Goal: Task Accomplishment & Management: Complete application form

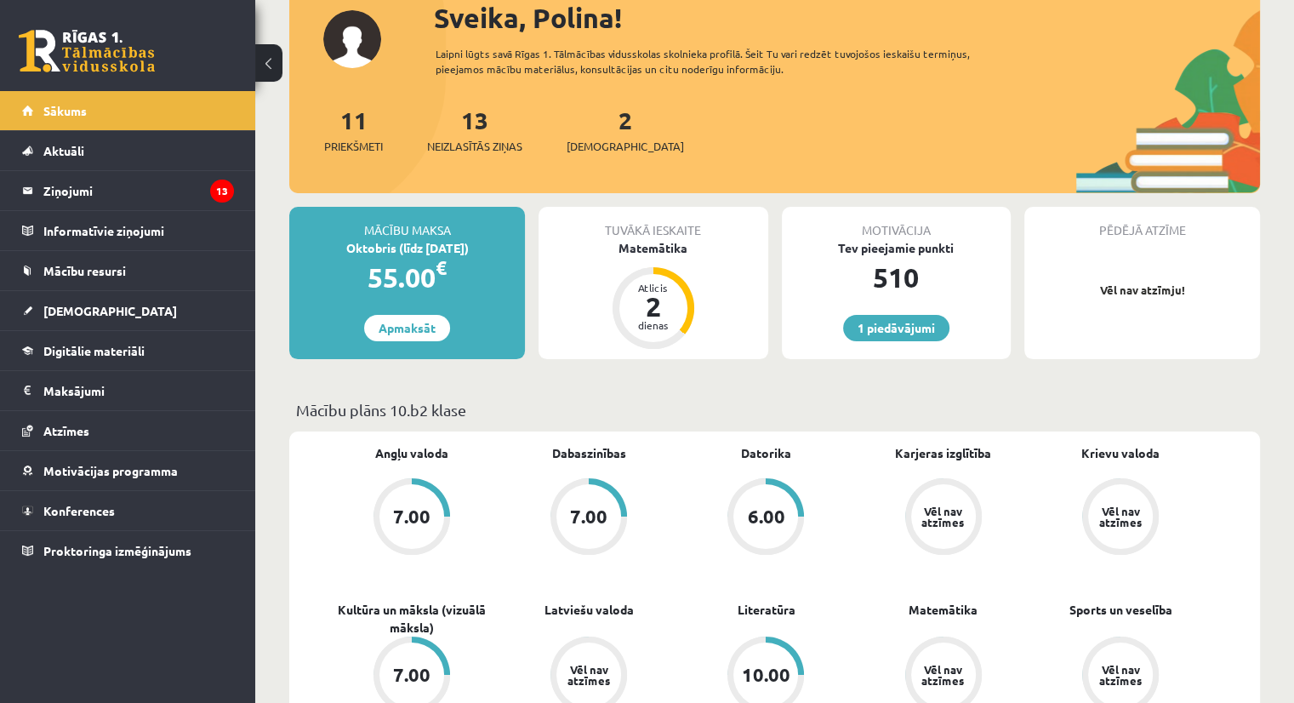
scroll to position [118, 0]
click at [76, 314] on span "[DEMOGRAPHIC_DATA]" at bounding box center [110, 310] width 134 height 15
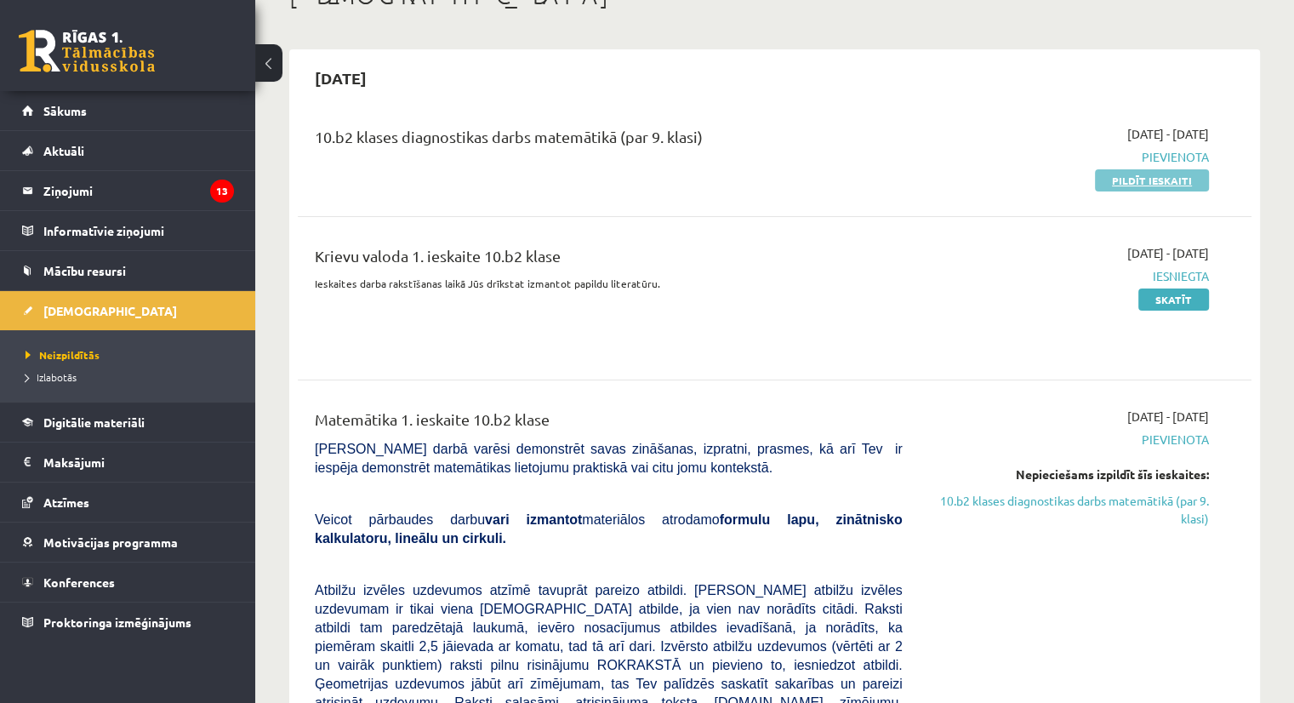
click at [1133, 185] on link "Pildīt ieskaiti" at bounding box center [1152, 180] width 114 height 22
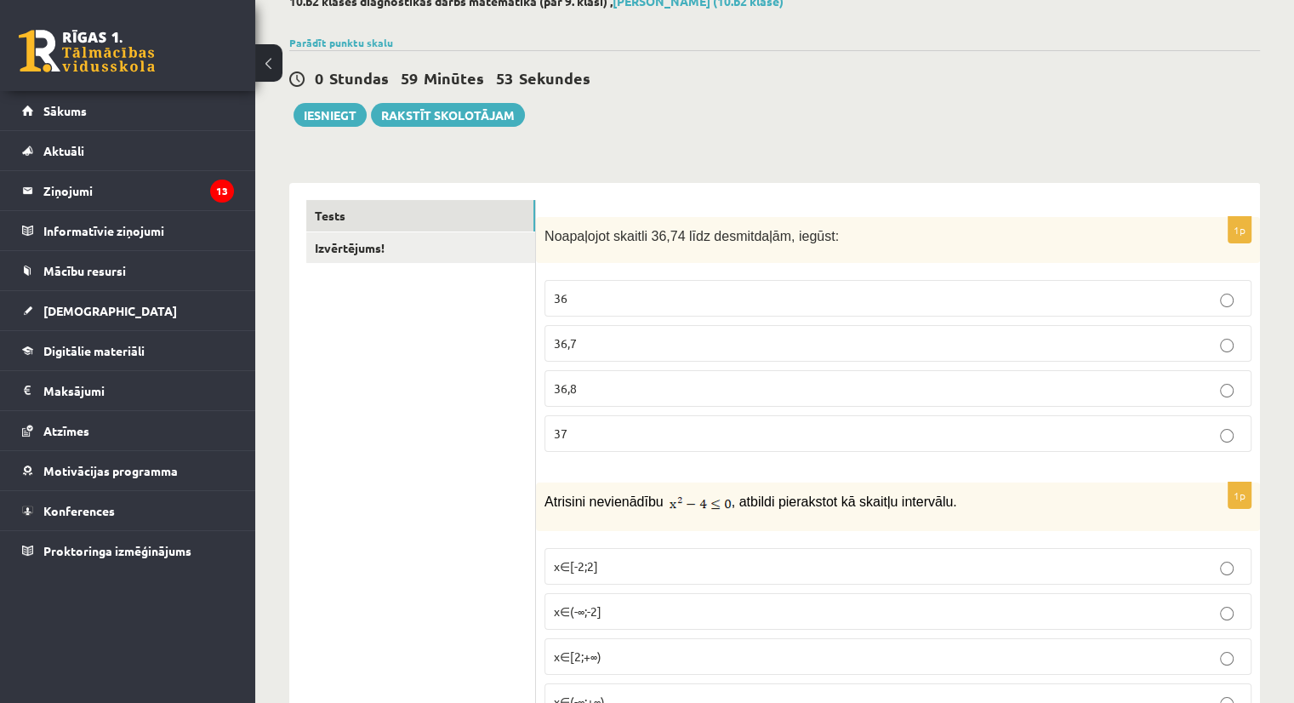
scroll to position [112, 0]
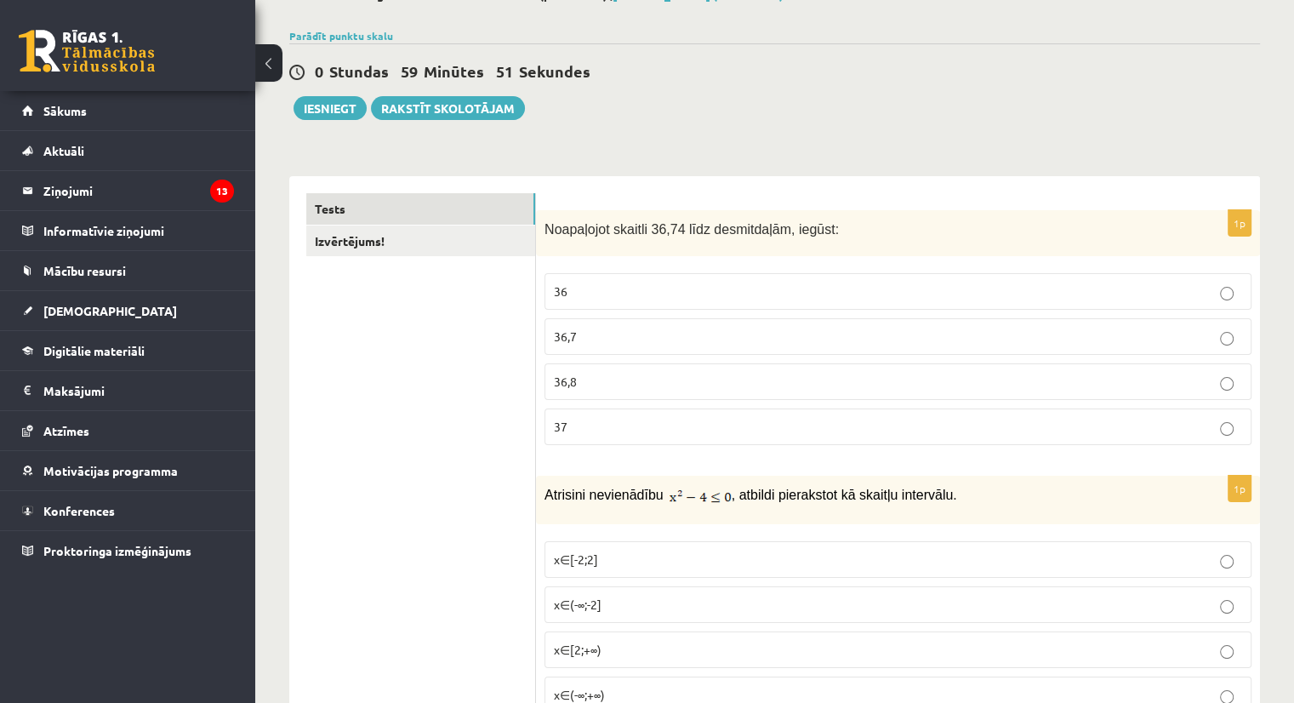
click at [613, 328] on p "36,7" at bounding box center [898, 337] width 688 height 18
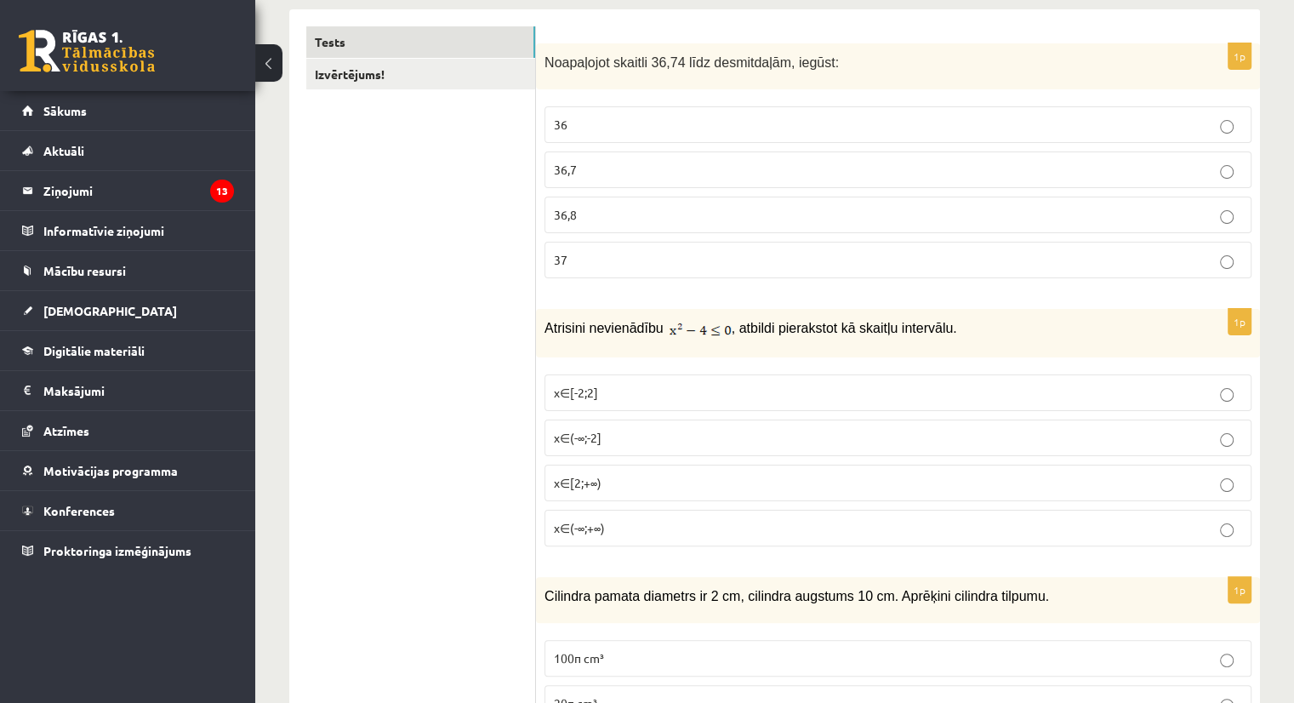
scroll to position [281, 0]
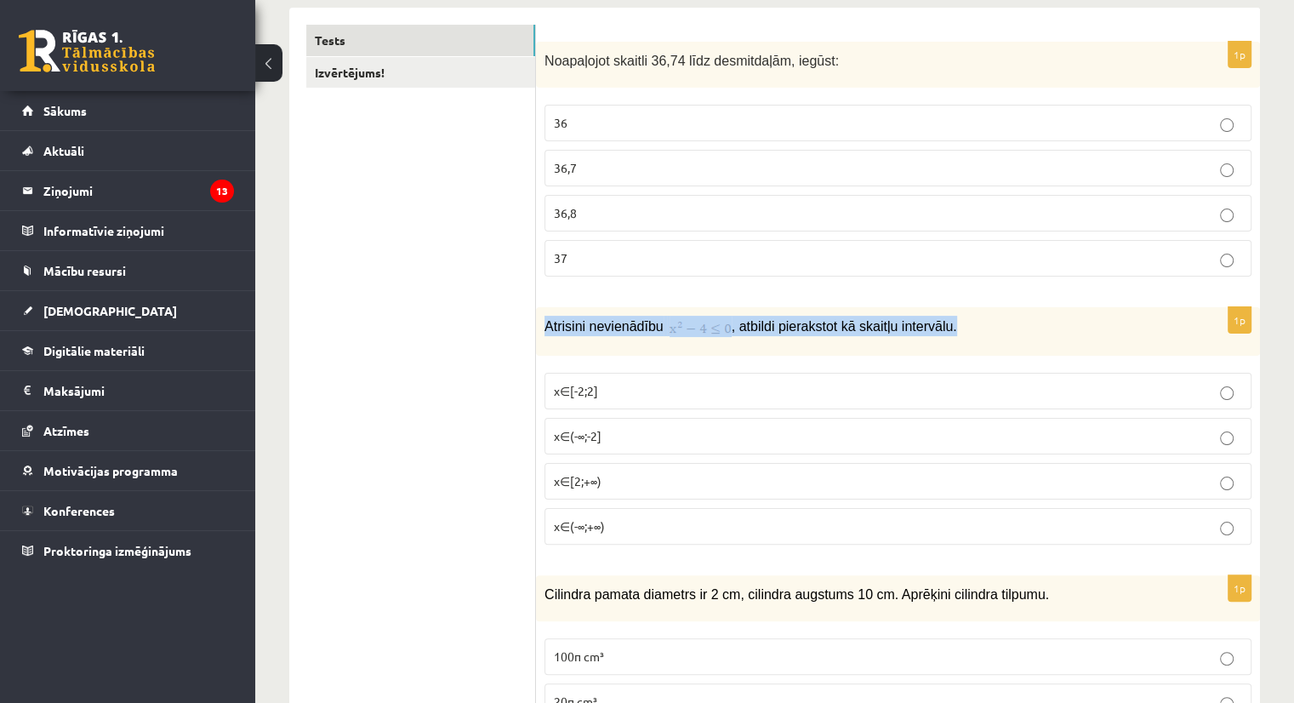
drag, startPoint x: 546, startPoint y: 319, endPoint x: 966, endPoint y: 338, distance: 419.8
click at [966, 338] on div "Atrisini nevienādību , atbildi pierakstot kā skaitļu intervālu." at bounding box center [898, 331] width 724 height 48
copy p "Atrisini nevienādību , atbildi pierakstot kā skaitļu intervālu."
click at [681, 324] on img at bounding box center [701, 328] width 62 height 17
click at [670, 331] on img at bounding box center [701, 328] width 62 height 17
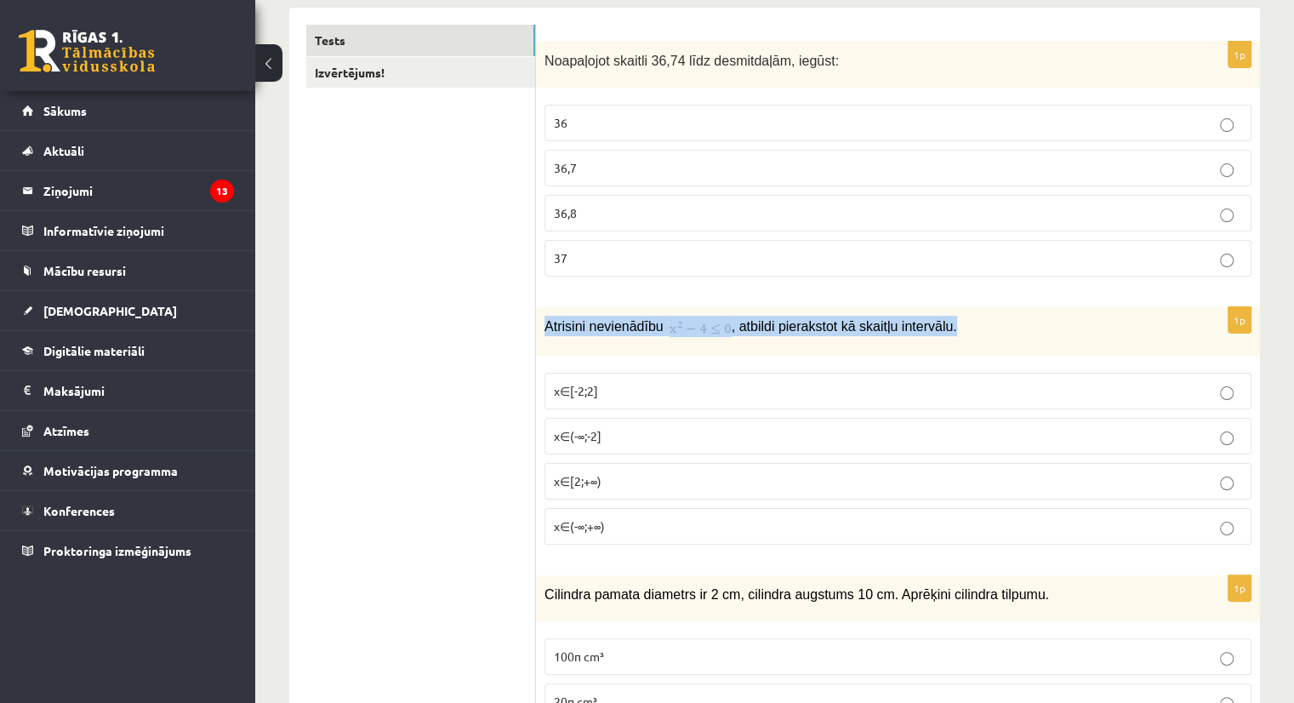
click at [647, 338] on div "Atrisini nevienādību , atbildi pierakstot kā skaitļu intervālu." at bounding box center [898, 331] width 724 height 48
drag, startPoint x: 656, startPoint y: 322, endPoint x: 710, endPoint y: 326, distance: 53.8
click at [710, 326] on p "Atrisini nevienādību , atbildi pierakstot kā skaitļu intervālu." at bounding box center [855, 326] width 622 height 20
click at [590, 389] on span "x∈[-2;2]" at bounding box center [576, 390] width 44 height 15
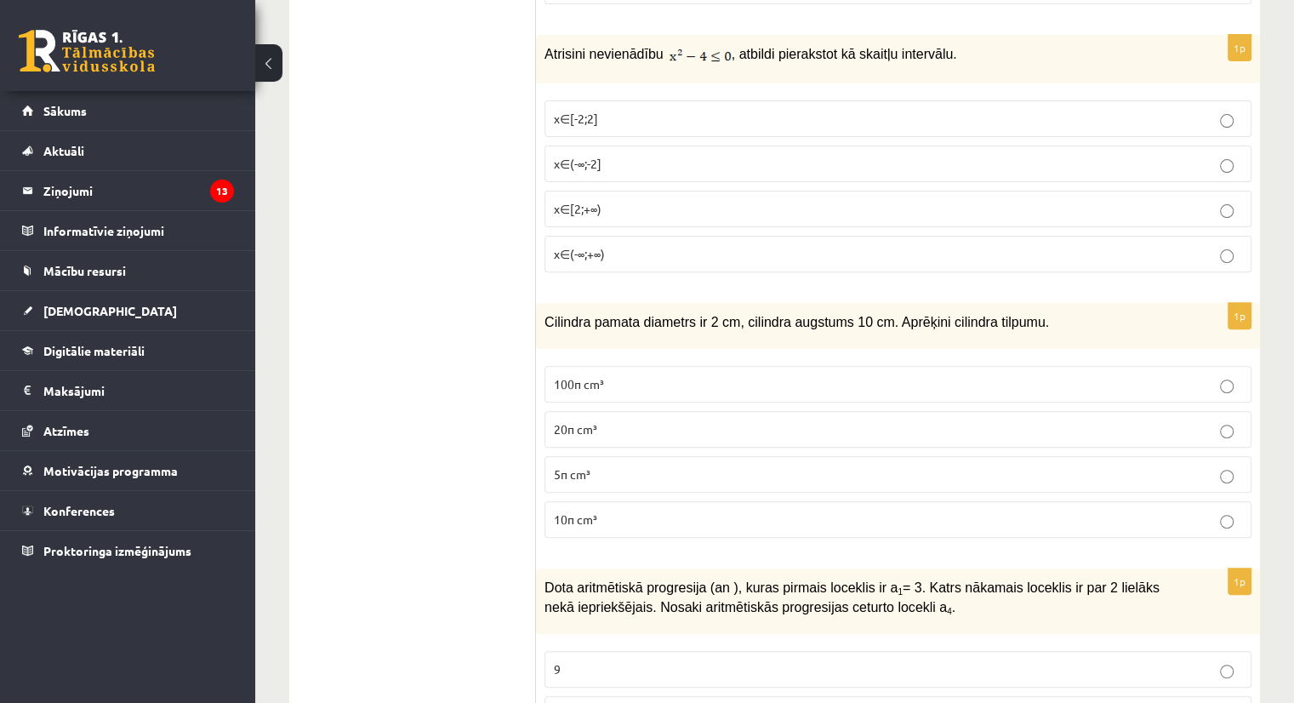
scroll to position [604, 0]
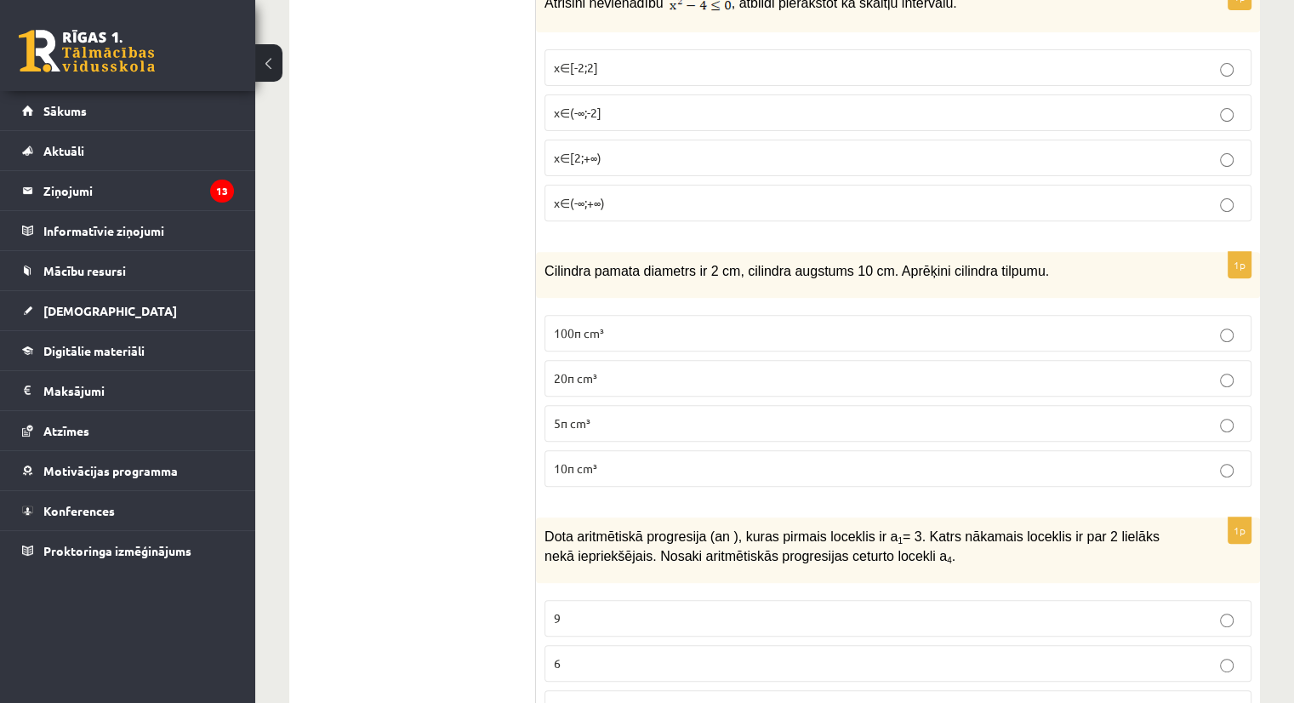
click at [606, 461] on p "10π cm³" at bounding box center [898, 468] width 688 height 18
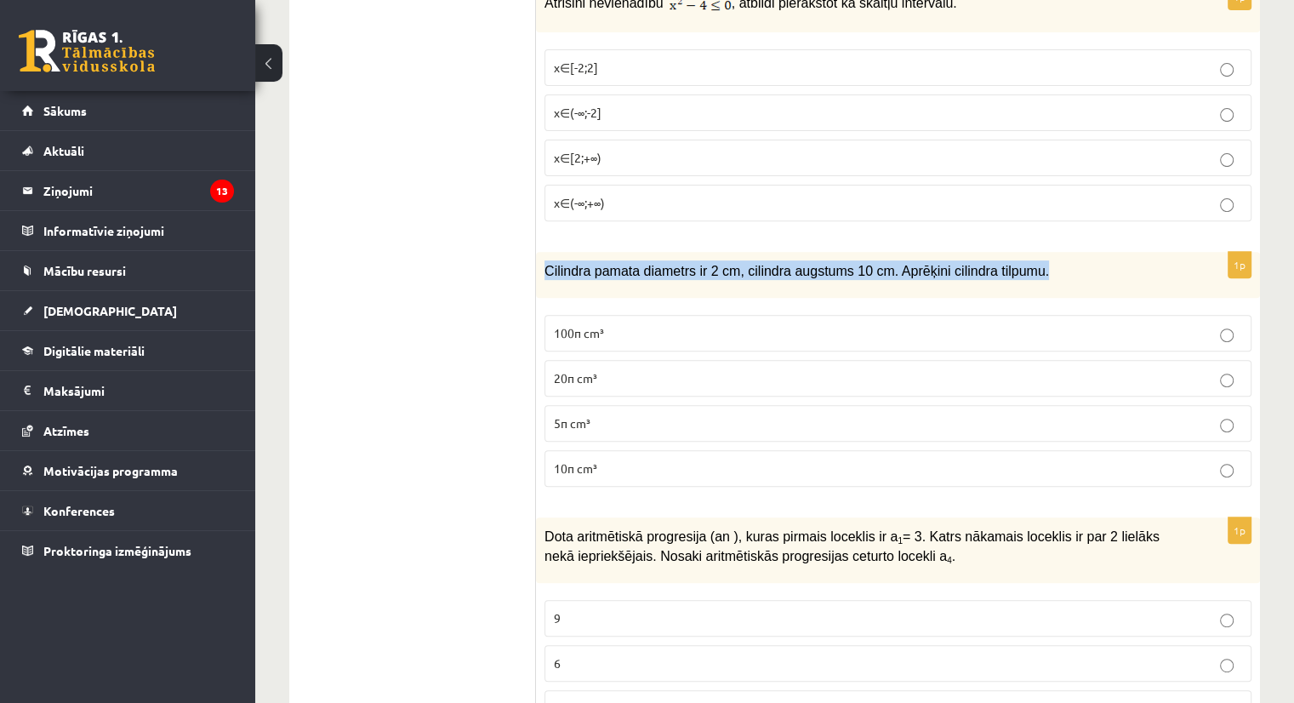
drag, startPoint x: 544, startPoint y: 265, endPoint x: 1069, endPoint y: 248, distance: 524.3
click at [1069, 252] on div "Cilindra pamata diametrs ir 2 cm, cilindra augstums 10 cm. Aprēķini cilindra ti…" at bounding box center [898, 275] width 724 height 47
copy span "Cilindra pamata diametrs ir 2 cm, cilindra augstums 10 cm. Aprēķini cilindra ti…"
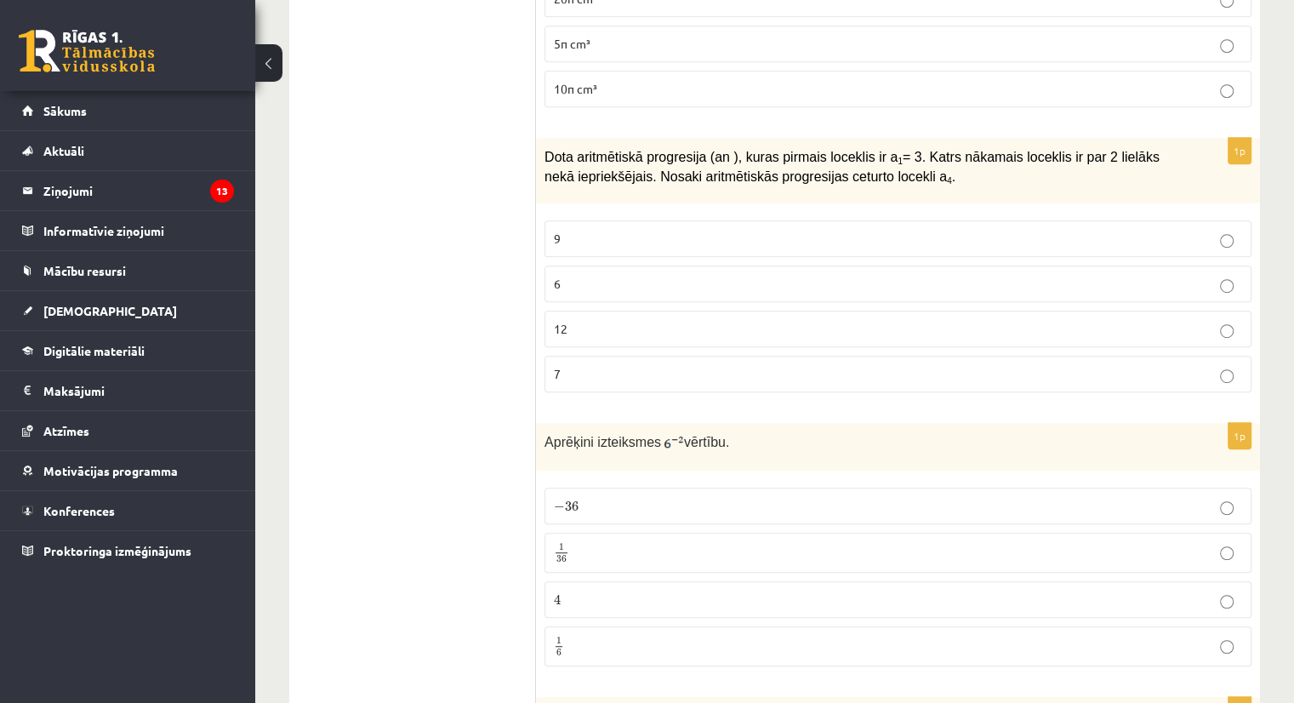
scroll to position [985, 0]
click at [571, 242] on label "9" at bounding box center [897, 237] width 707 height 37
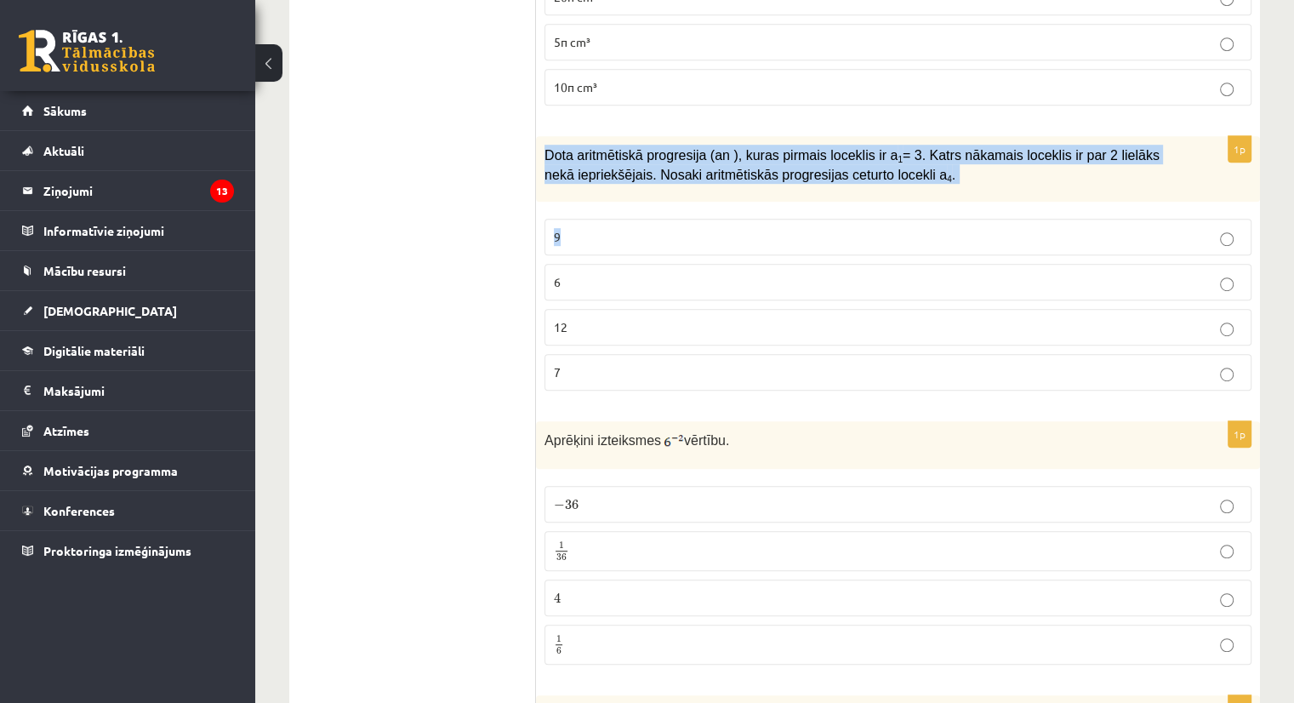
drag, startPoint x: 548, startPoint y: 151, endPoint x: 920, endPoint y: 199, distance: 374.9
click at [920, 199] on div "1p Dota aritmētiskā progresija (an ), kuras pirmais loceklis ir a 1 = 3. Katrs …" at bounding box center [898, 270] width 724 height 268
copy div "Dota aritmētiskā progresija (an ), kuras pirmais loceklis ir a 1 = 3. Katrs nāk…"
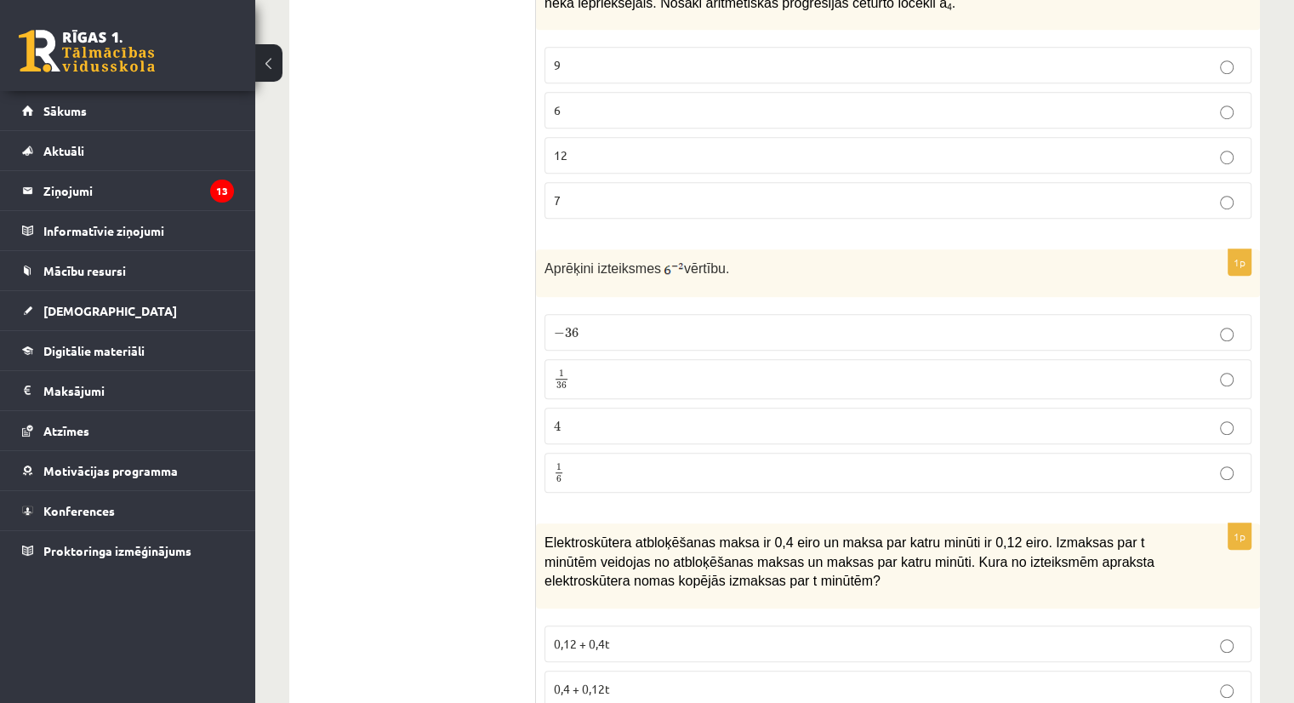
scroll to position [1174, 0]
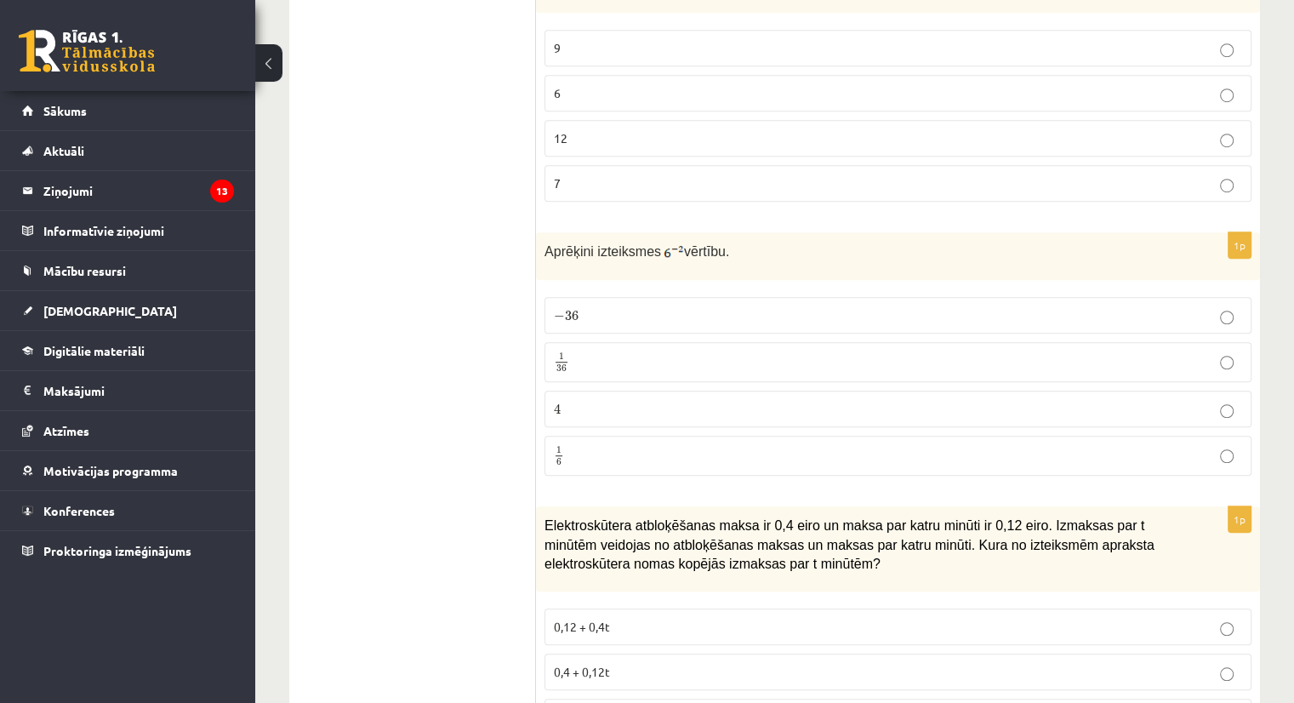
click at [624, 357] on p "1 36 1 36" at bounding box center [898, 361] width 688 height 21
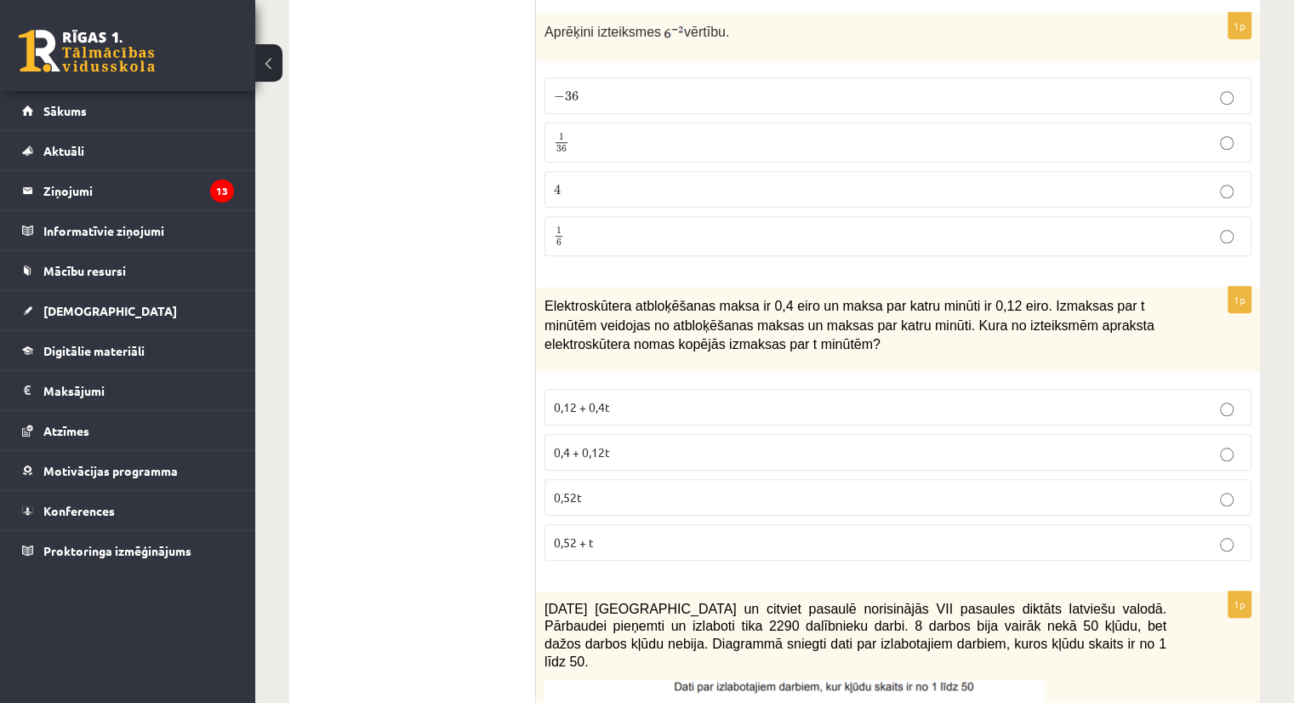
scroll to position [1395, 0]
click at [609, 432] on label "0,4 + 0,12t" at bounding box center [897, 450] width 707 height 37
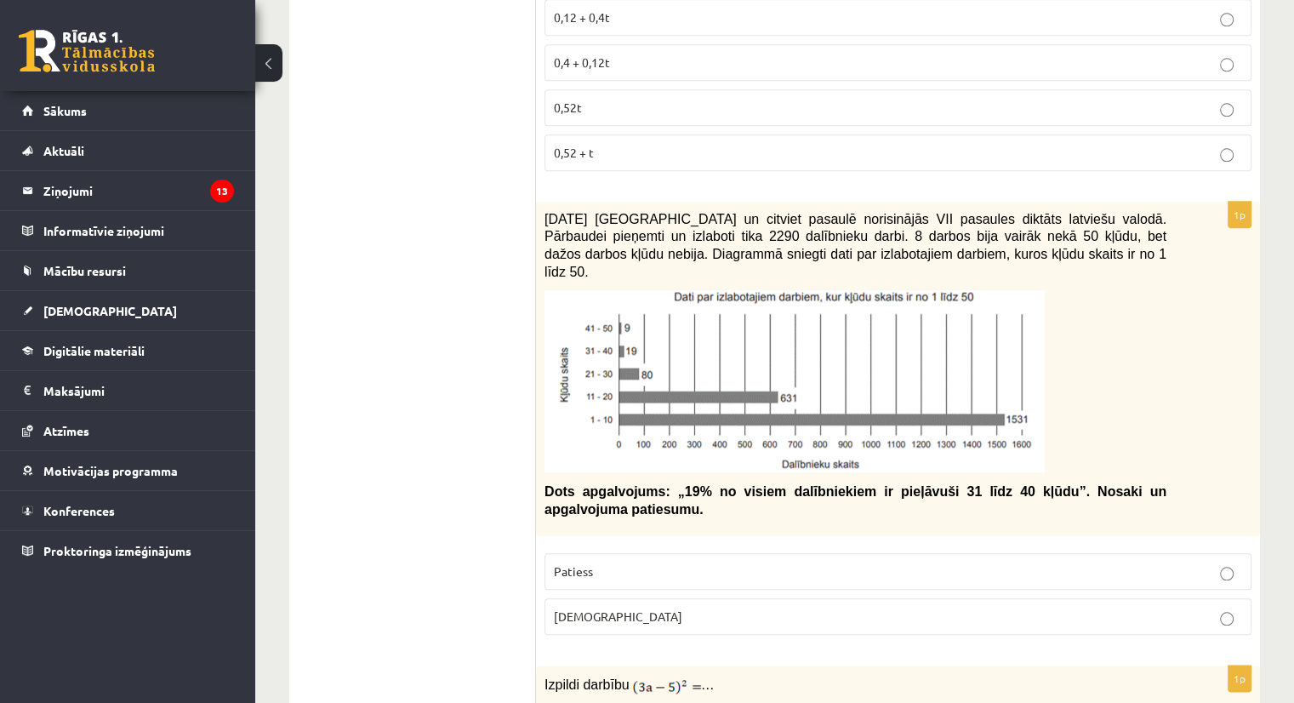
scroll to position [1785, 0]
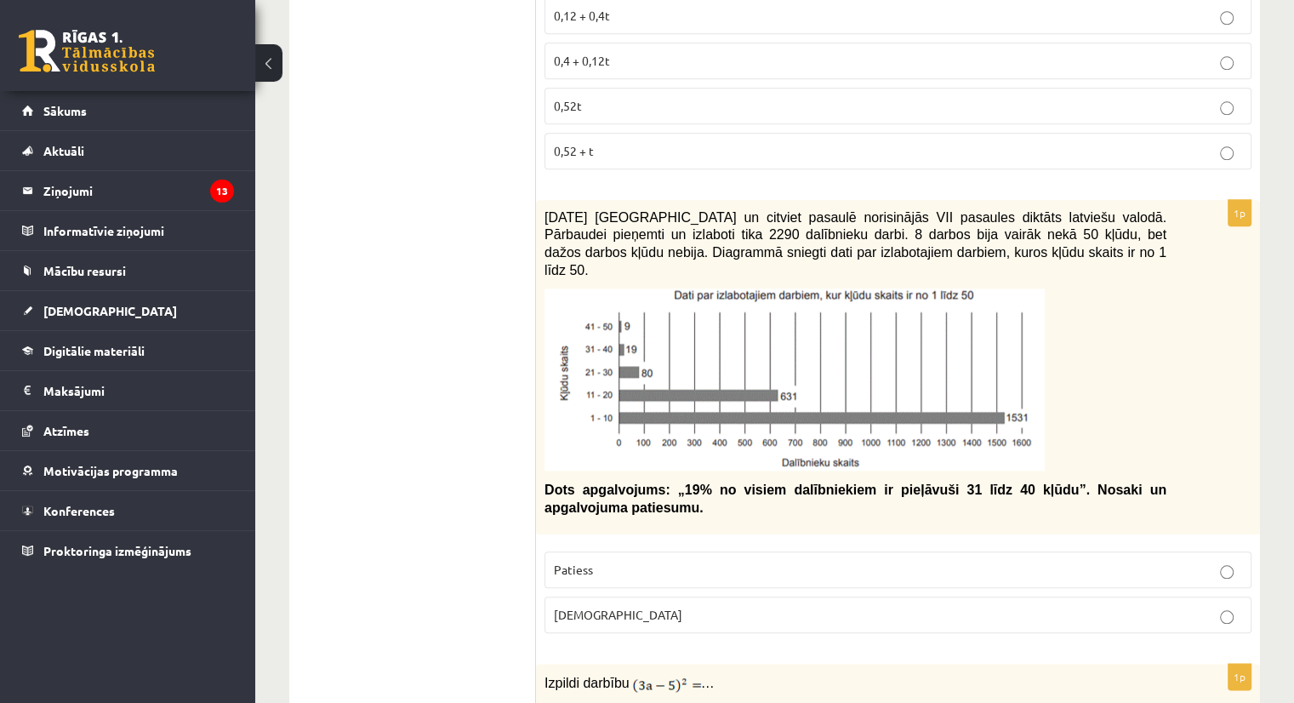
click at [626, 596] on label "Aplams" at bounding box center [897, 614] width 707 height 37
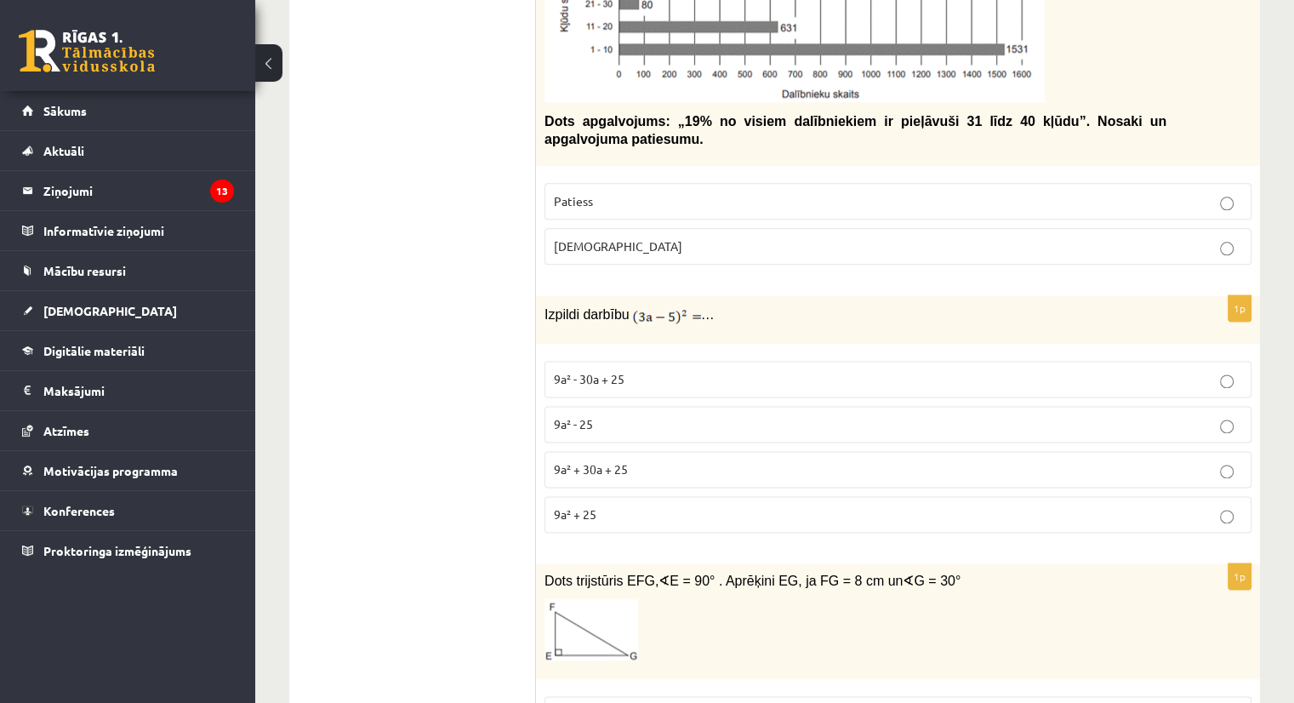
scroll to position [2153, 0]
drag, startPoint x: 544, startPoint y: 283, endPoint x: 785, endPoint y: 265, distance: 241.5
click at [587, 461] on span "9a² + 30a + 25" at bounding box center [591, 468] width 74 height 15
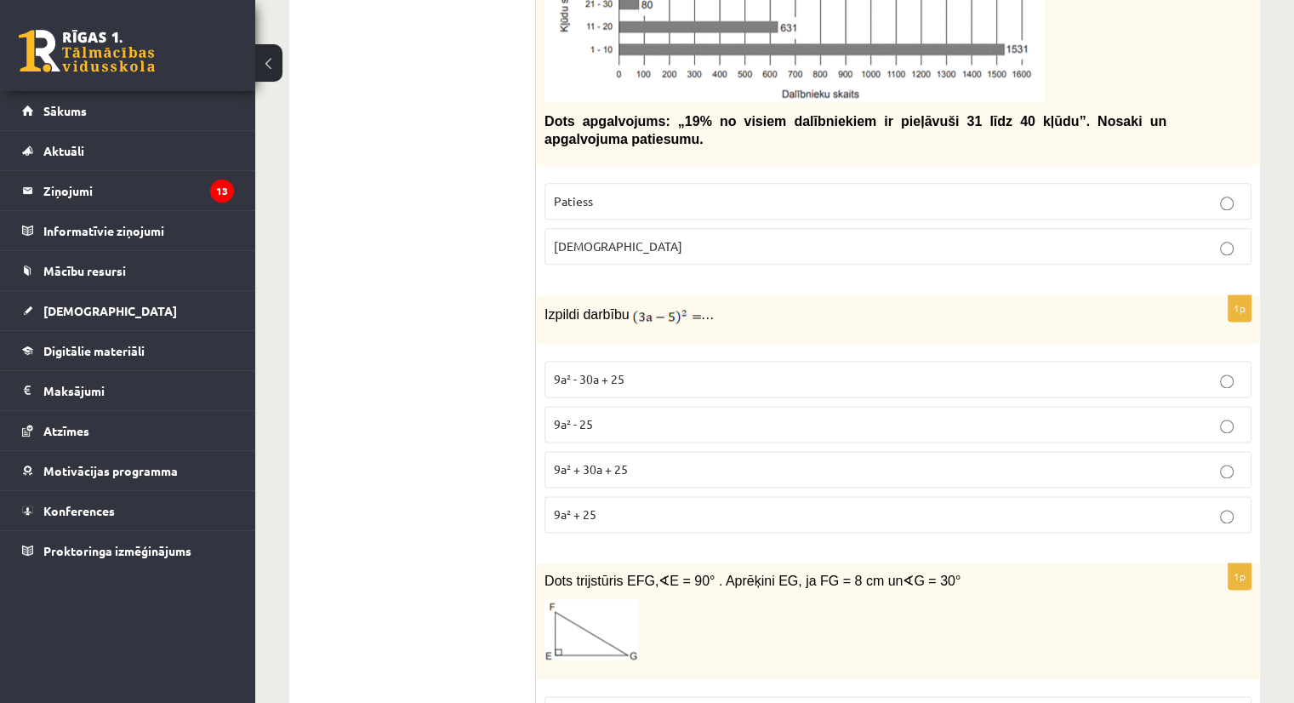
click at [666, 370] on p "9a² - 30a + 25" at bounding box center [898, 379] width 688 height 18
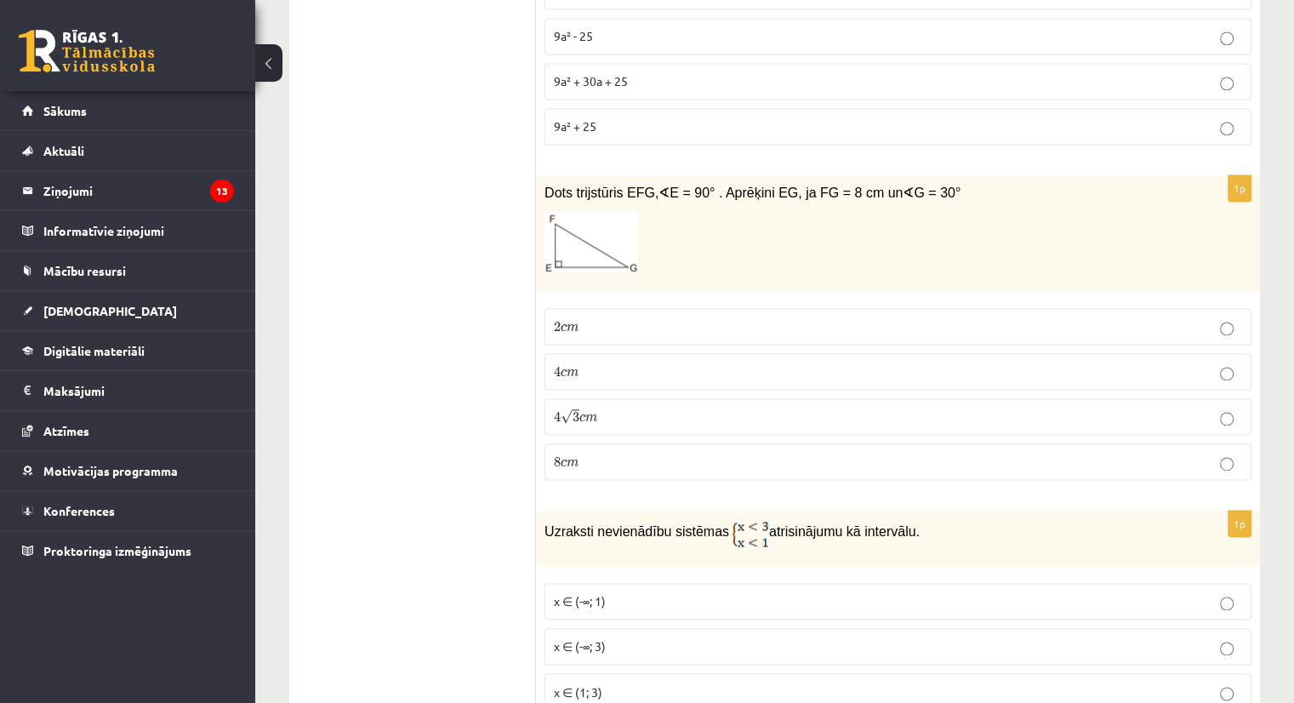
scroll to position [2586, 0]
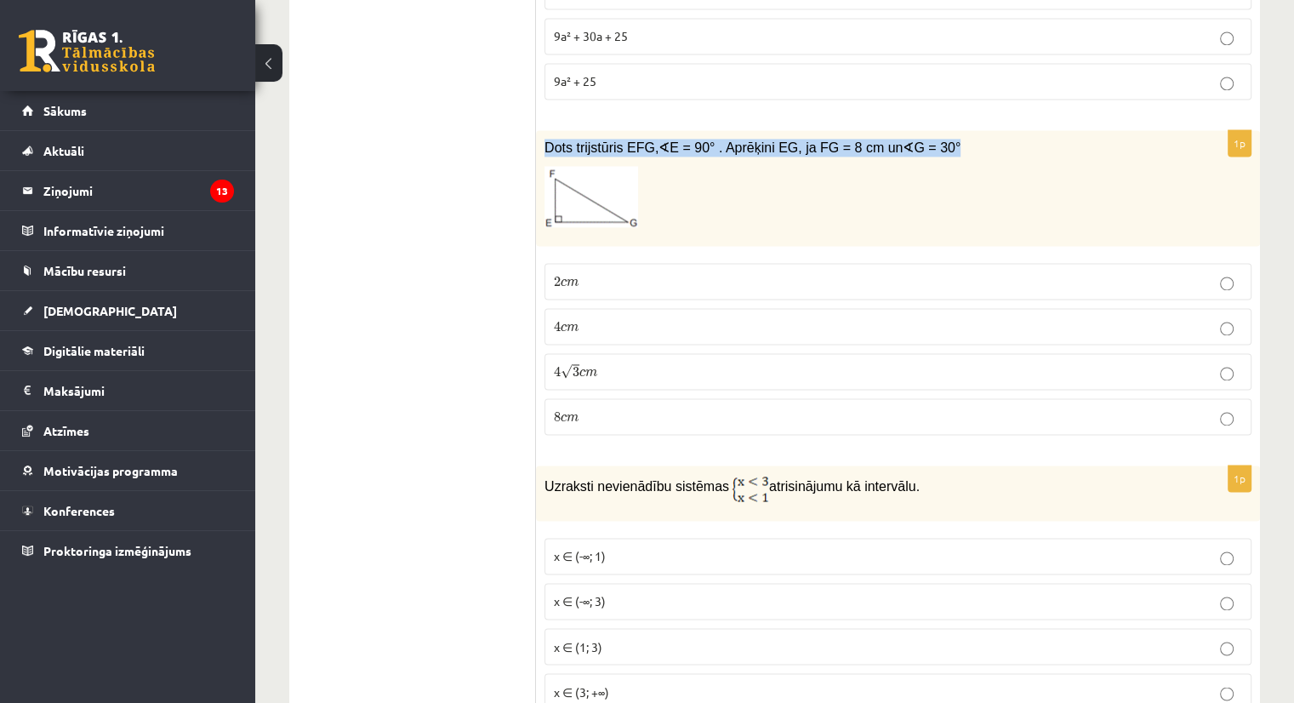
drag, startPoint x: 546, startPoint y: 114, endPoint x: 926, endPoint y: 132, distance: 379.8
click at [926, 132] on div "Dots trijstūris EFG, ∢ E = 90° . Aprēķini EG, ja FG = 8 cm un ∢ G = 30°" at bounding box center [898, 188] width 724 height 117
copy div "Dots trijstūris EFG, ∢ E = 90° . Aprēķini EG, ja FG = 8 cm un ∢ G = 30°"
click at [613, 317] on p "4 c m 4 c m" at bounding box center [898, 326] width 688 height 18
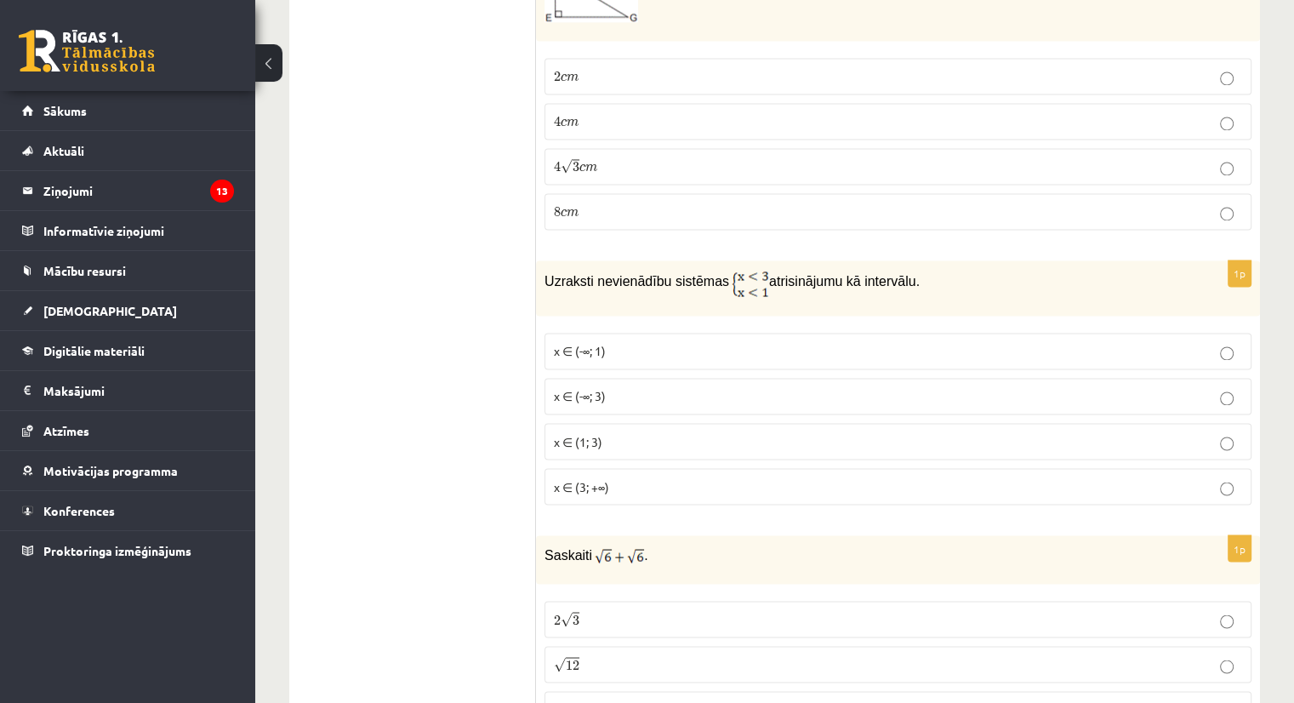
scroll to position [2790, 0]
drag, startPoint x: 544, startPoint y: 252, endPoint x: 903, endPoint y: 233, distance: 360.3
click at [903, 261] on div "Uzraksti nevienādību sistēmas atrisinājumu kā intervālu." at bounding box center [898, 288] width 724 height 55
copy p "Uzraksti nevienādību sistēmas atrisinājumu kā intervālu."
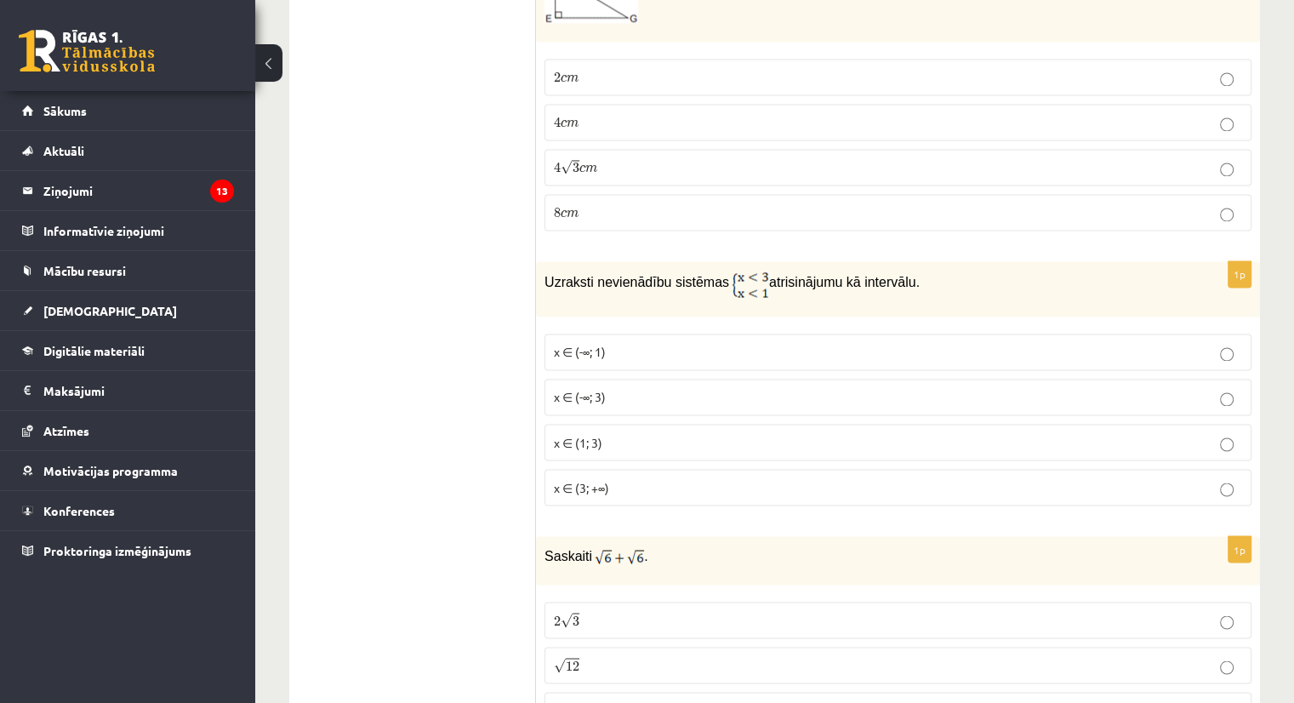
click at [596, 343] on p "x ∈ (-∞; 1)" at bounding box center [898, 352] width 688 height 18
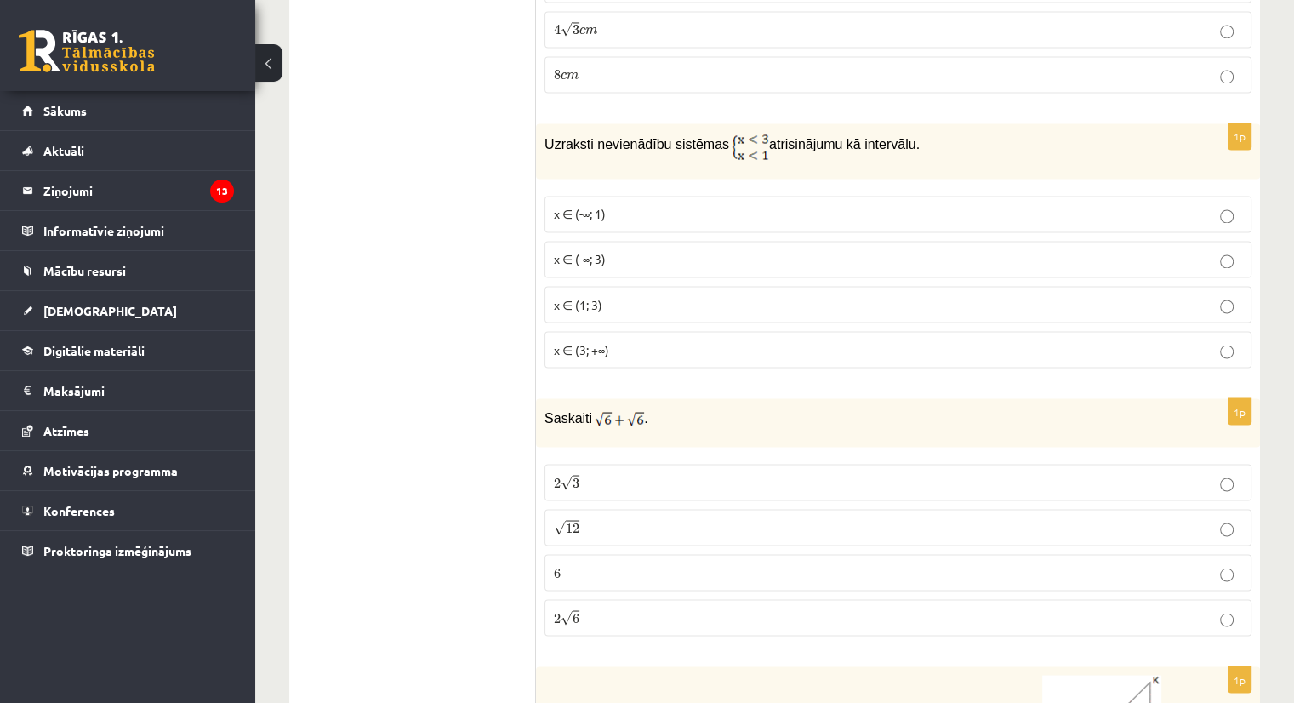
scroll to position [2947, 0]
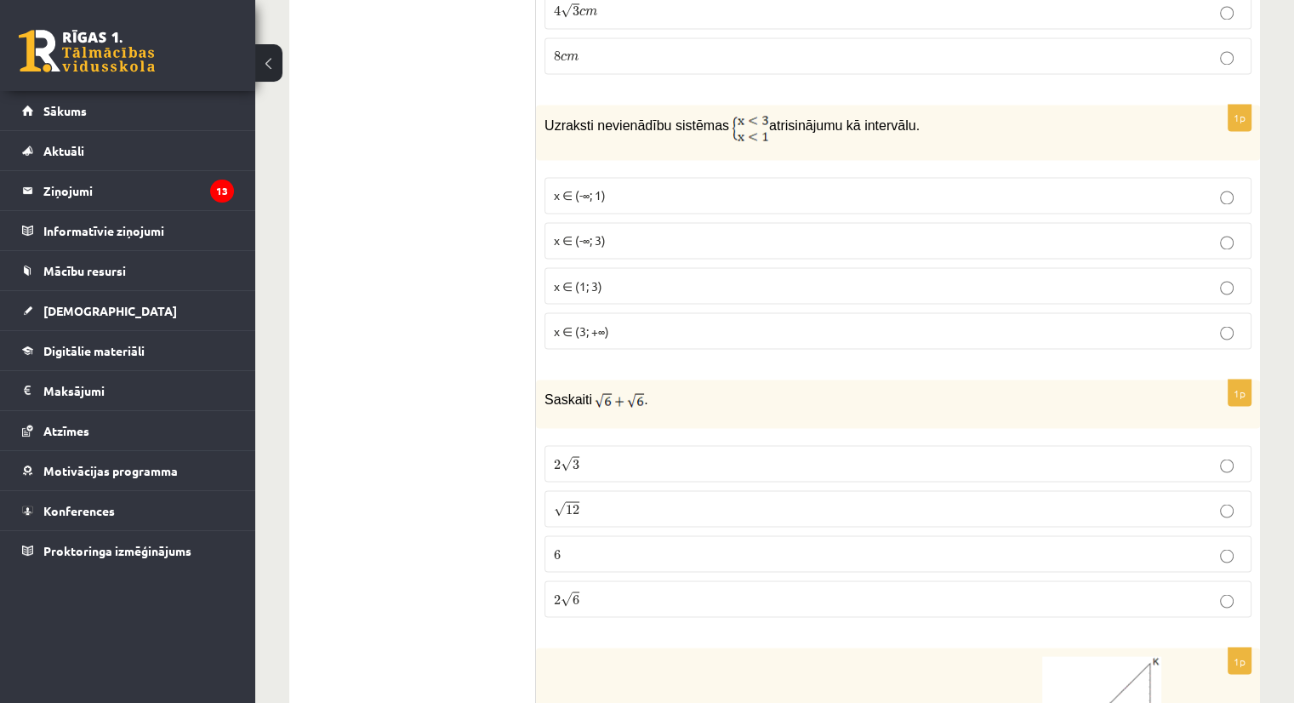
click at [597, 590] on p "2 √ 6 2 6" at bounding box center [898, 599] width 688 height 18
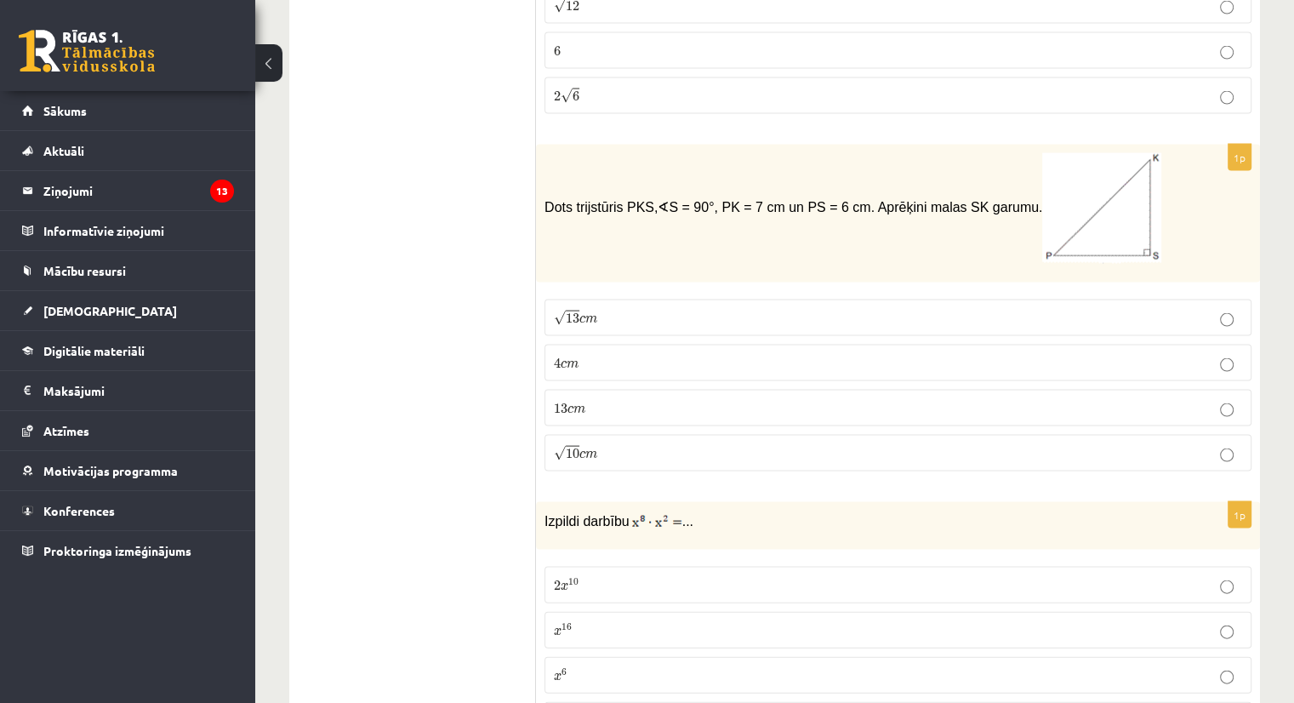
scroll to position [3448, 0]
drag, startPoint x: 544, startPoint y: 170, endPoint x: 990, endPoint y: 148, distance: 446.3
click at [990, 202] on span "Dots trijstūris PKS, ∢ S = 90°, PK = 7 cm un PS = 6 cm. Aprēķini malas SK garum…" at bounding box center [852, 209] width 617 height 14
copy span "Dots trijstūris PKS, ∢ S = 90°, PK = 7 cm un PS = 6 cm. Aprēķini malas SK garum…"
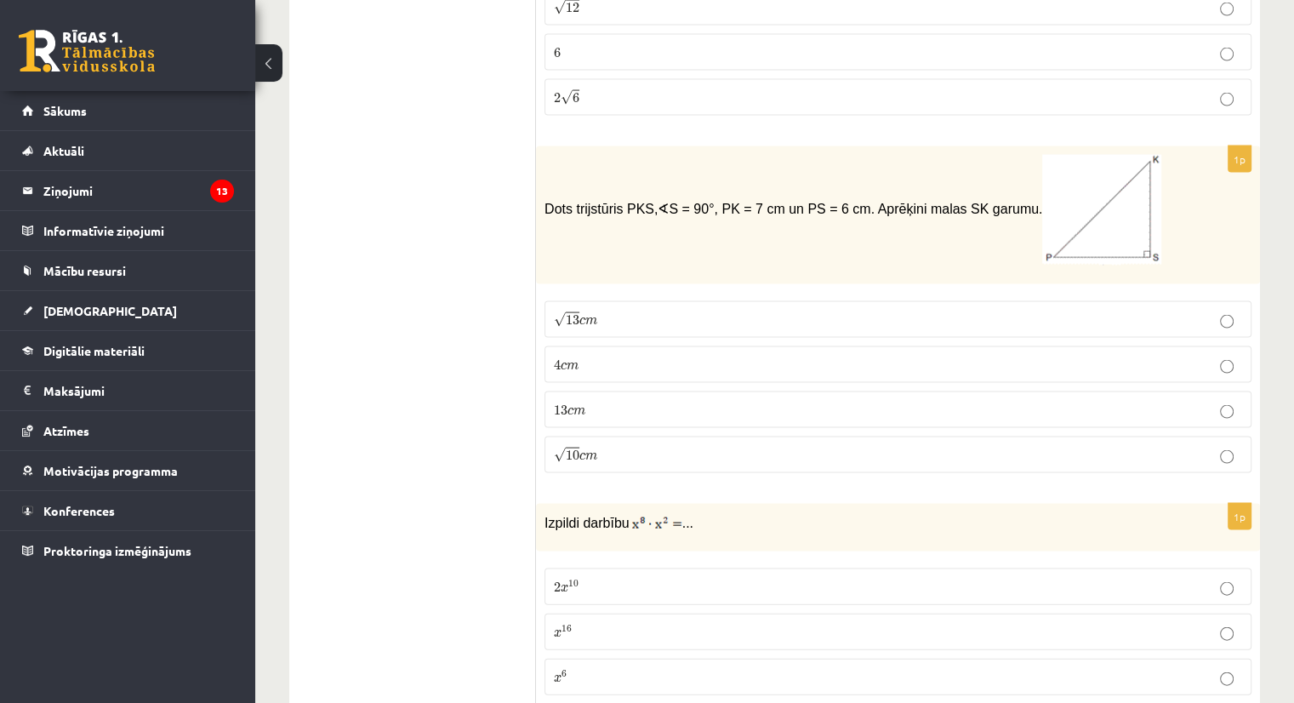
click at [596, 317] on span "m" at bounding box center [591, 321] width 12 height 8
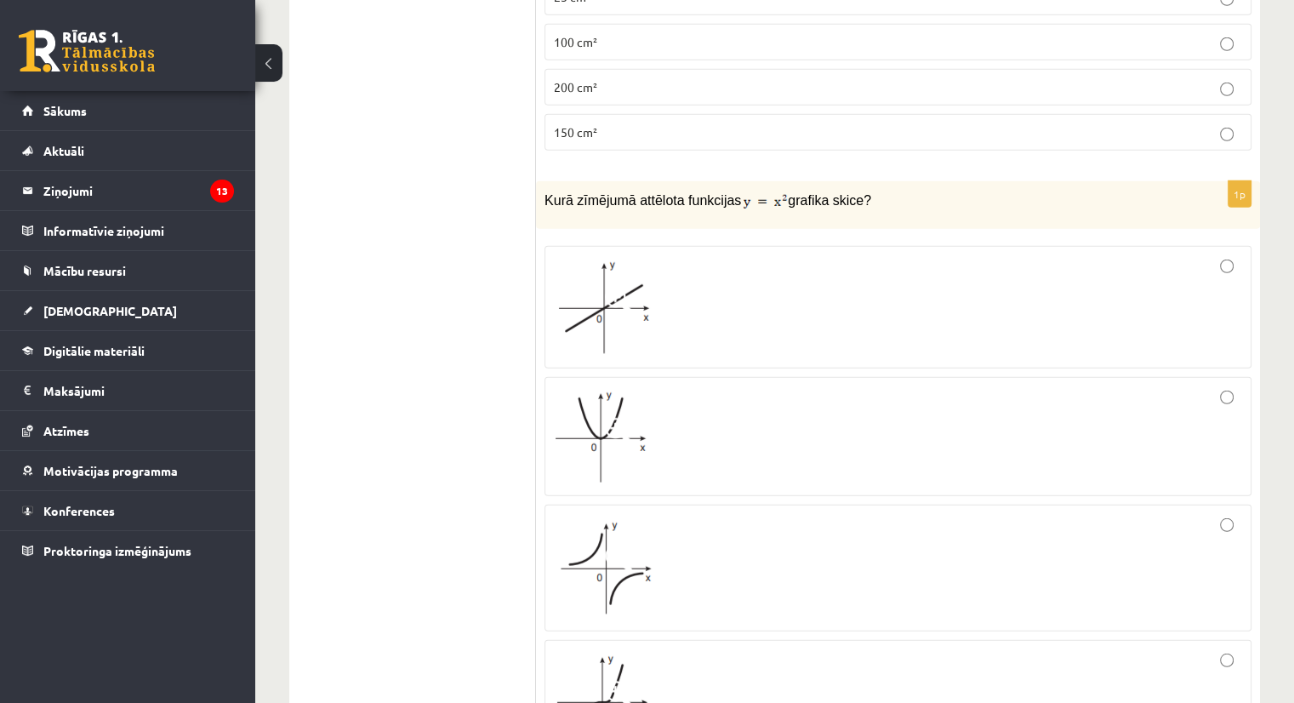
scroll to position [4608, 0]
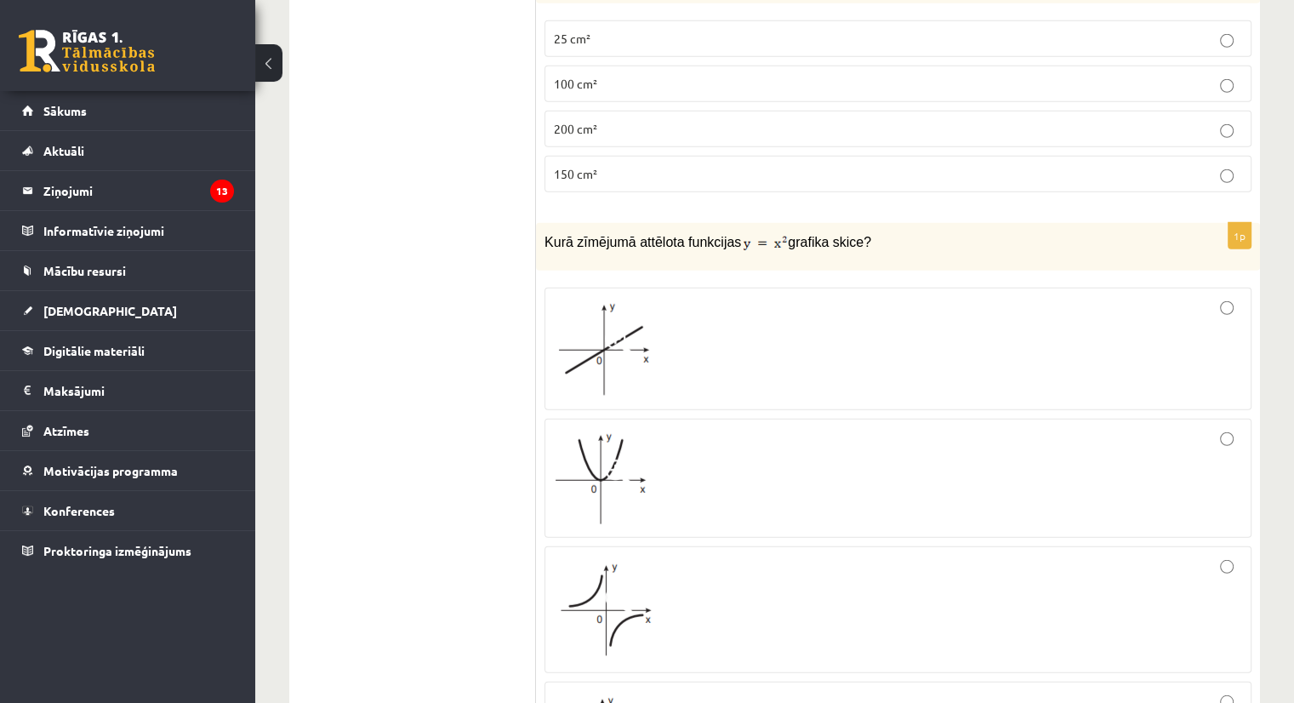
click at [760, 306] on div at bounding box center [898, 349] width 688 height 104
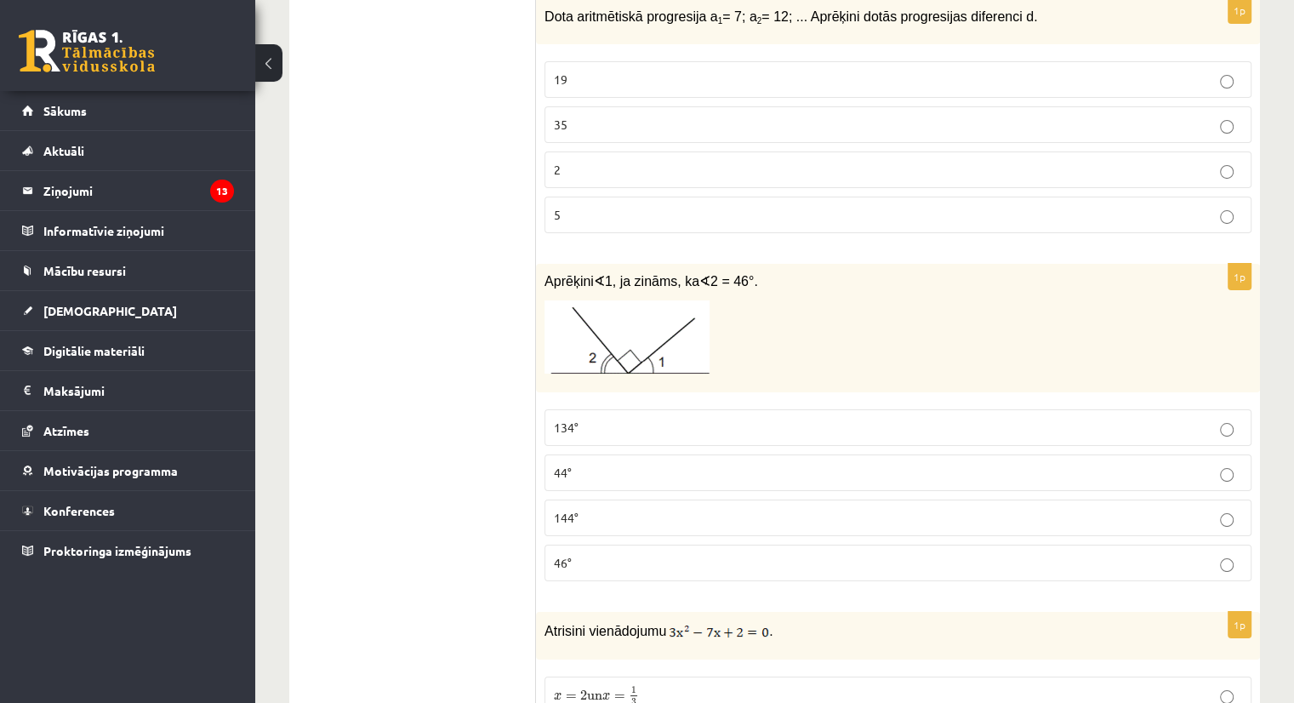
scroll to position [6480, 0]
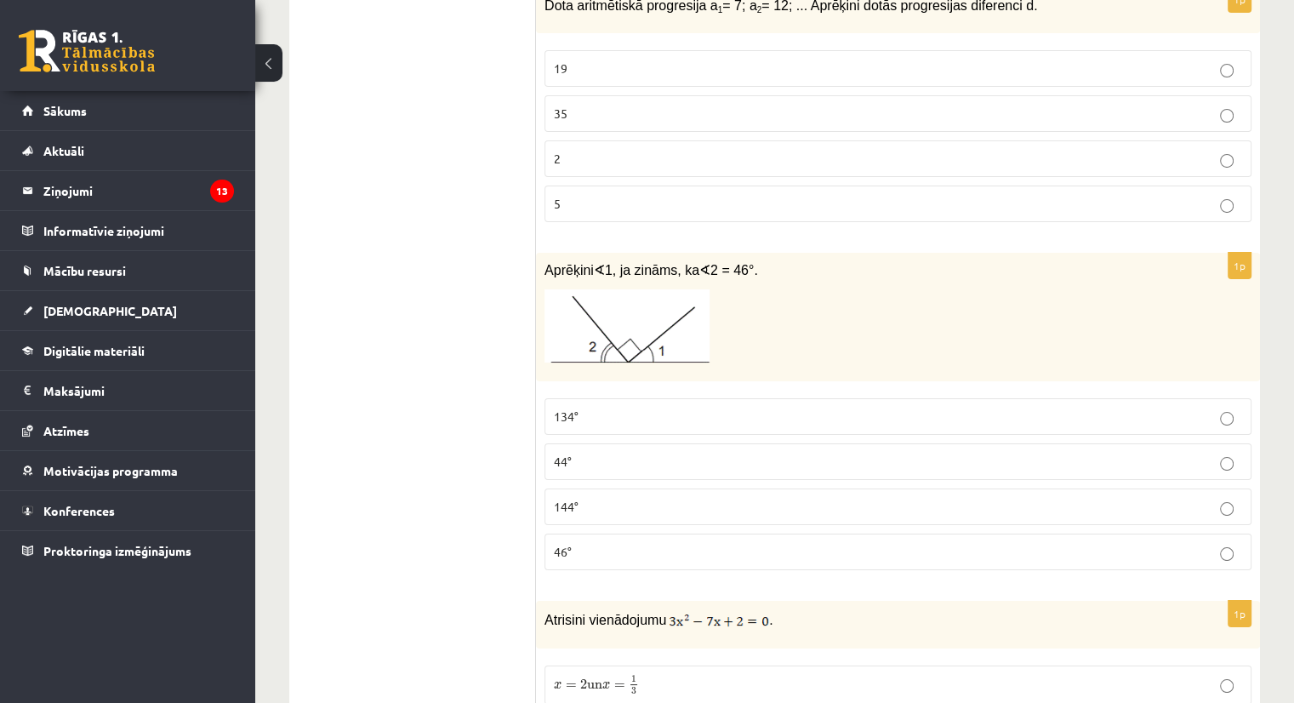
click at [573, 408] on span "134°" at bounding box center [566, 415] width 25 height 15
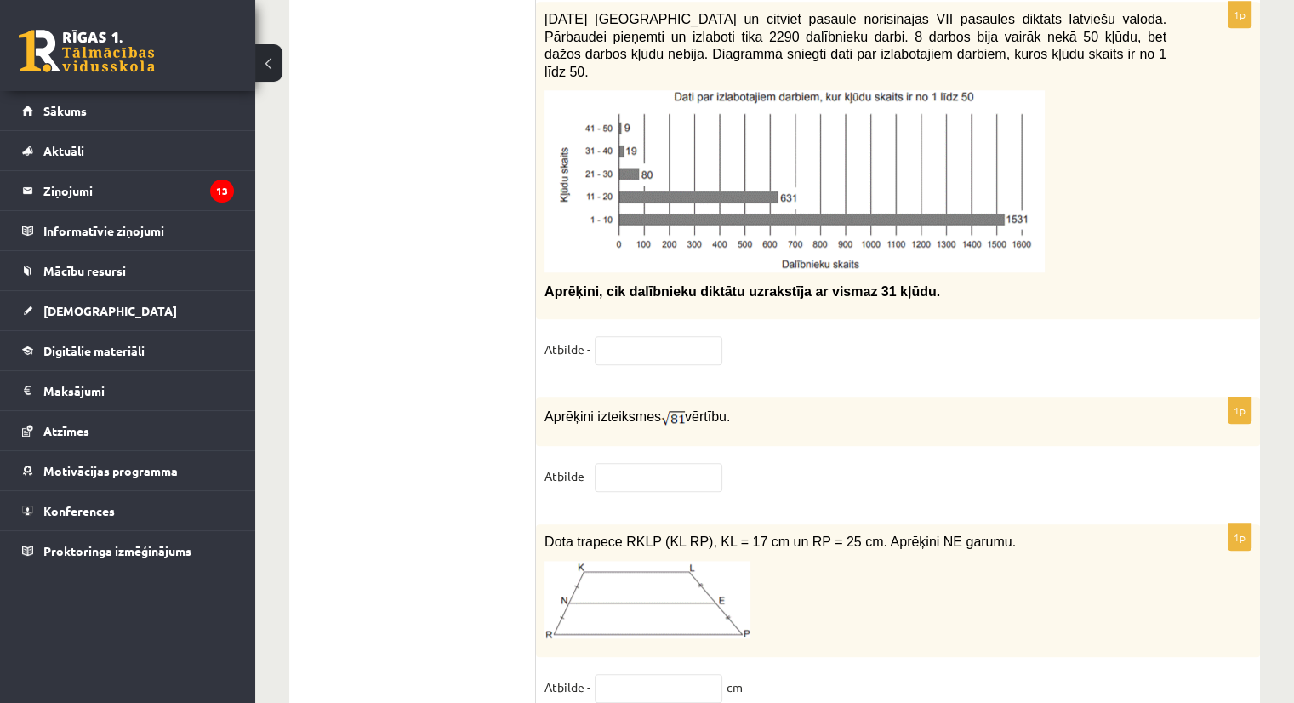
scroll to position [8140, 0]
click at [636, 461] on input "text" at bounding box center [659, 475] width 128 height 29
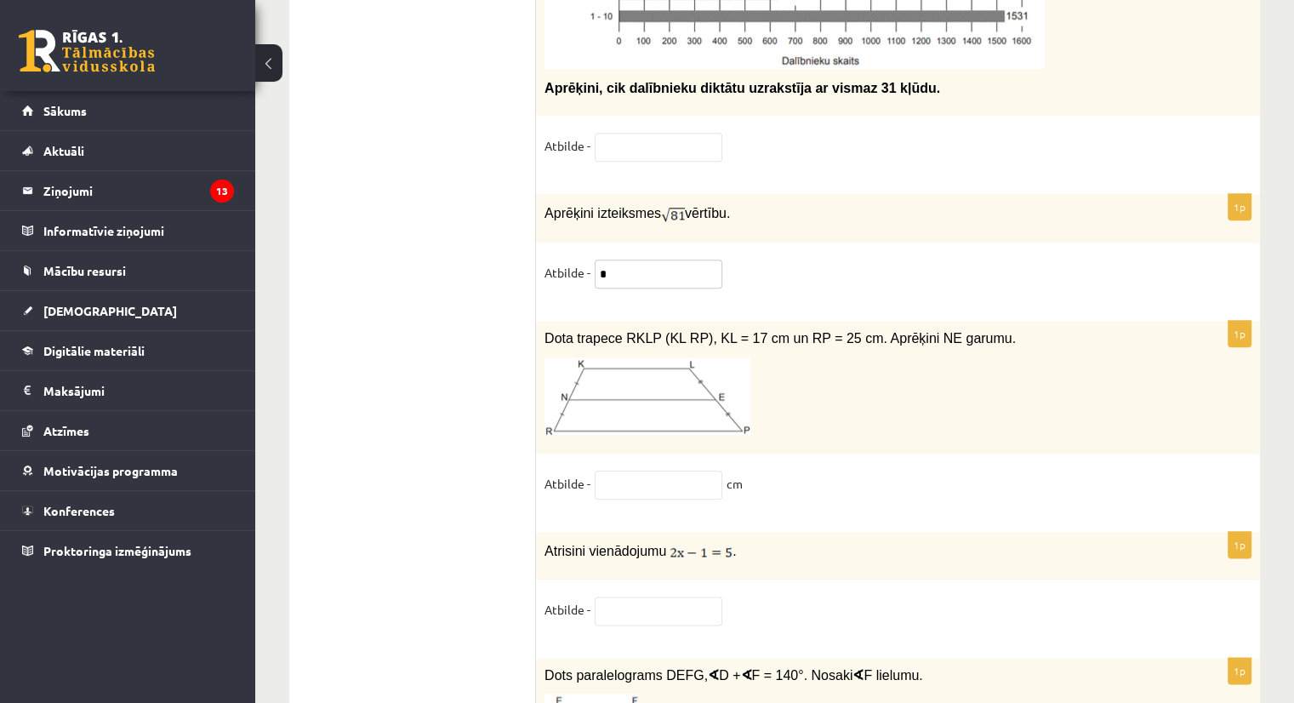
scroll to position [8344, 0]
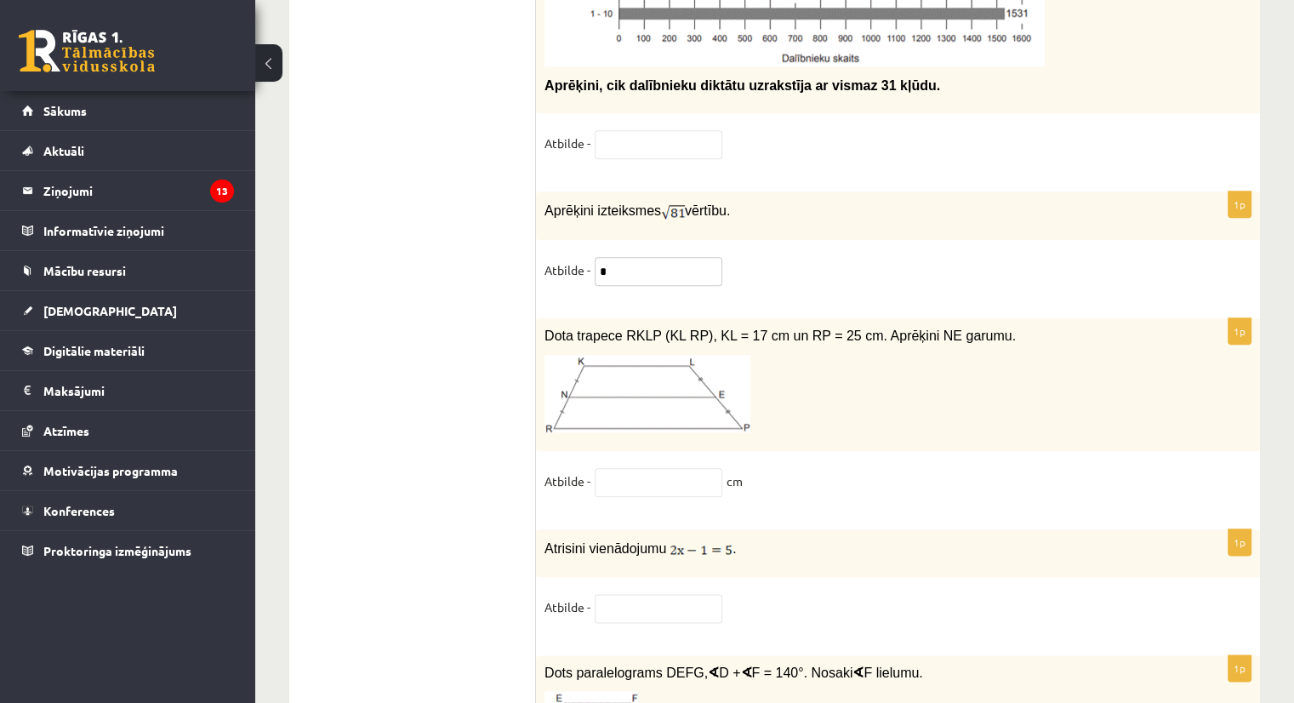
type input "*"
click at [682, 367] on div "1p Dota trapece RKLP (KL RP), KL = 17 cm un RP = 25 cm. Aprēķini NE garumu. Atb…" at bounding box center [898, 415] width 724 height 194
click at [659, 468] on input "text" at bounding box center [659, 482] width 128 height 29
type input "**"
click at [676, 594] on input "text" at bounding box center [659, 608] width 128 height 29
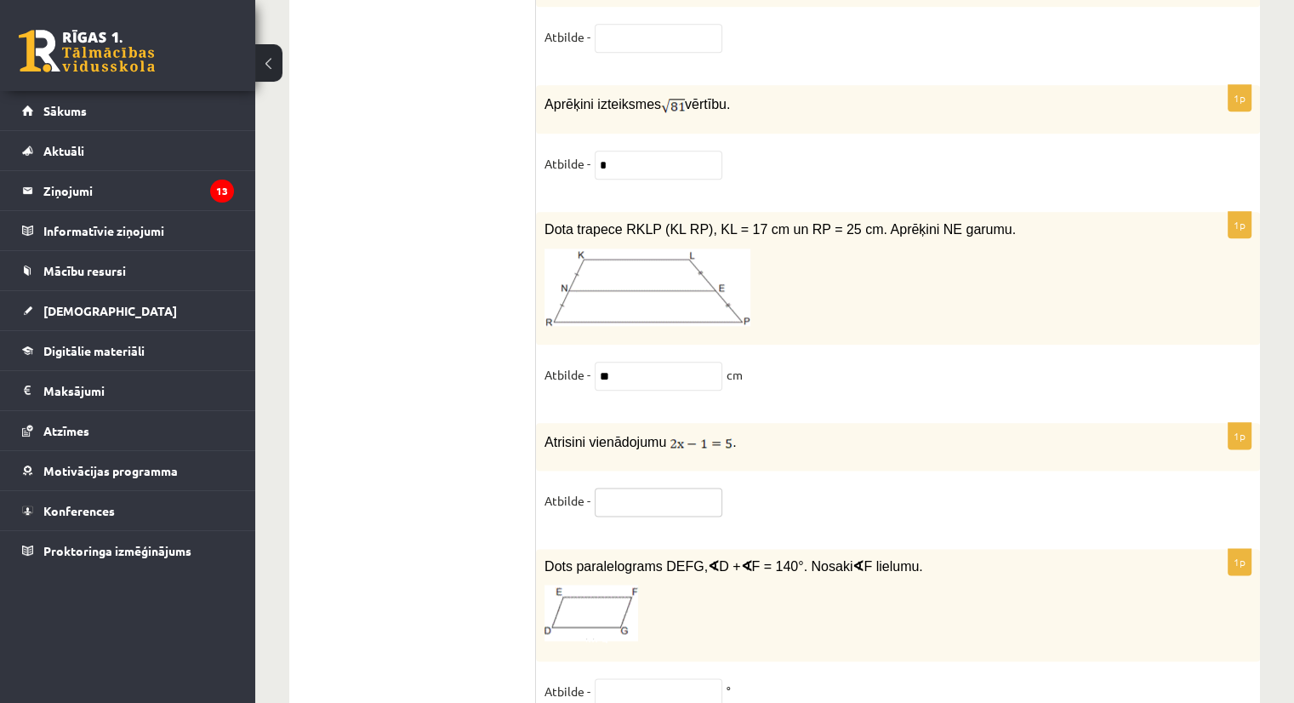
scroll to position [8488, 0]
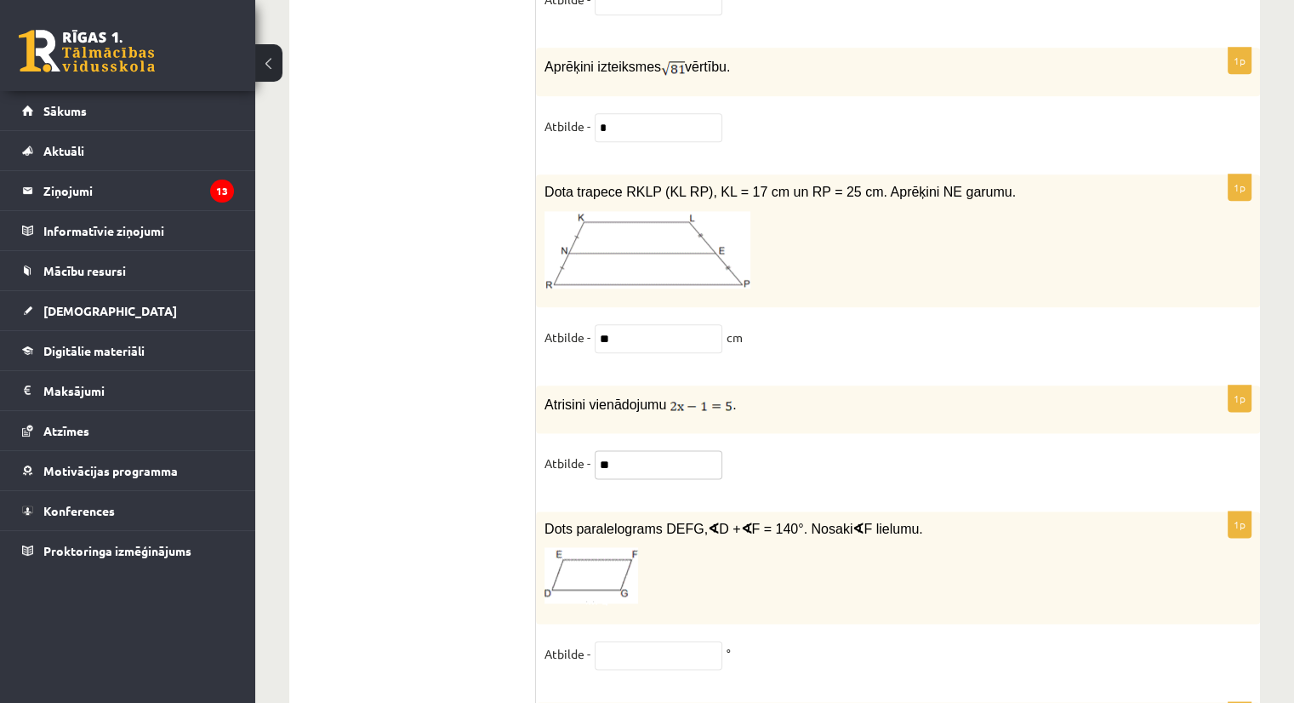
type input "*"
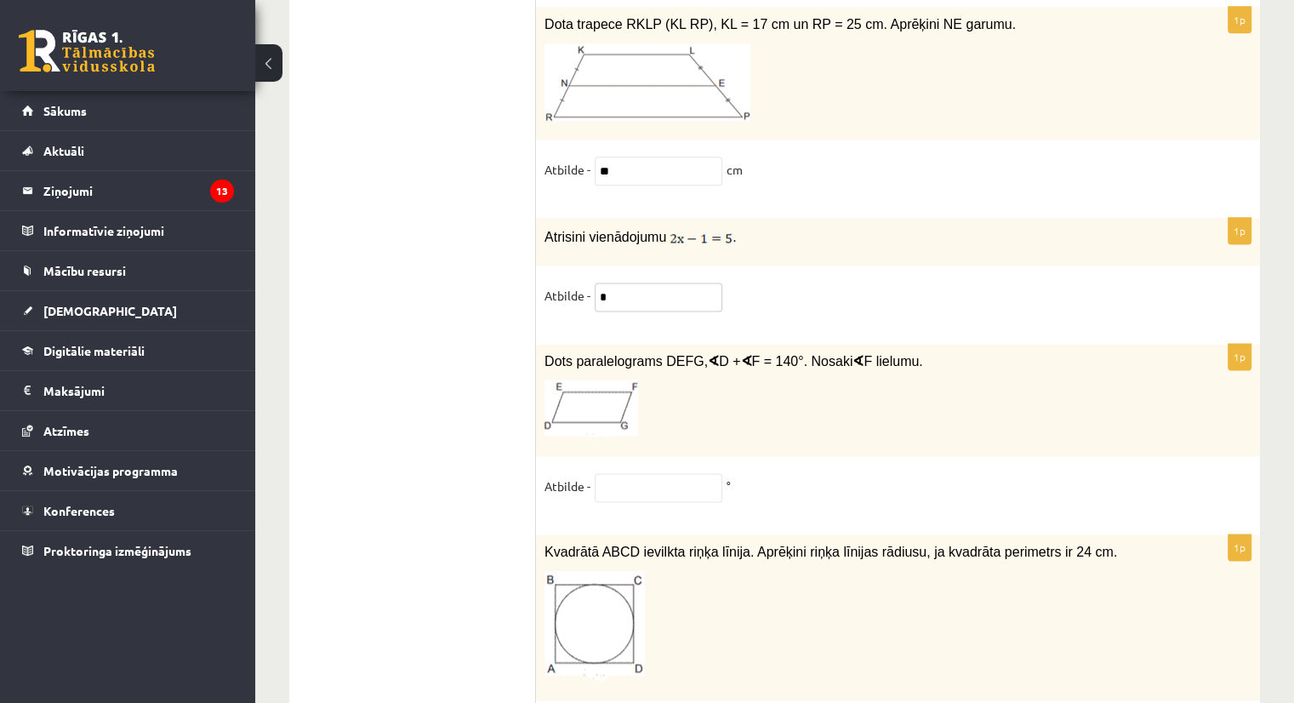
scroll to position [8673, 0]
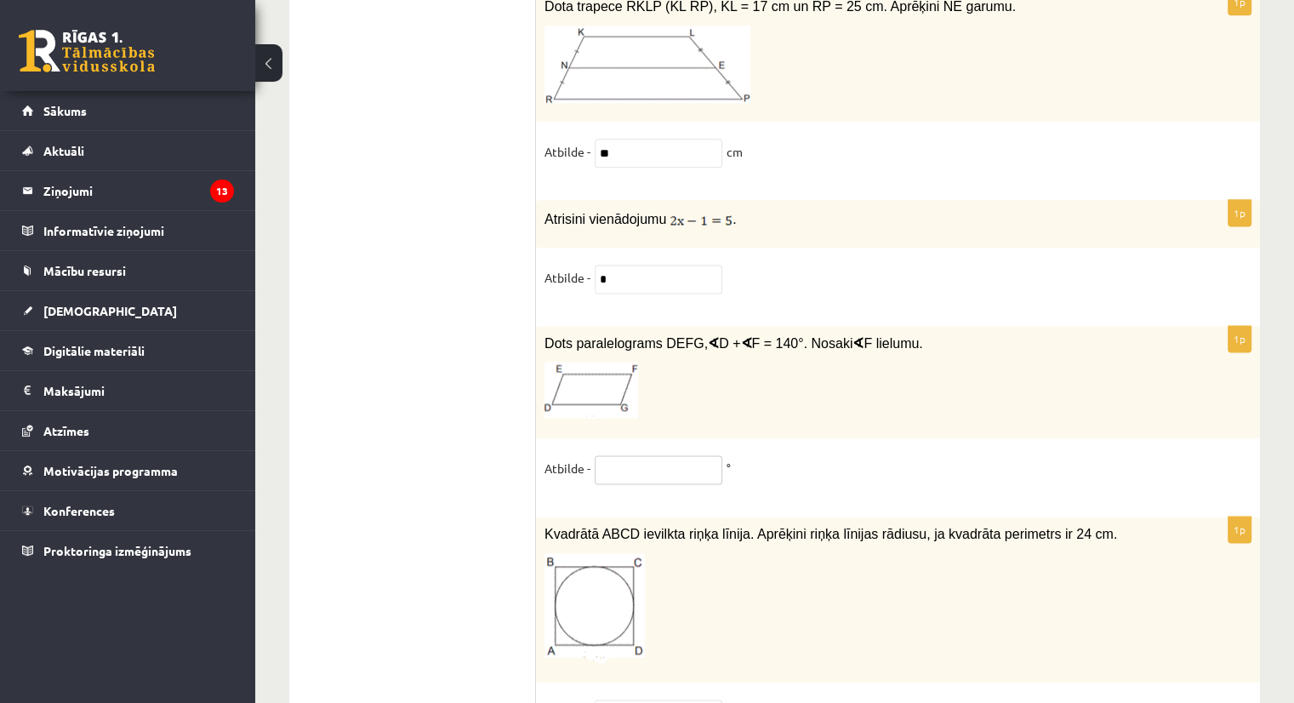
click at [646, 455] on input "text" at bounding box center [659, 469] width 128 height 29
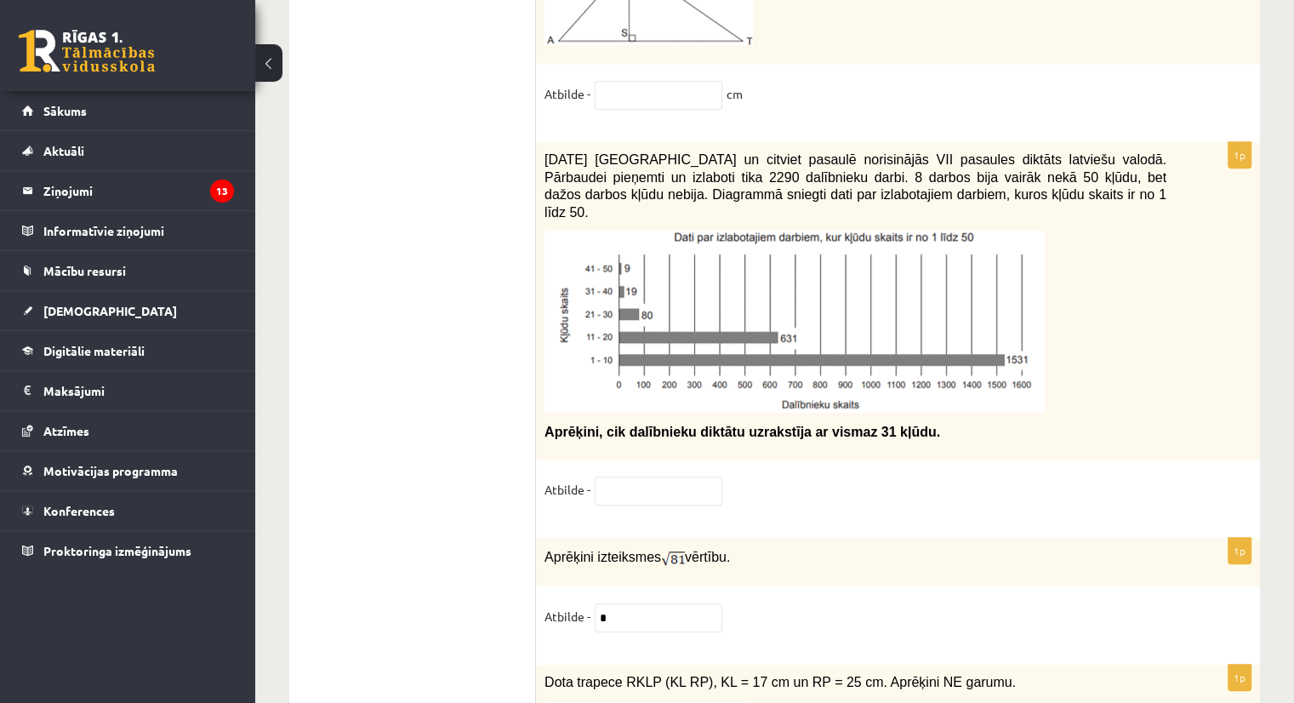
scroll to position [7997, 0]
type input "**"
click at [648, 477] on input "text" at bounding box center [659, 491] width 128 height 29
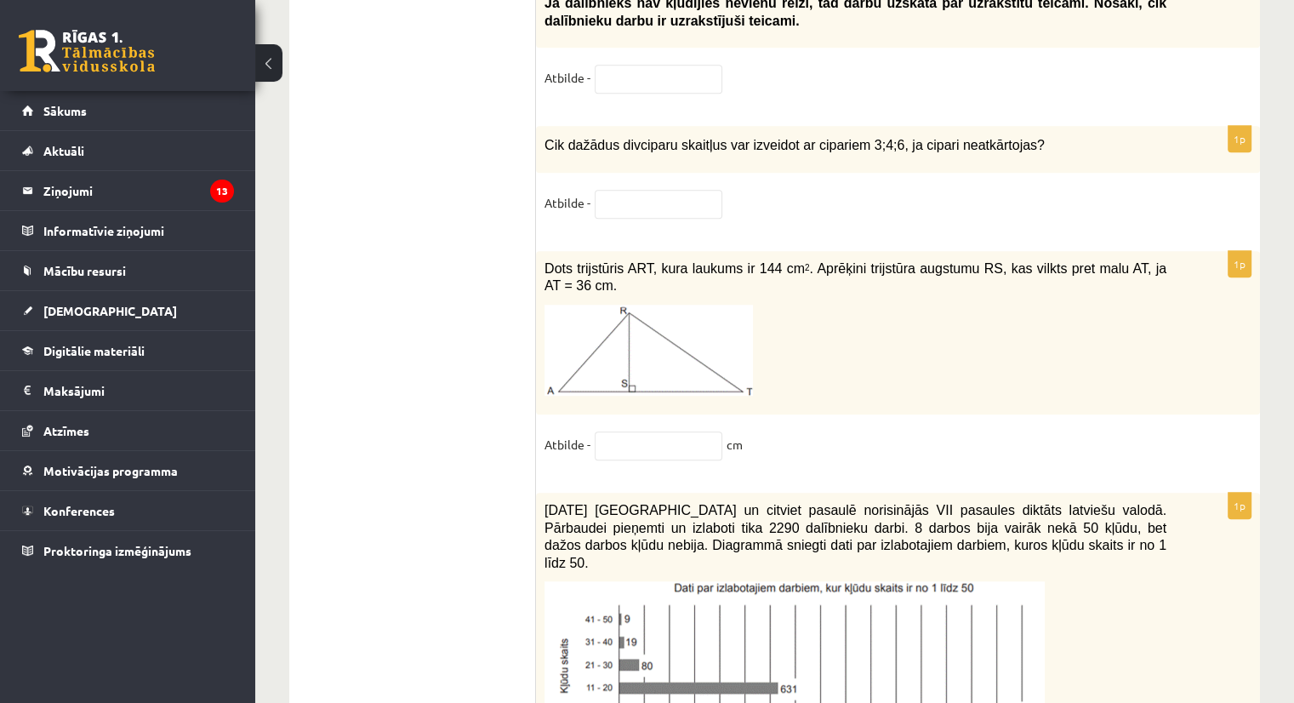
scroll to position [7646, 0]
type input "**"
click at [674, 432] on input "text" at bounding box center [659, 446] width 128 height 29
click at [633, 432] on fieldset "Atbilde - cm" at bounding box center [897, 450] width 707 height 36
click at [635, 432] on input "text" at bounding box center [659, 446] width 128 height 29
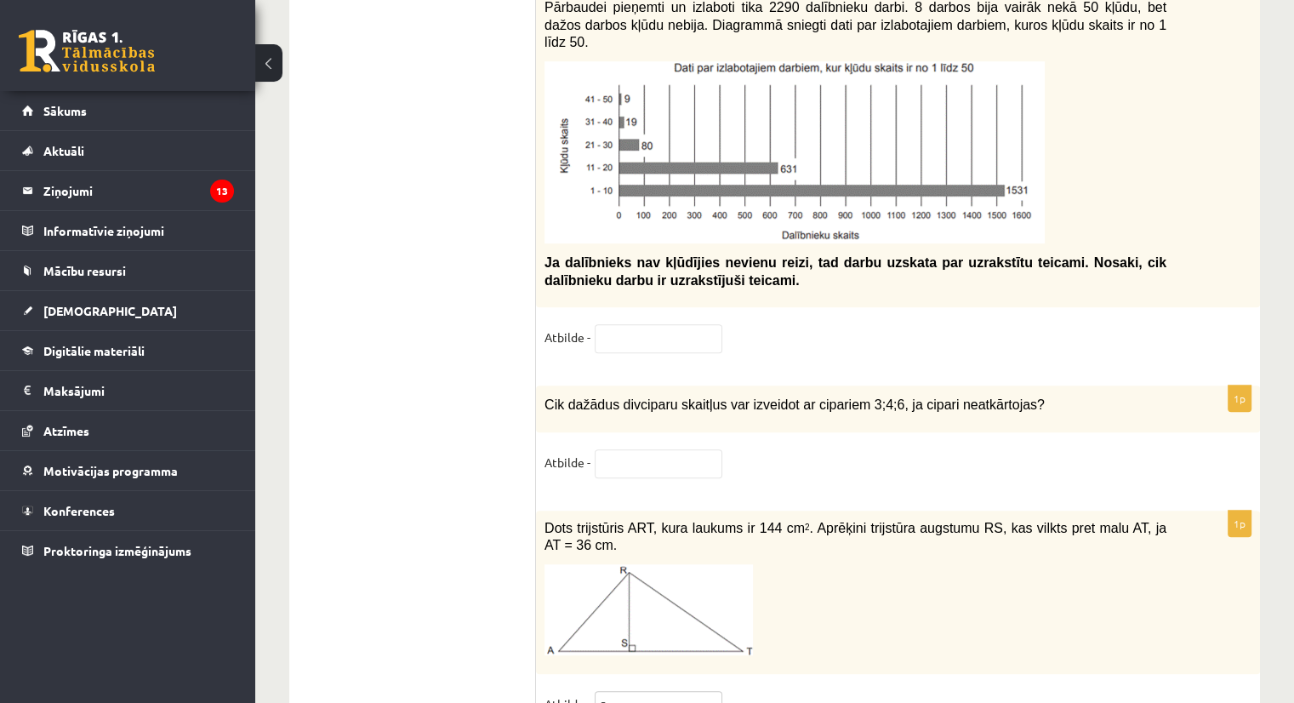
scroll to position [7386, 0]
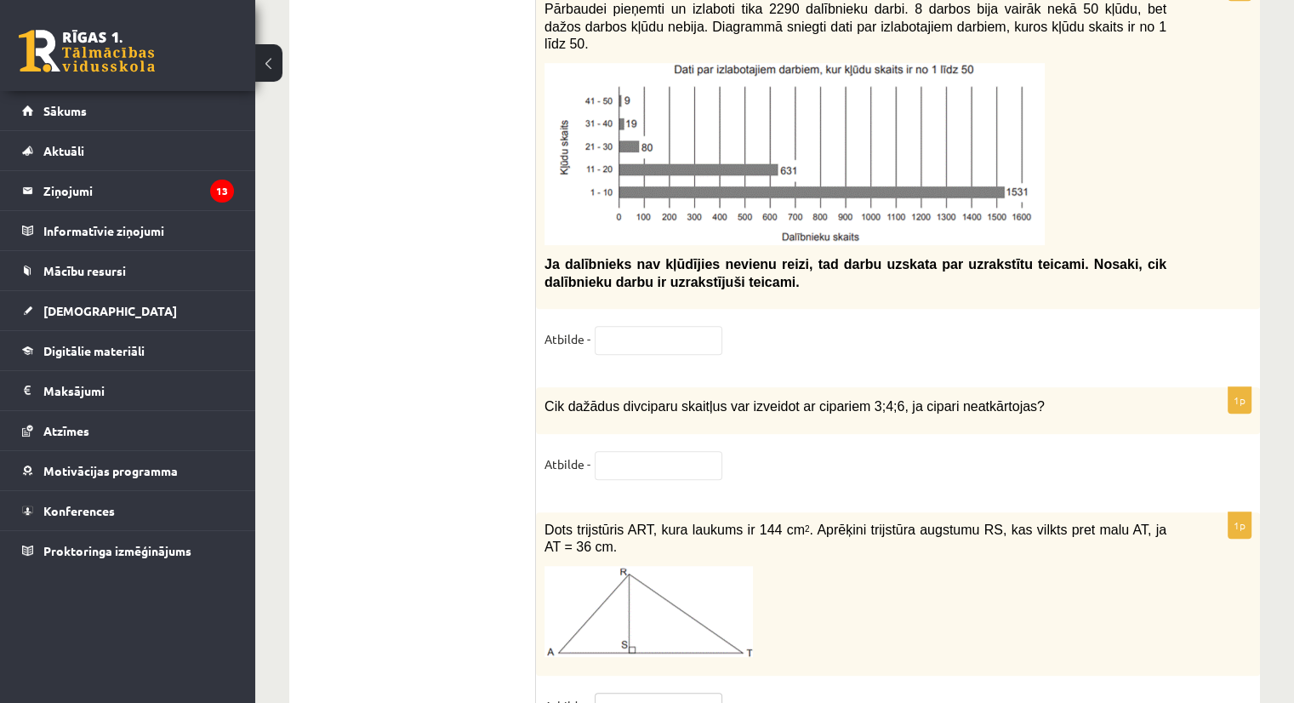
type input "*"
click at [605, 451] on input "text" at bounding box center [659, 465] width 128 height 29
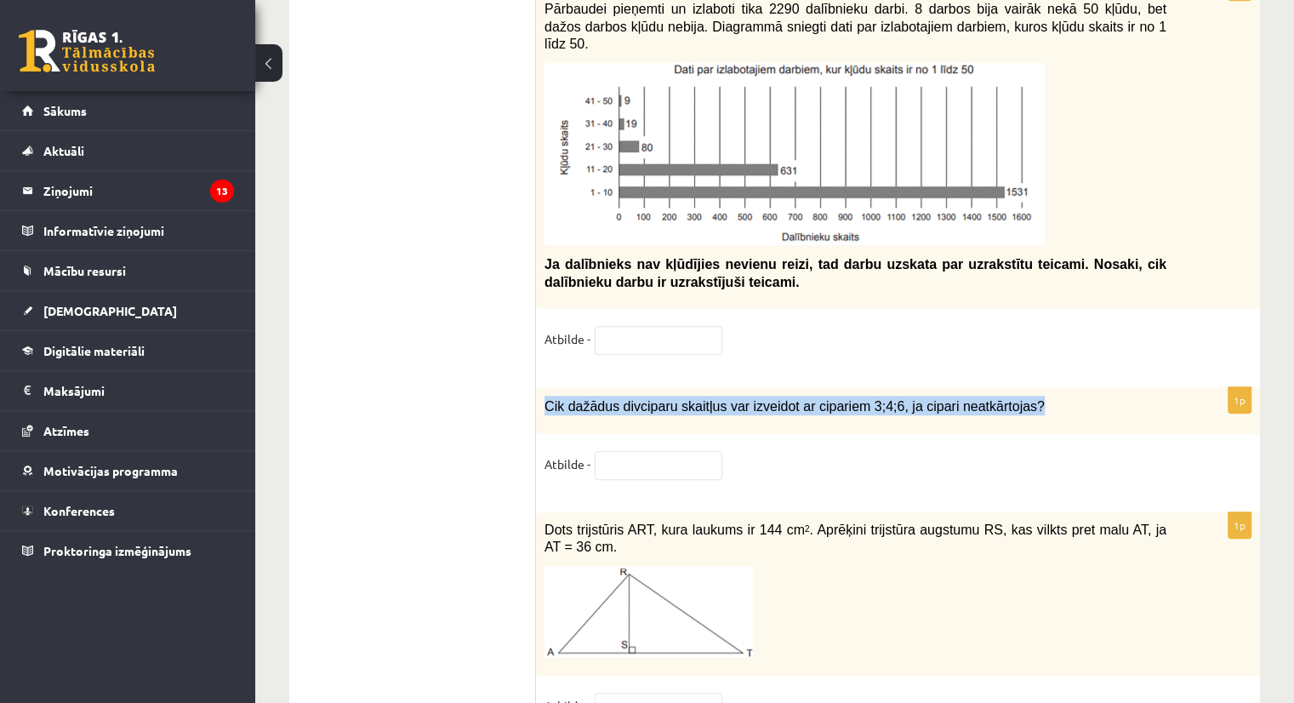
drag, startPoint x: 547, startPoint y: 341, endPoint x: 1076, endPoint y: 311, distance: 530.0
copy span "Cik dažādus divciparu skaitļus var izveidot ar cipariem 3;4;6, ja cipari neatkā…"
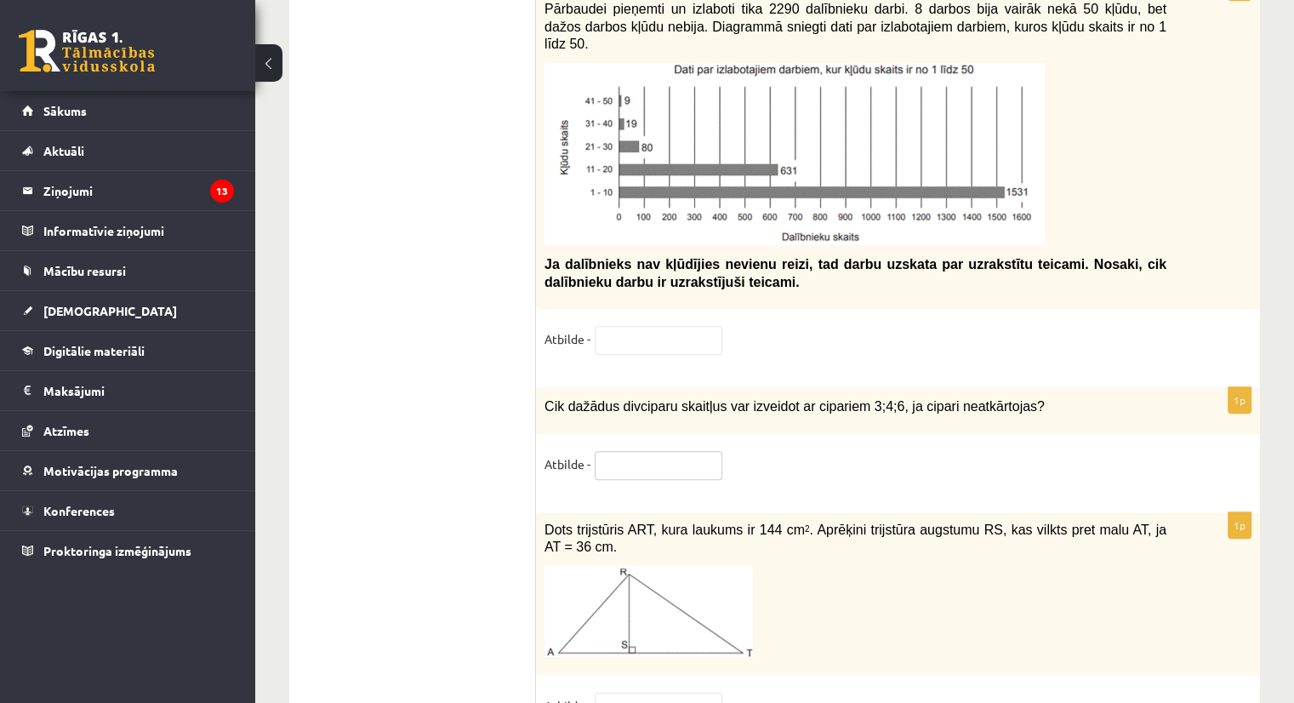
click at [628, 451] on input "text" at bounding box center [659, 465] width 128 height 29
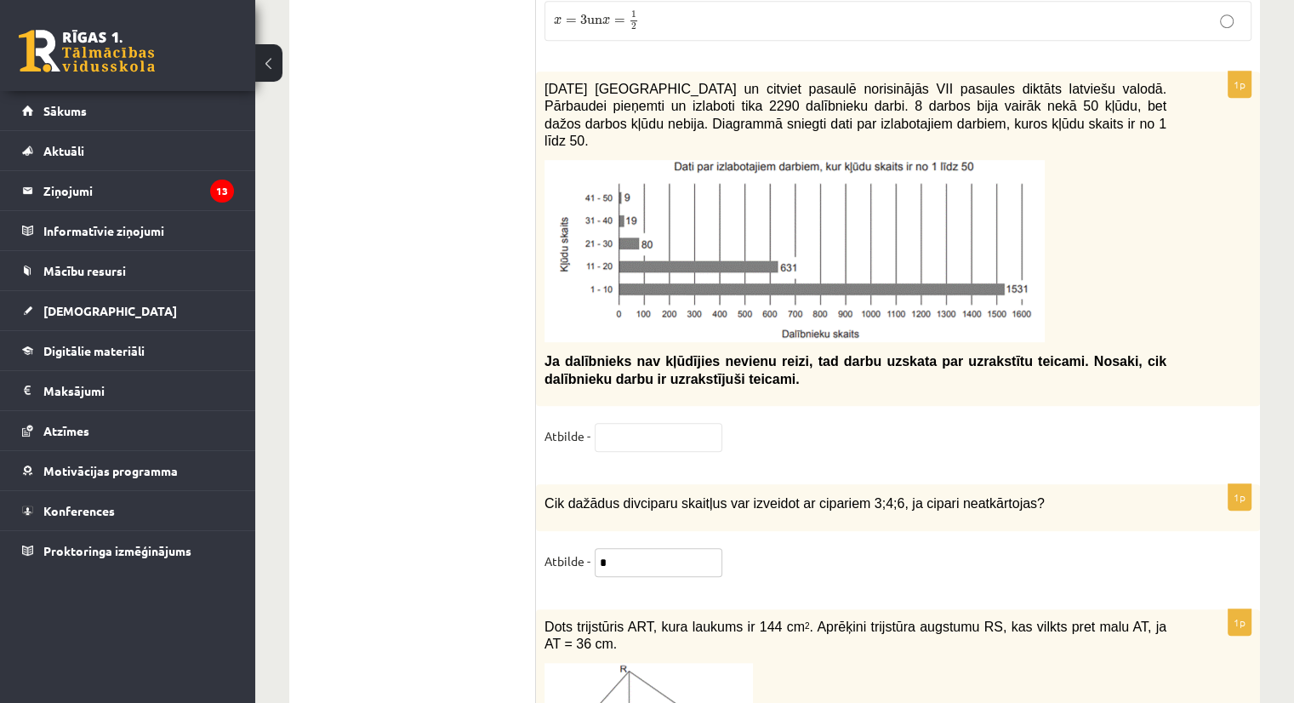
scroll to position [7257, 0]
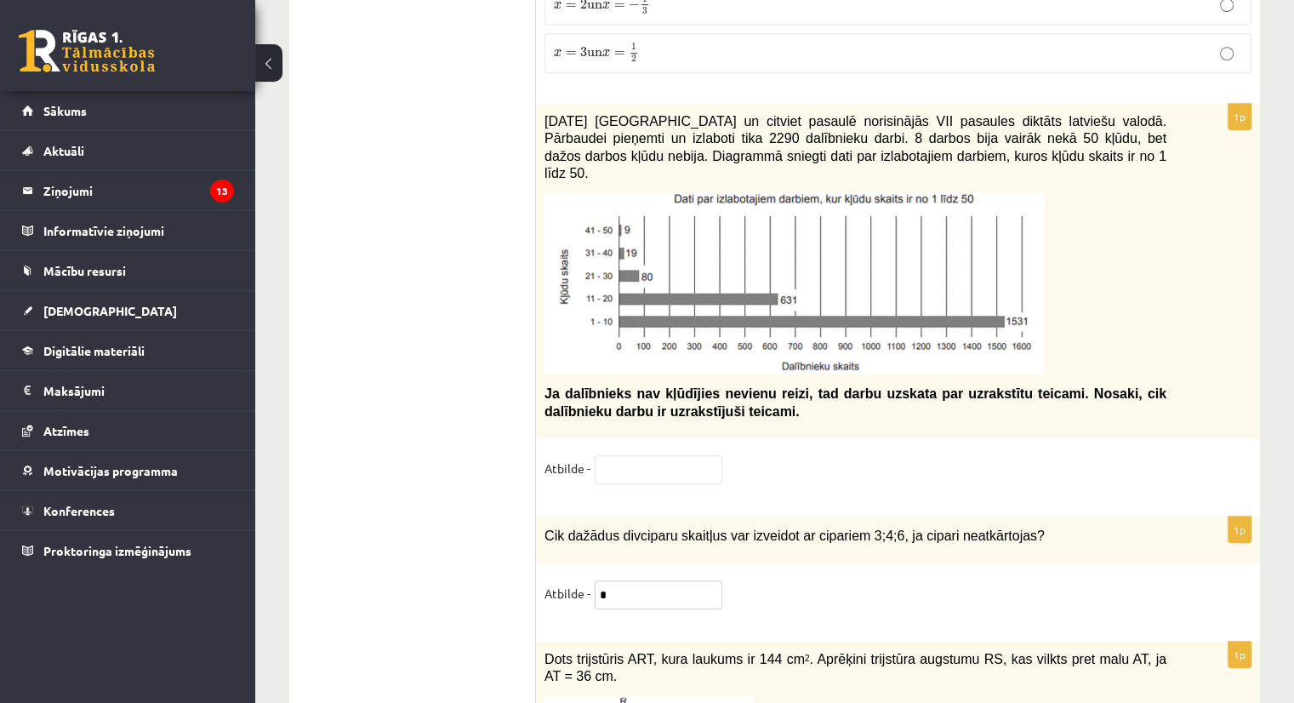
type input "*"
click at [619, 455] on input "text" at bounding box center [659, 469] width 128 height 29
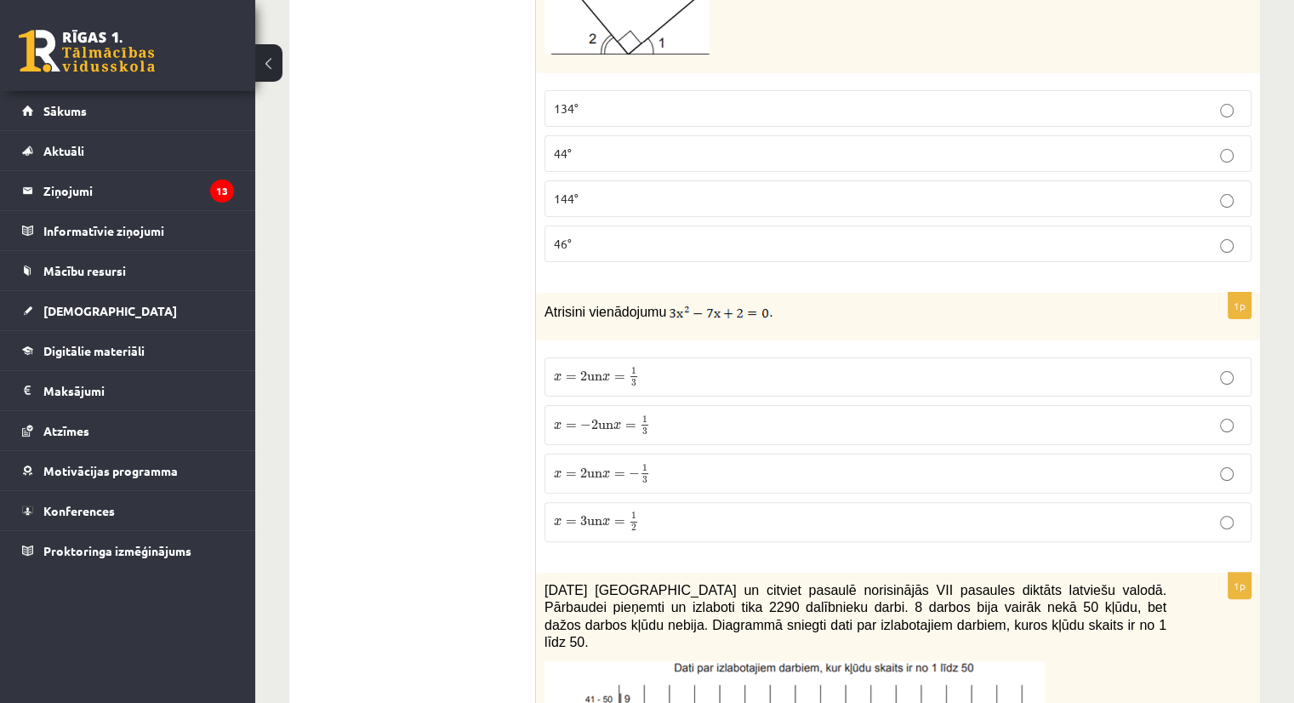
scroll to position [6786, 0]
type input "****"
click at [566, 377] on span "=" at bounding box center [571, 379] width 11 height 5
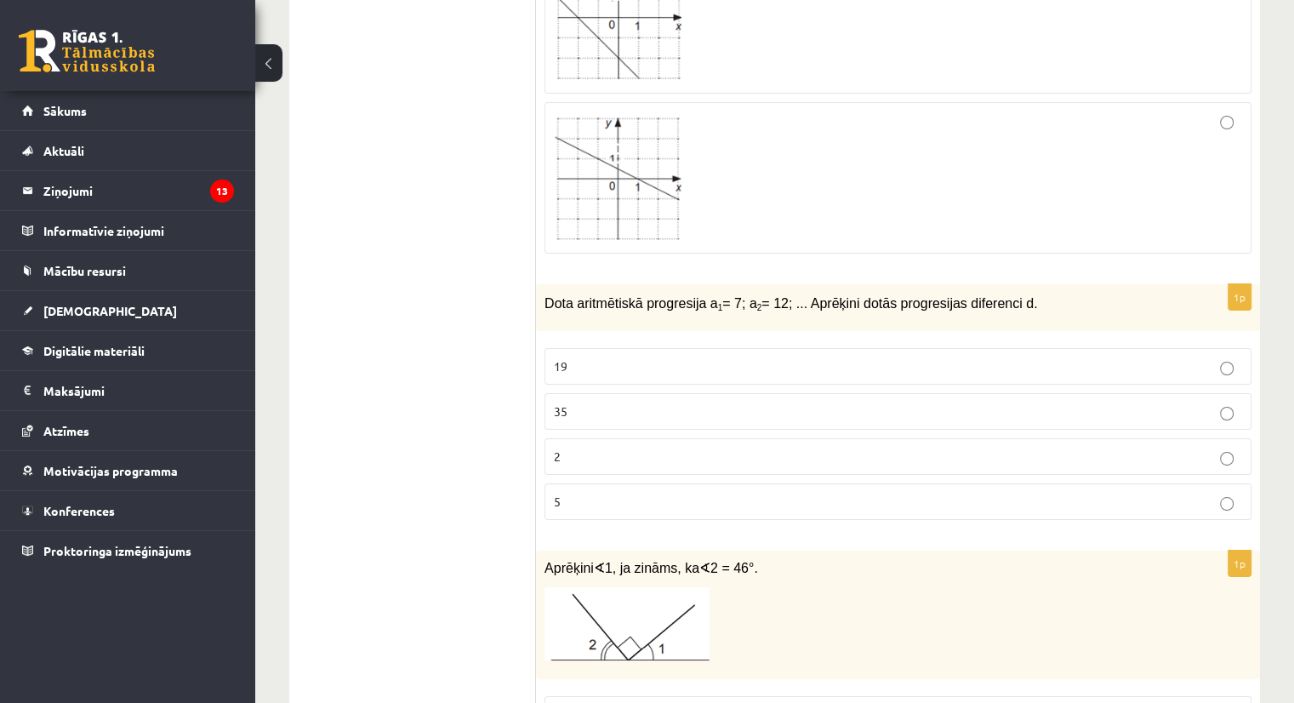
scroll to position [6181, 0]
click at [561, 493] on p "5" at bounding box center [898, 502] width 688 height 18
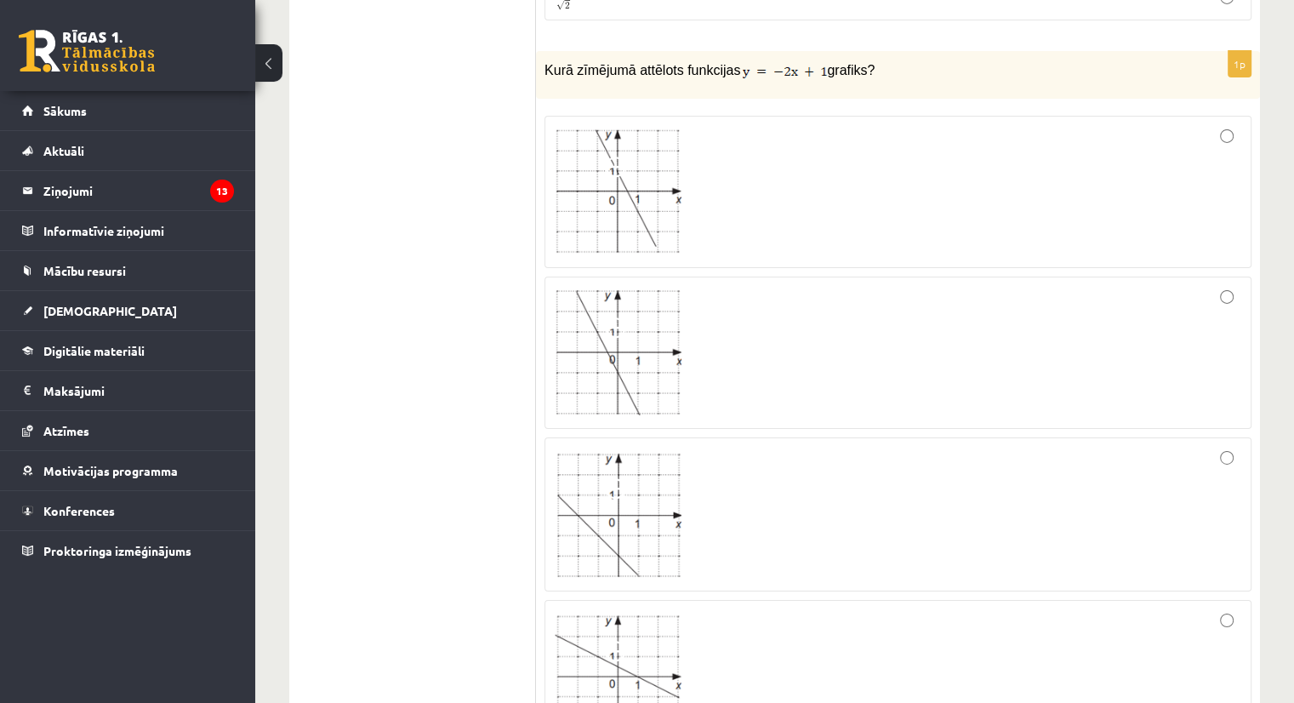
scroll to position [5684, 0]
click at [760, 126] on div at bounding box center [898, 193] width 688 height 134
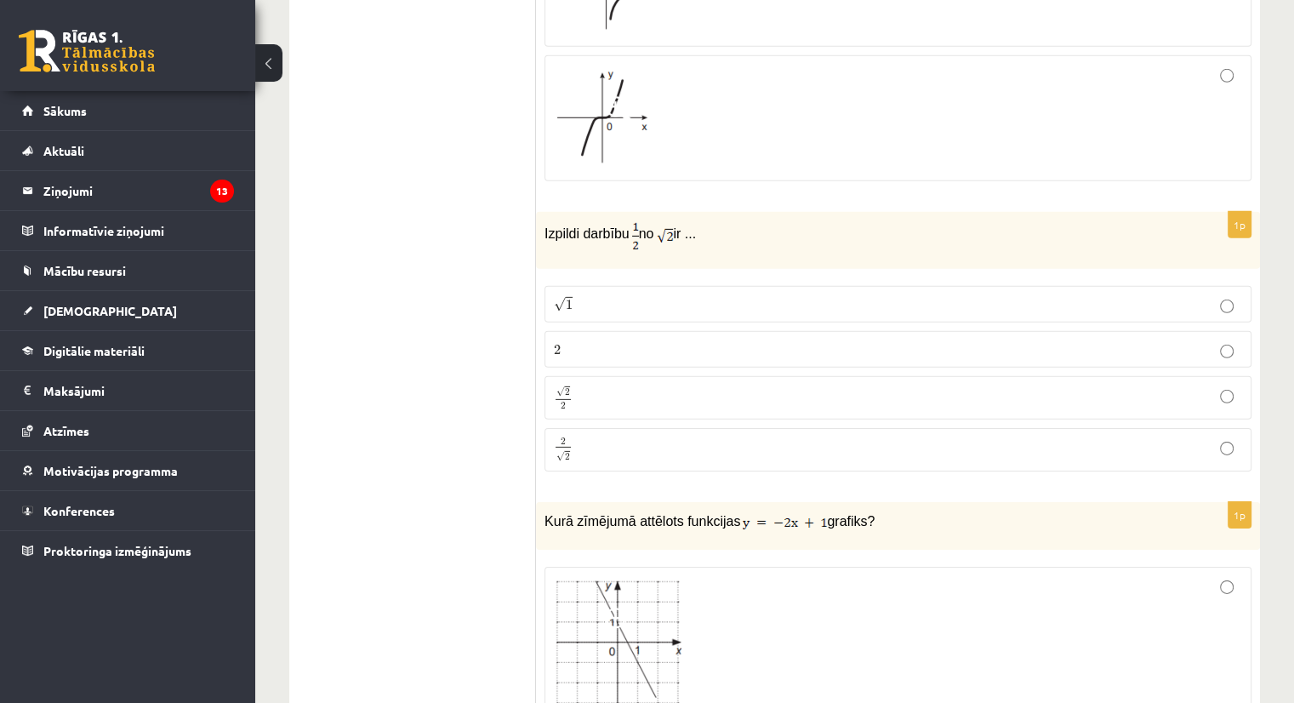
scroll to position [5228, 0]
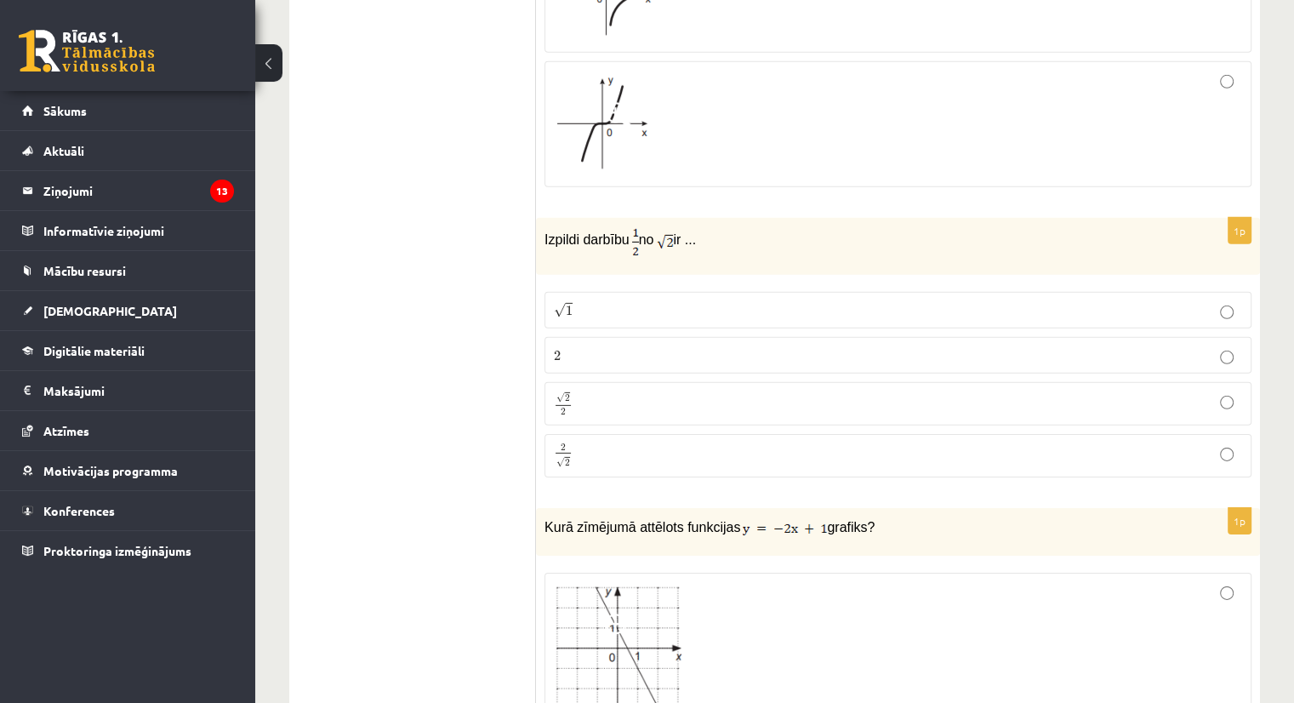
click at [562, 303] on span "√" at bounding box center [560, 310] width 12 height 14
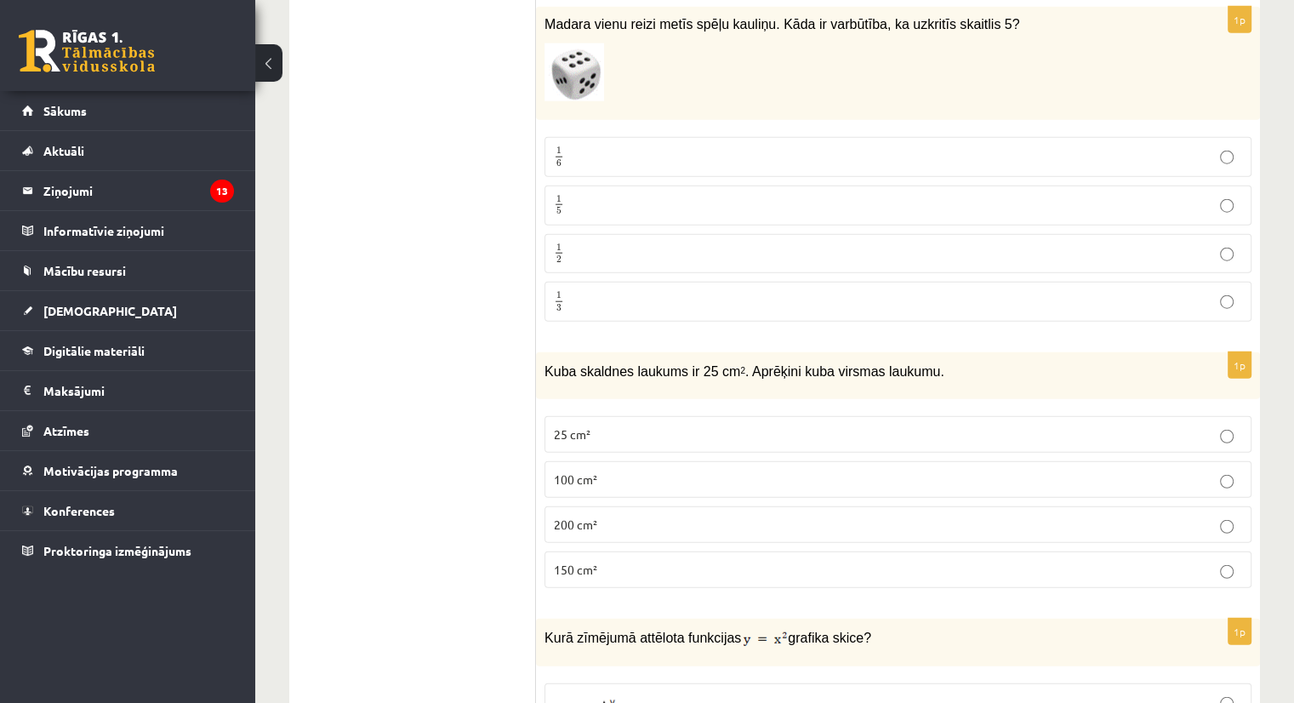
scroll to position [4186, 0]
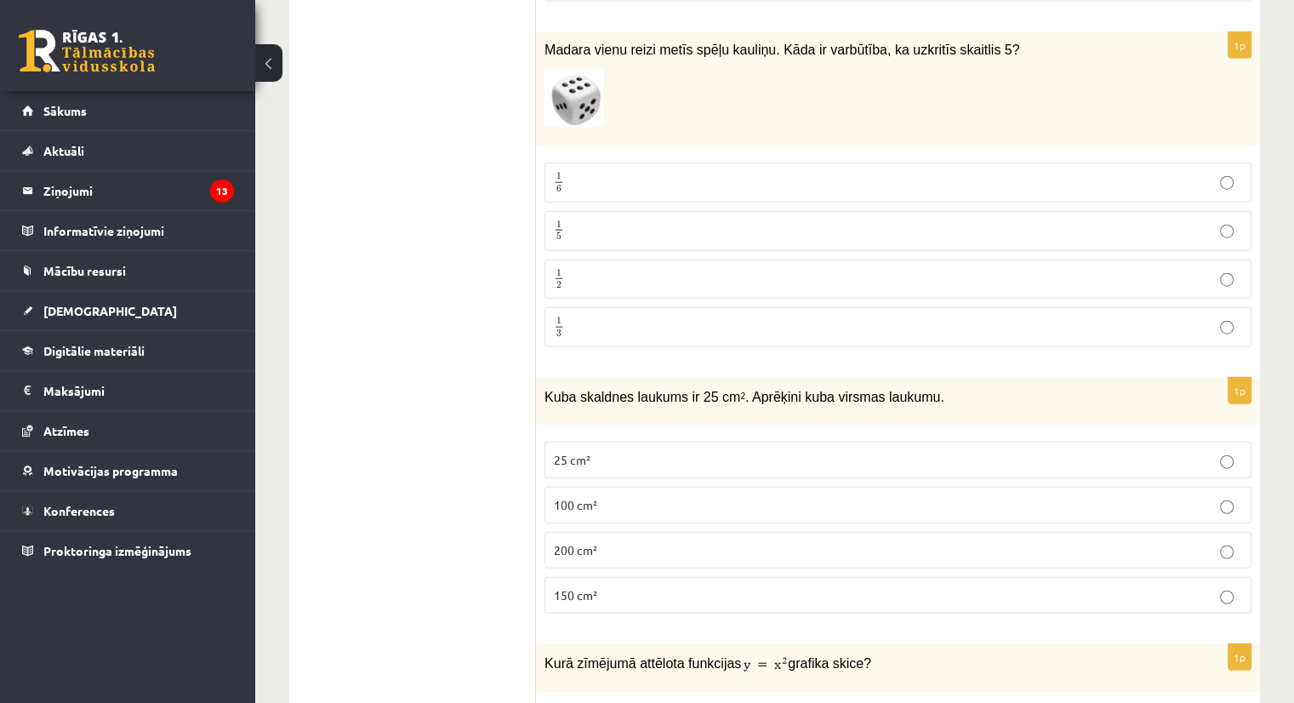
click at [590, 577] on label "150 cm²" at bounding box center [897, 595] width 707 height 37
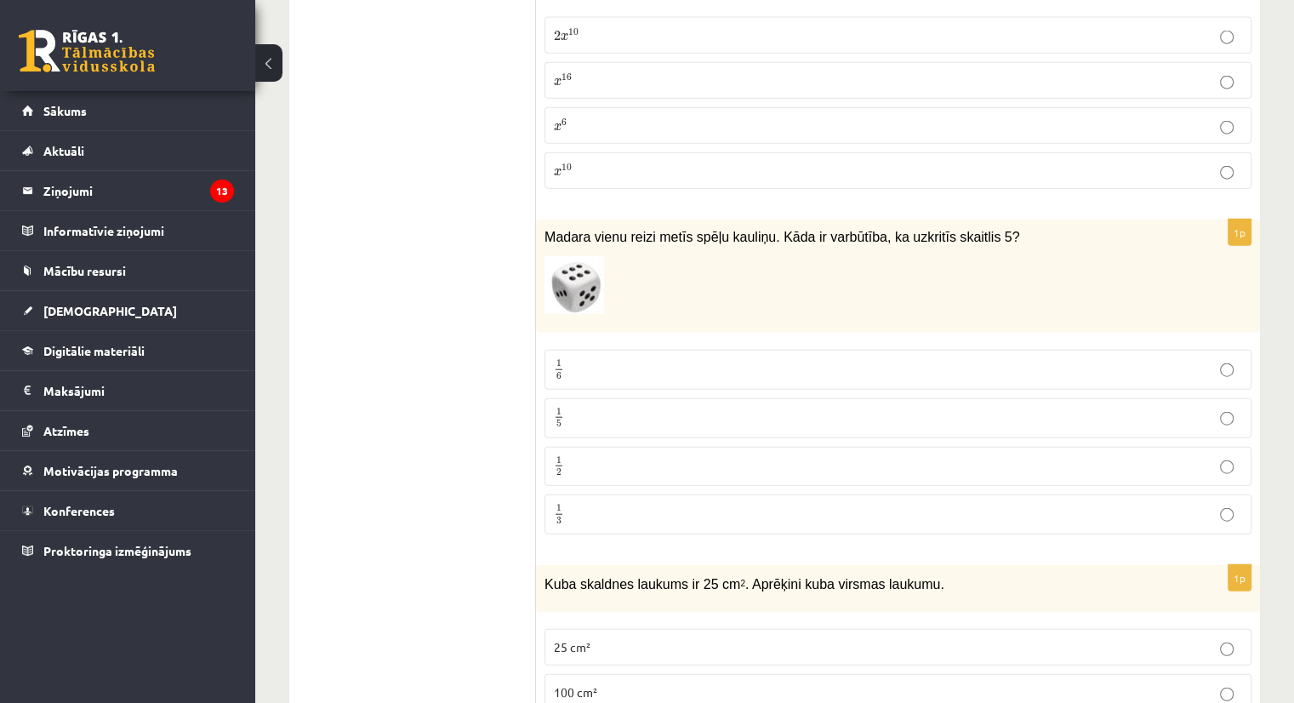
scroll to position [3993, 0]
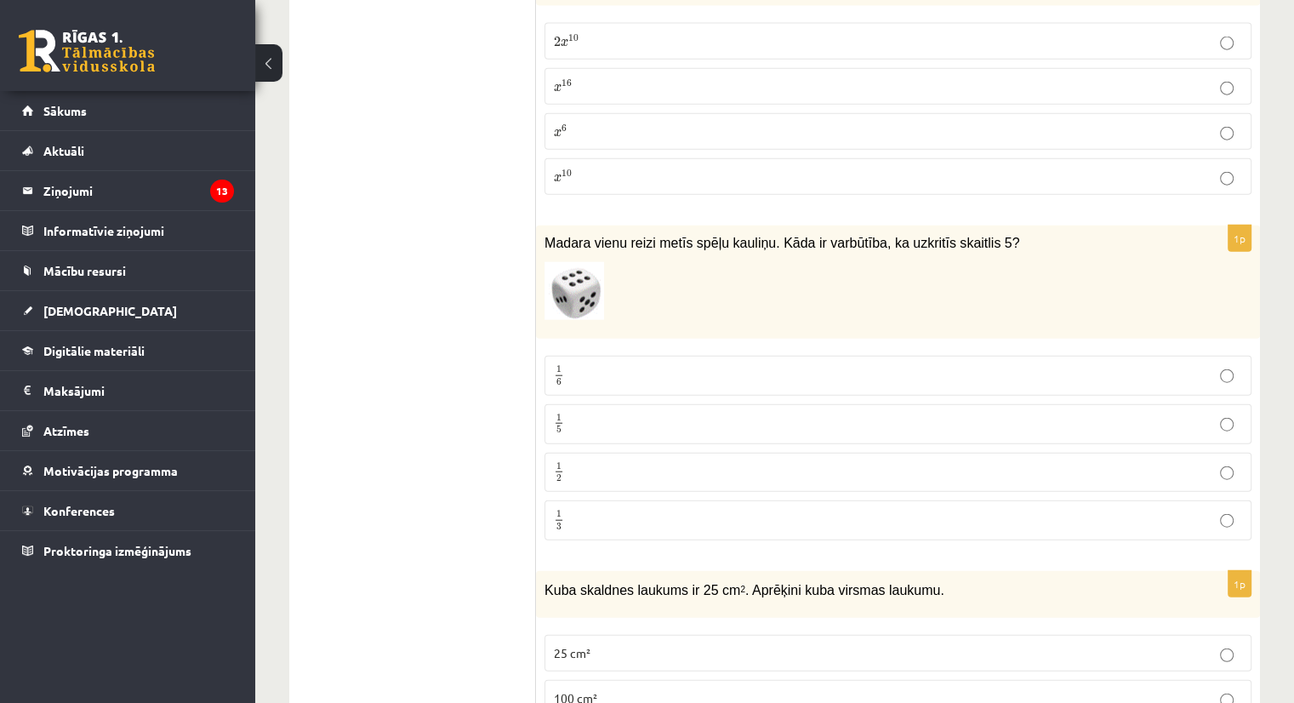
click at [567, 365] on p "1 6 1 6" at bounding box center [898, 375] width 688 height 21
drag, startPoint x: 546, startPoint y: 203, endPoint x: 949, endPoint y: 216, distance: 403.4
click at [949, 225] on div "Madara vienu reizi metīs spēļu kauliņu. Kāda ir varbūtība, ka uzkritīs skaitlis…" at bounding box center [898, 281] width 724 height 113
copy div "Madara vienu reizi metīs spēļu kauliņu. Kāda ir varbūtība, ka uzkritīs skaitlis…"
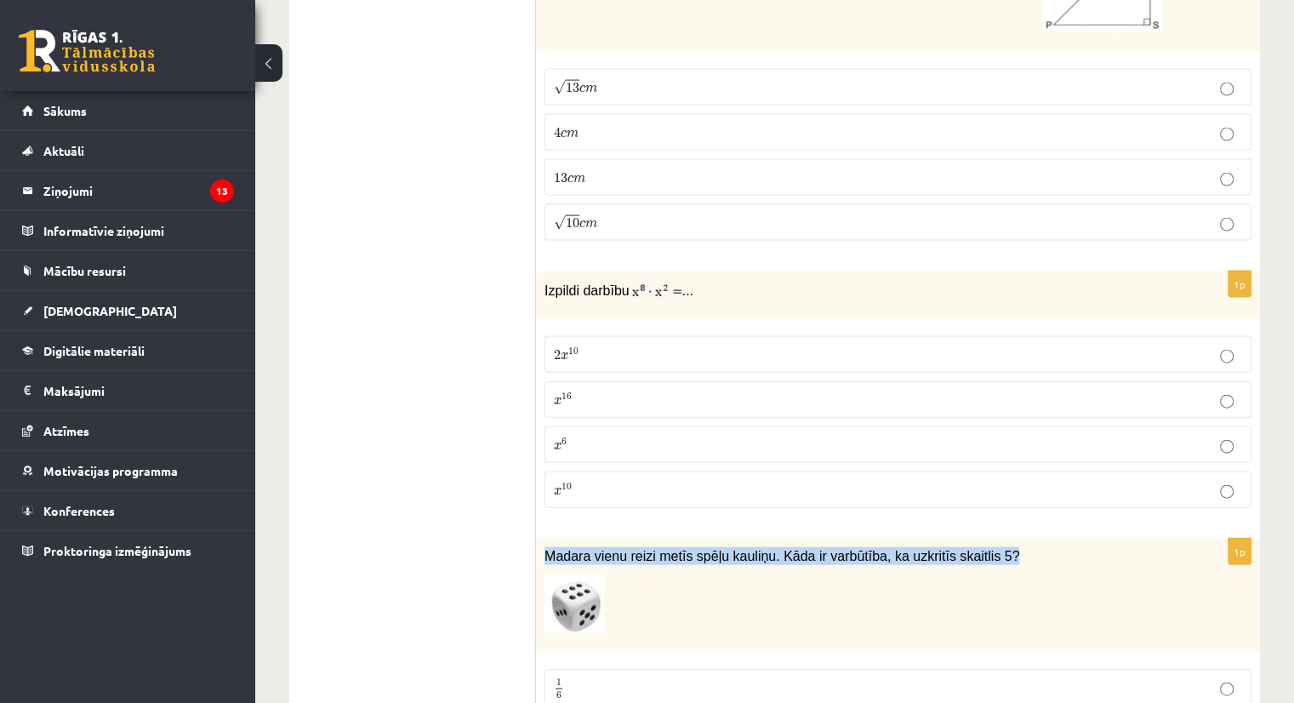
scroll to position [3633, 0]
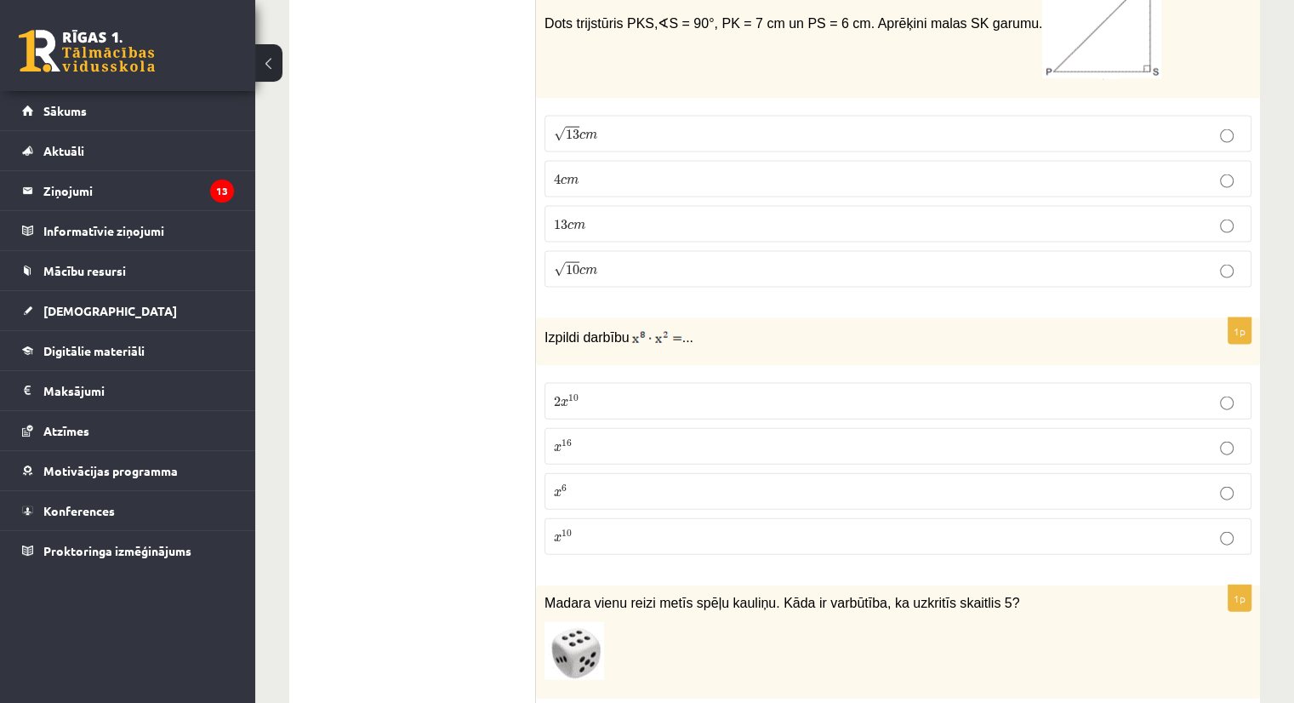
click at [544, 481] on fieldset "2 x 10 2 x 10 x 16 x 16 x 6 x 6 x 10 x 10" at bounding box center [897, 466] width 707 height 185
click at [562, 530] on span "10" at bounding box center [566, 534] width 10 height 8
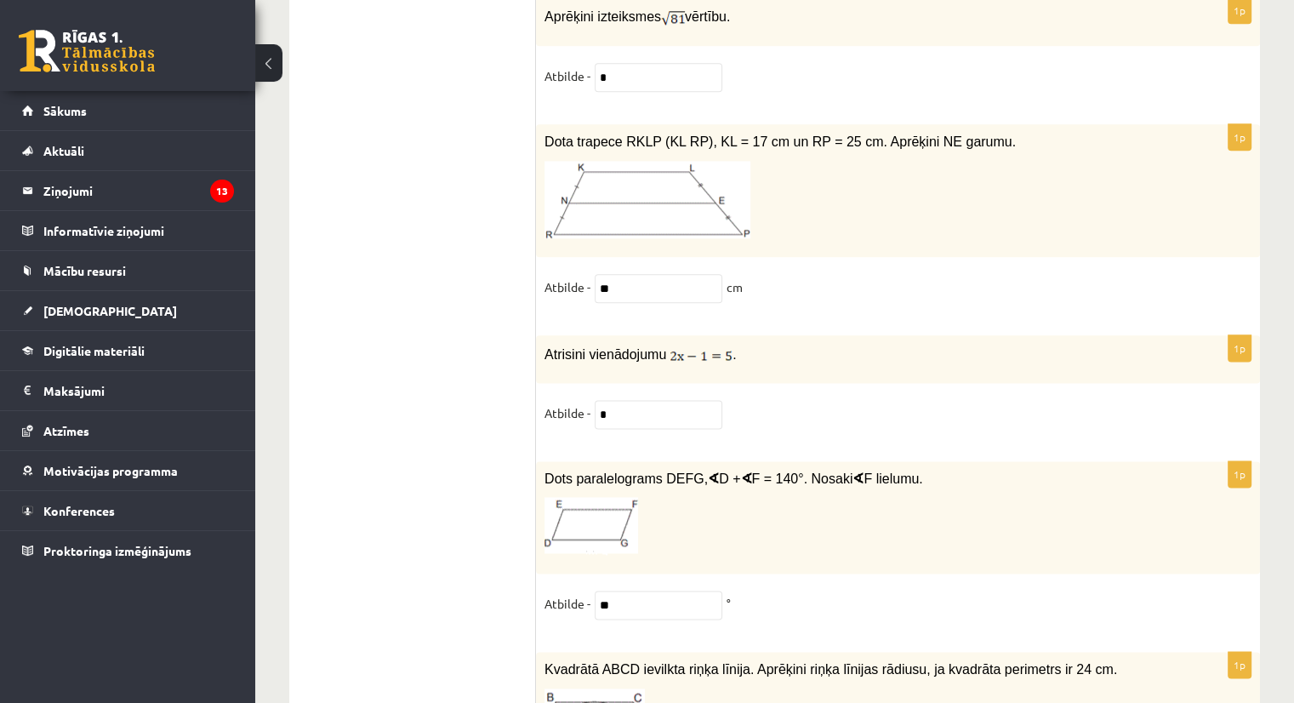
scroll to position [8673, 0]
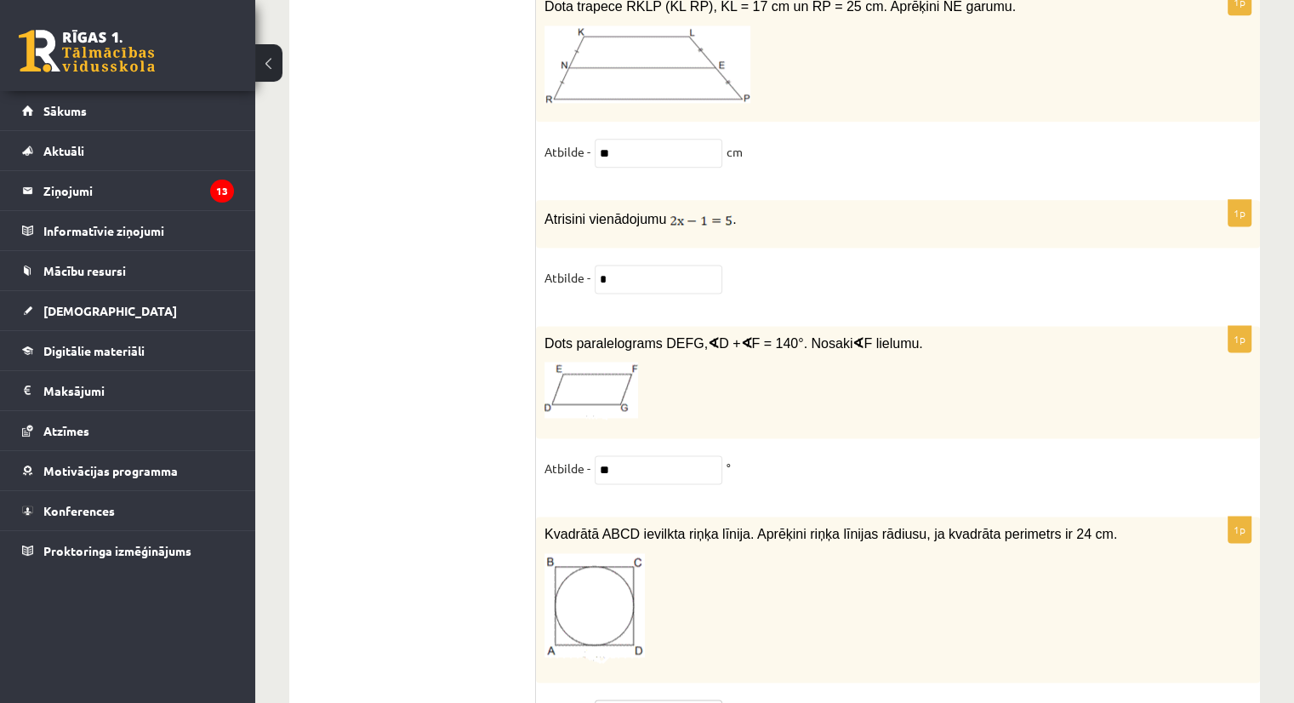
click at [643, 699] on input "text" at bounding box center [659, 713] width 128 height 29
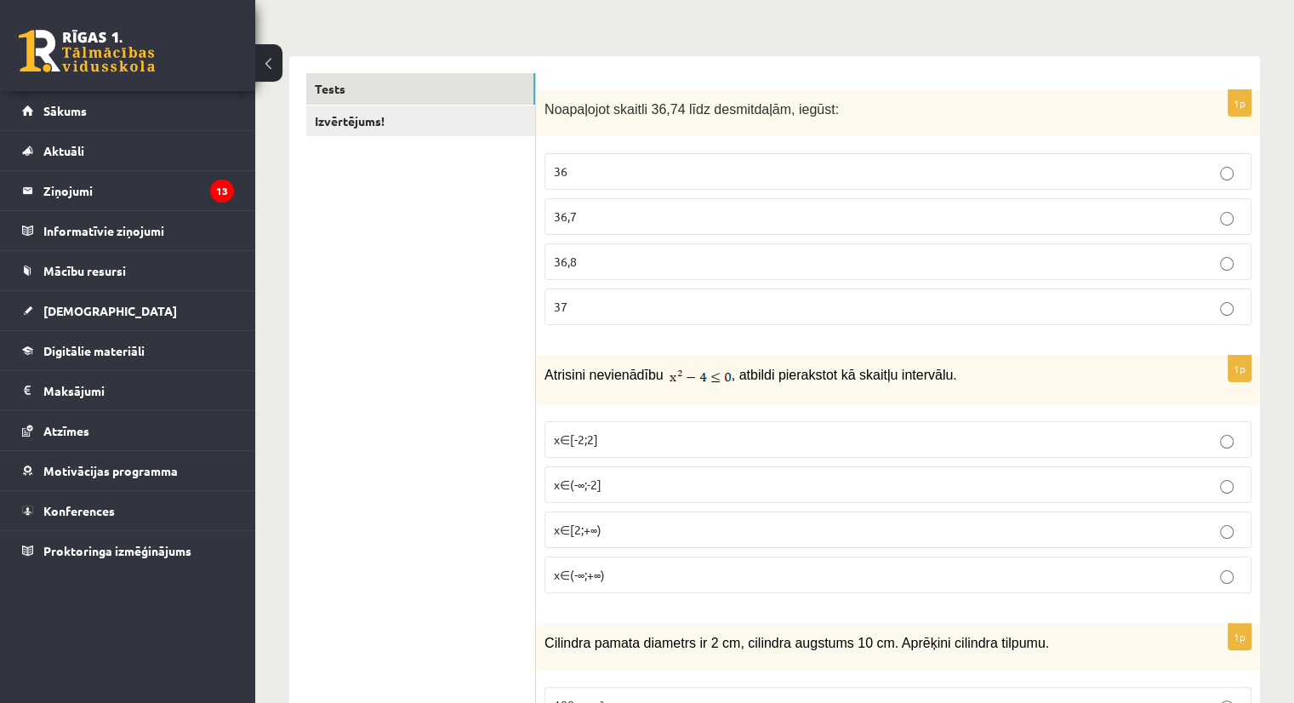
scroll to position [0, 0]
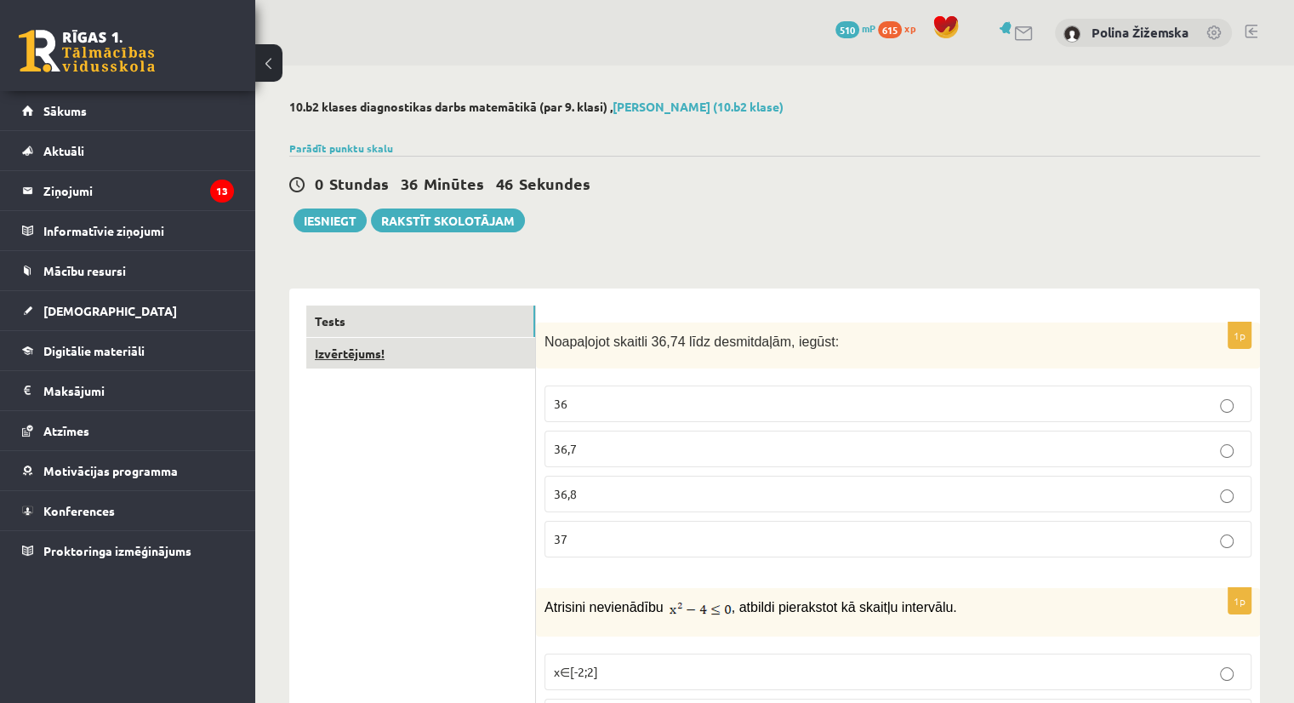
type input "**"
click at [349, 364] on link "Izvērtējums!" at bounding box center [420, 353] width 229 height 31
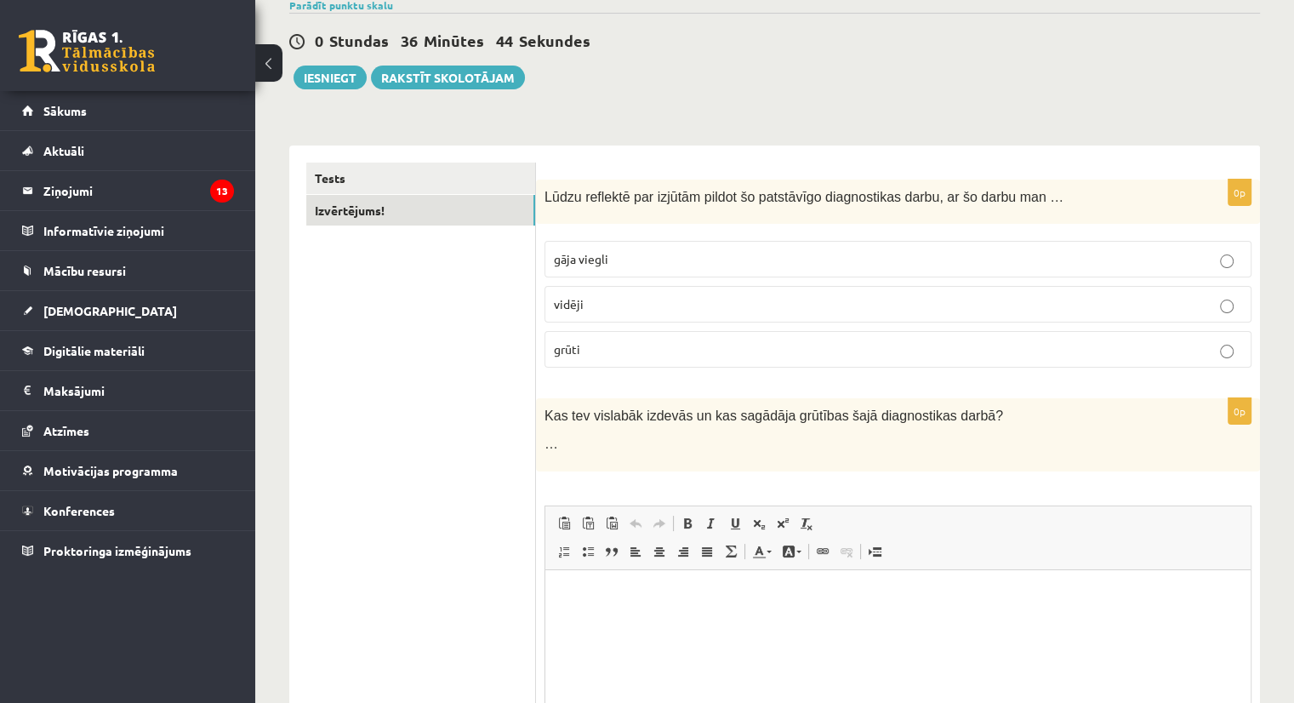
scroll to position [145, 0]
click at [603, 311] on p "vidēji" at bounding box center [898, 302] width 688 height 18
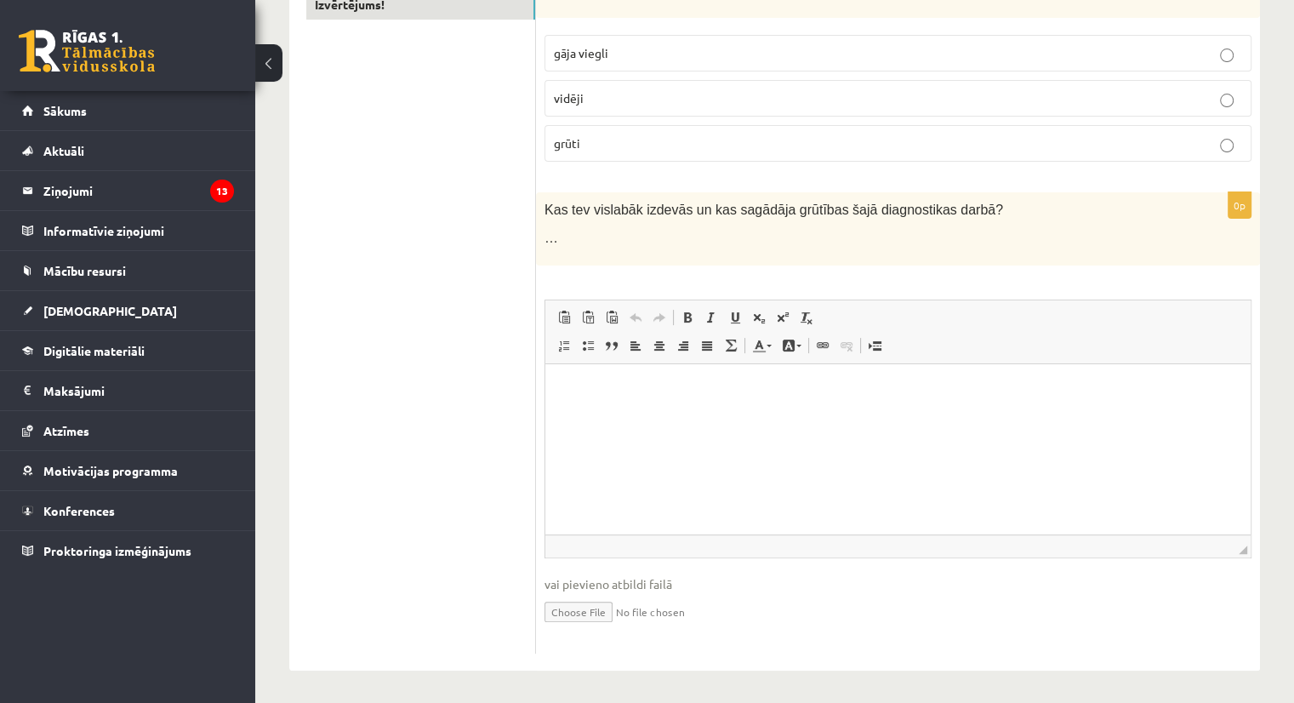
scroll to position [0, 0]
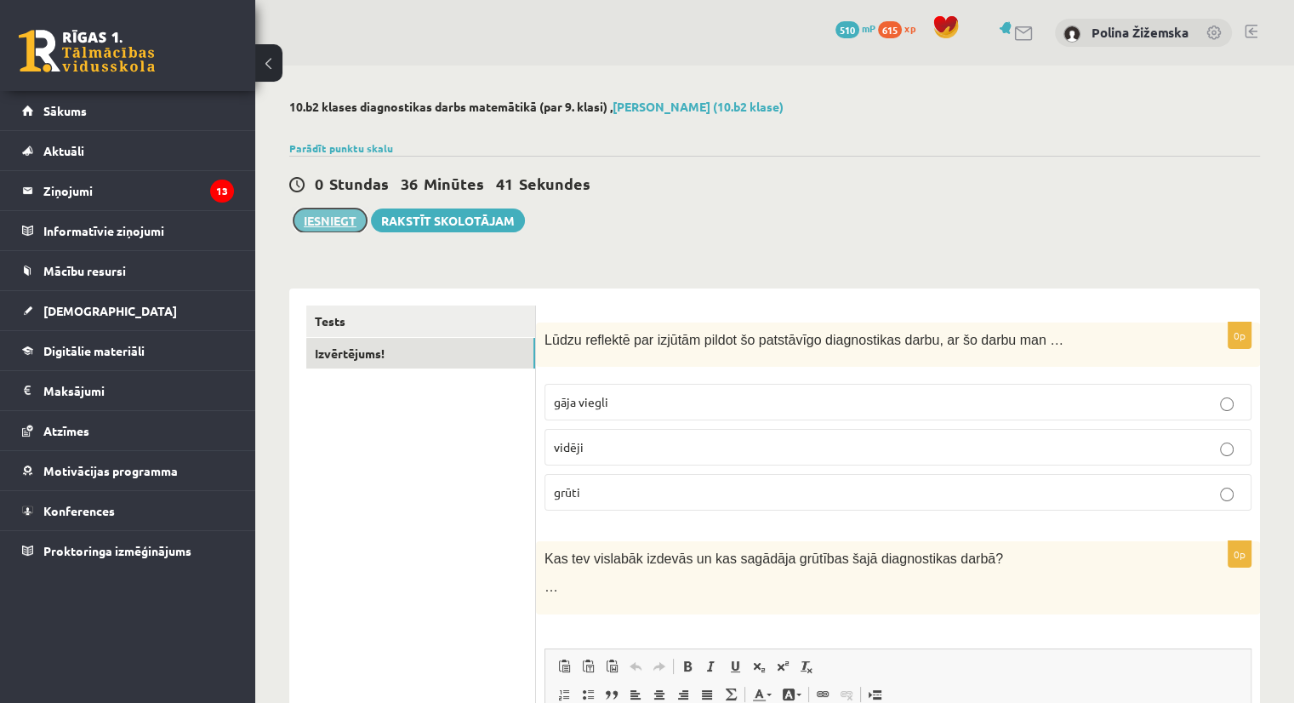
click at [323, 225] on button "Iesniegt" at bounding box center [329, 220] width 73 height 24
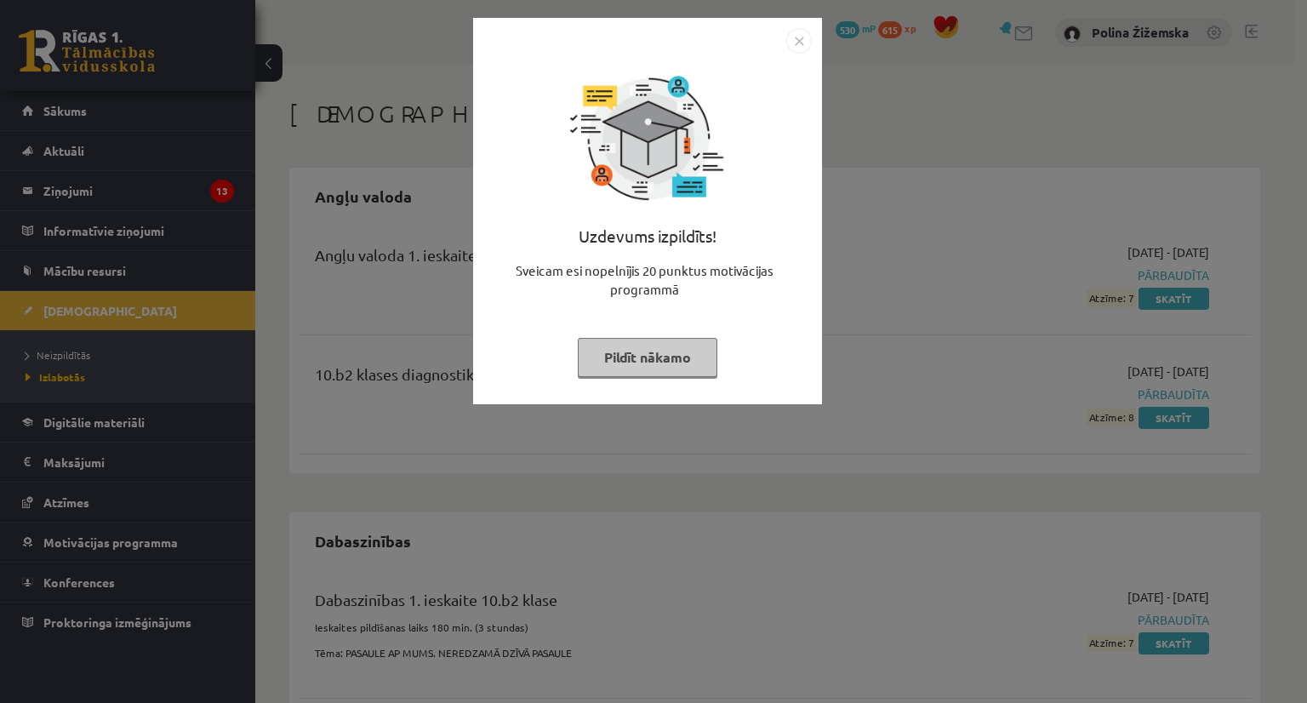
click at [664, 355] on button "Pildīt nākamo" at bounding box center [648, 357] width 140 height 39
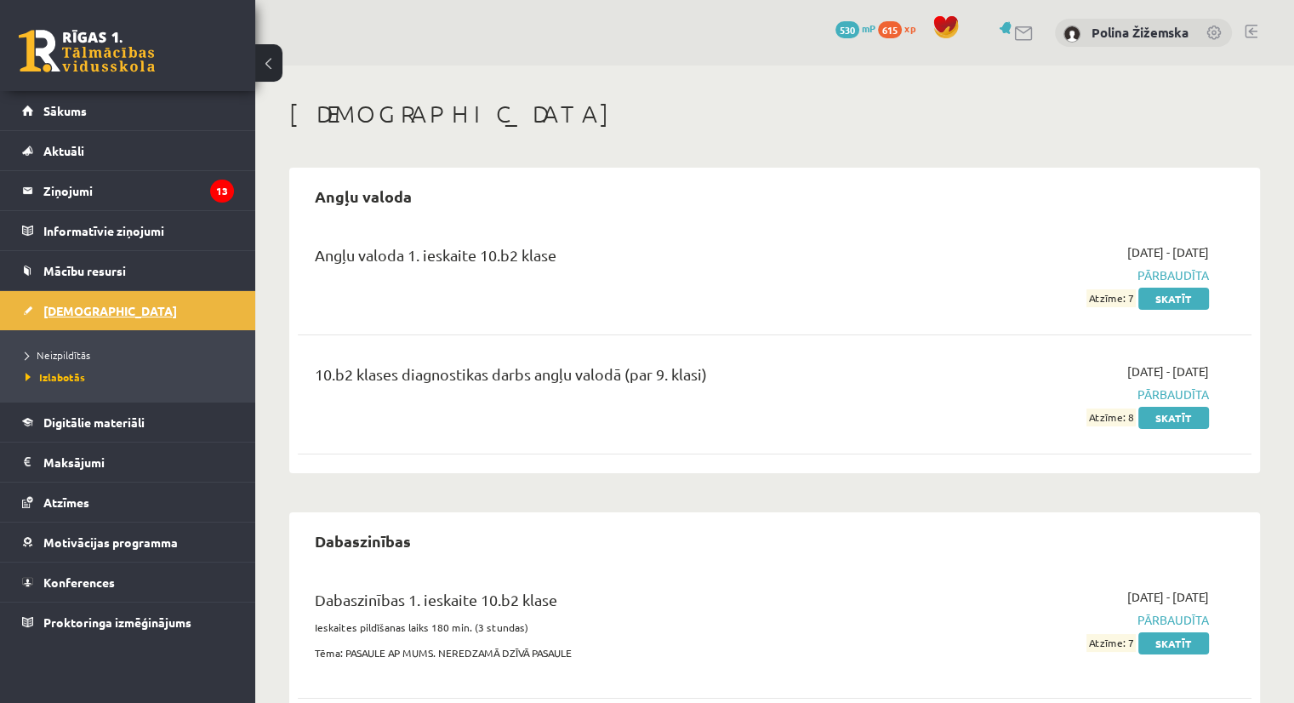
click at [77, 311] on span "[DEMOGRAPHIC_DATA]" at bounding box center [110, 310] width 134 height 15
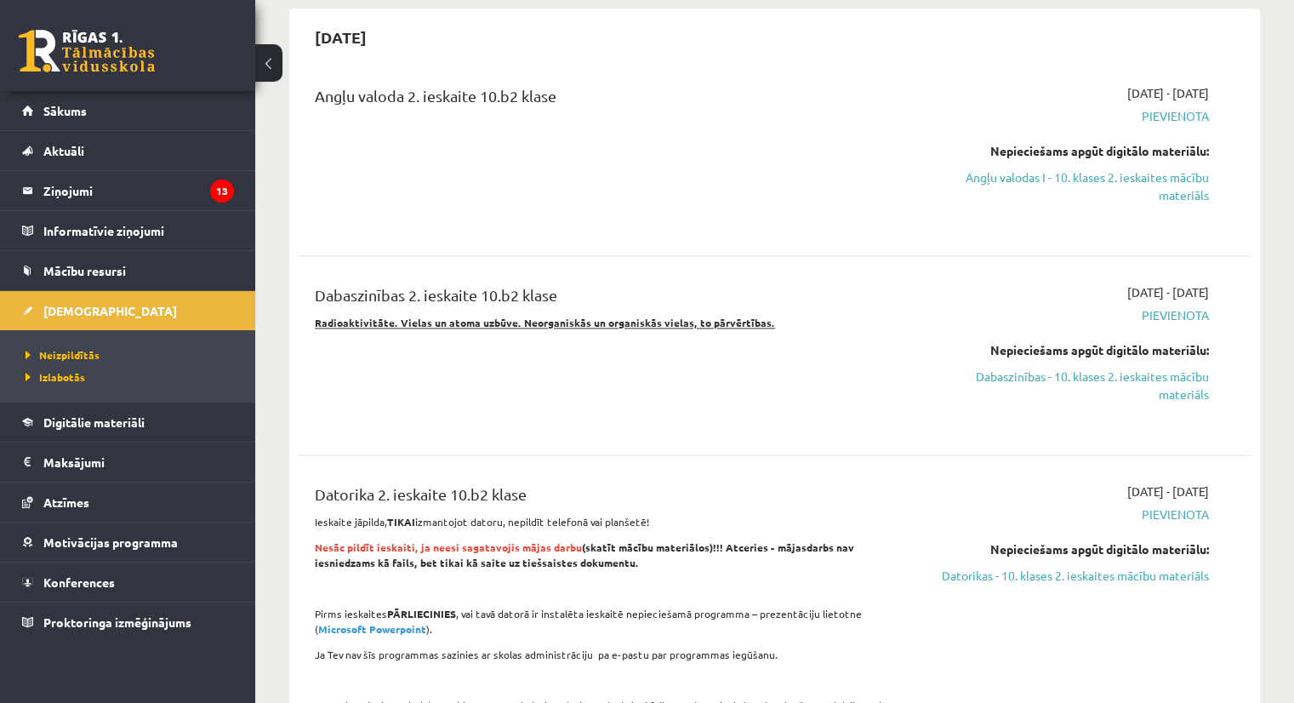
scroll to position [2374, 0]
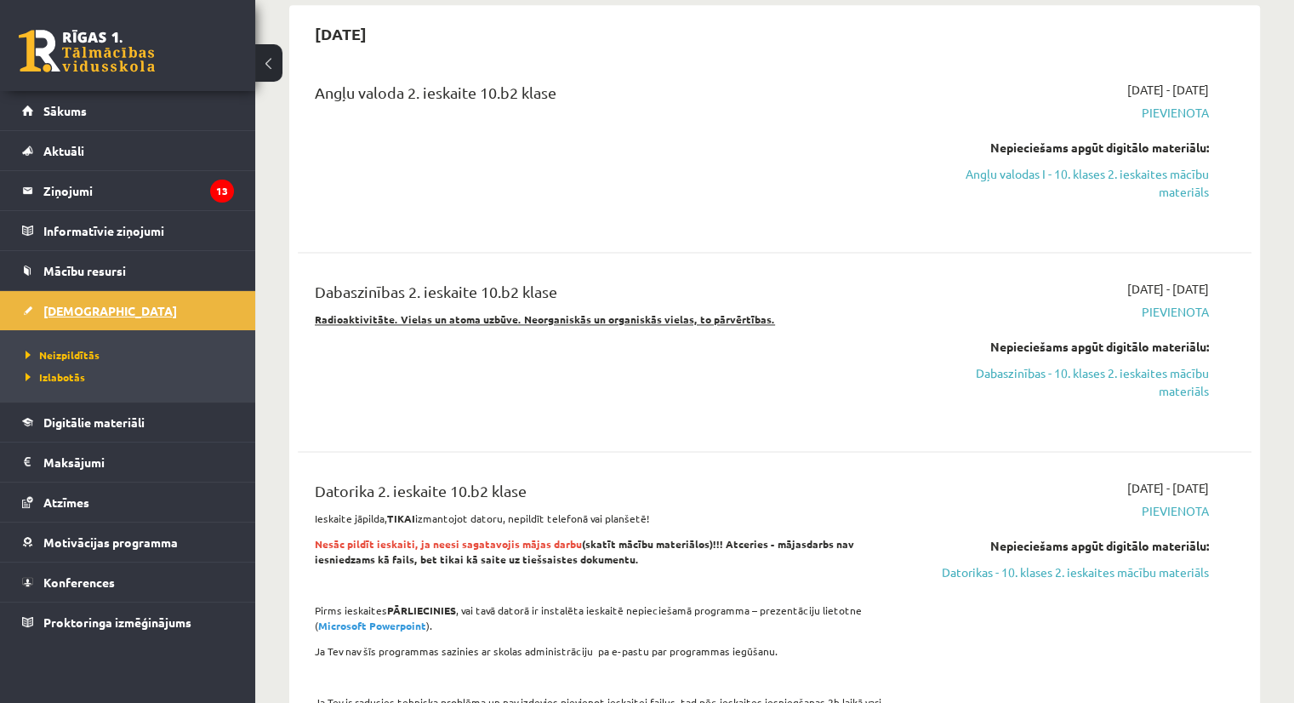
click at [72, 306] on span "[DEMOGRAPHIC_DATA]" at bounding box center [110, 310] width 134 height 15
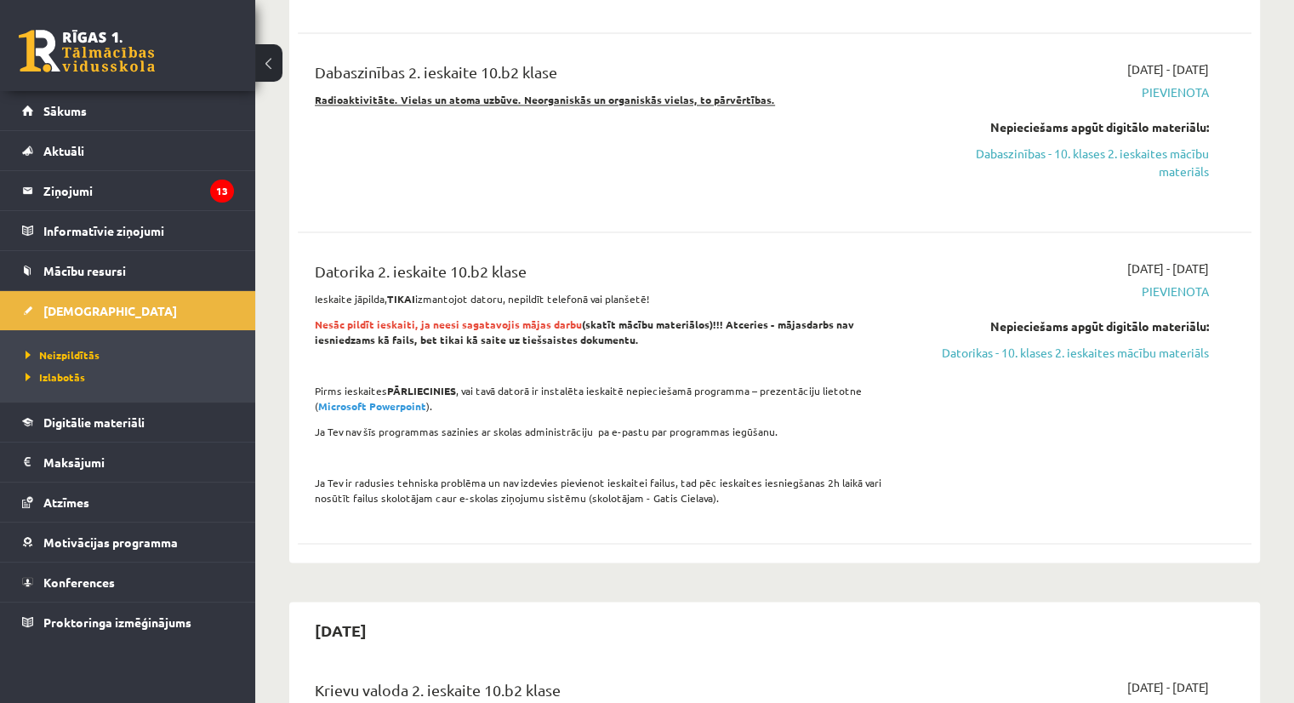
scroll to position [2596, 0]
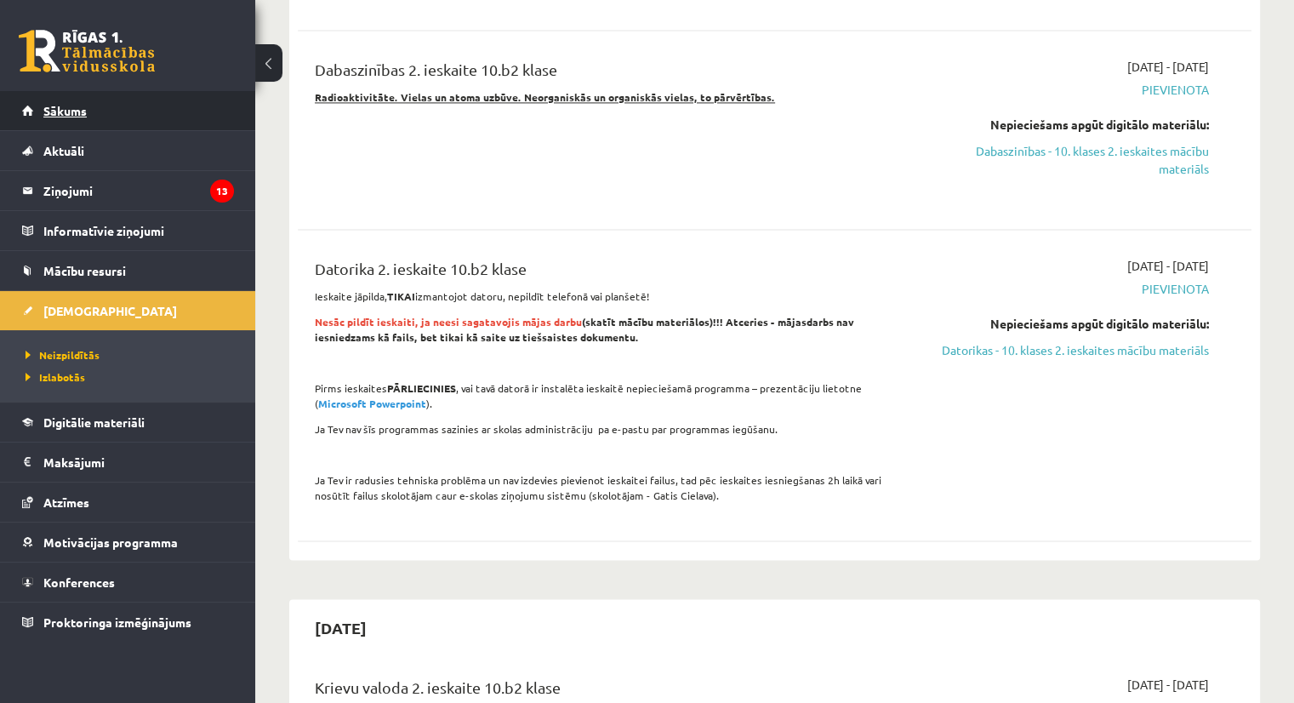
click at [83, 101] on link "Sākums" at bounding box center [128, 110] width 212 height 39
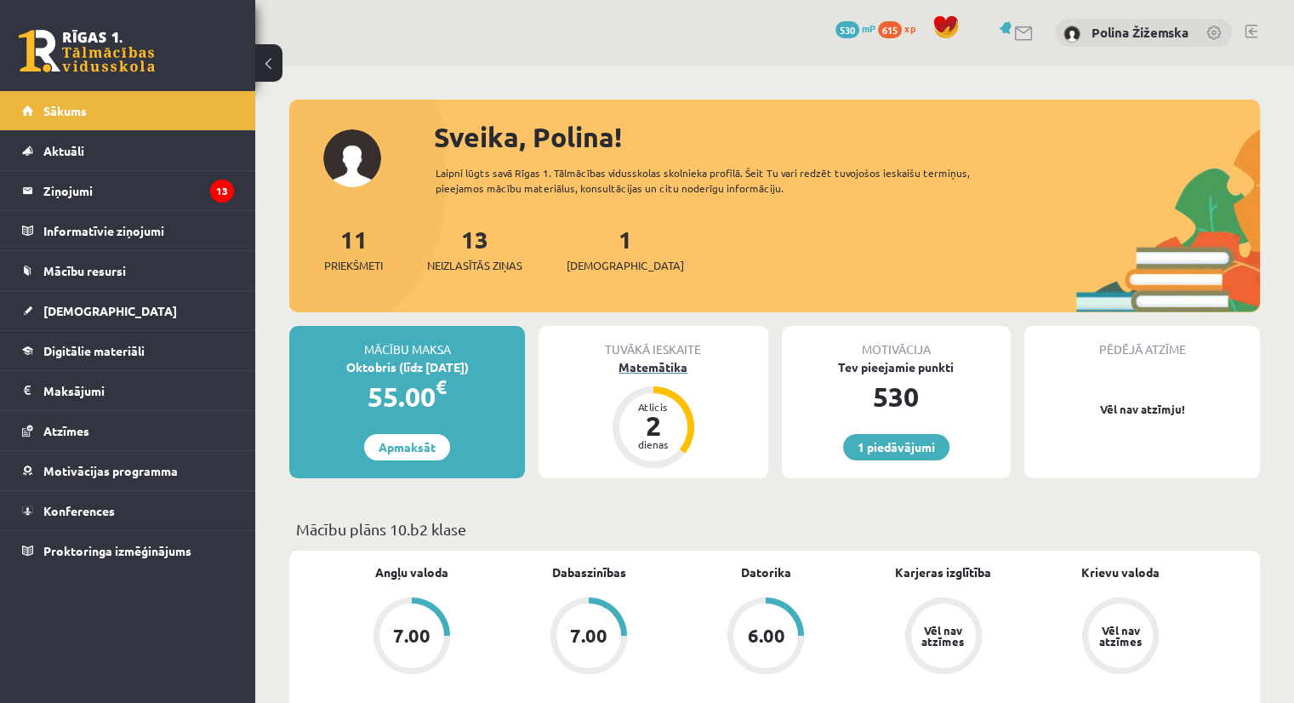
click at [643, 367] on div "Matemātika" at bounding box center [653, 367] width 229 height 18
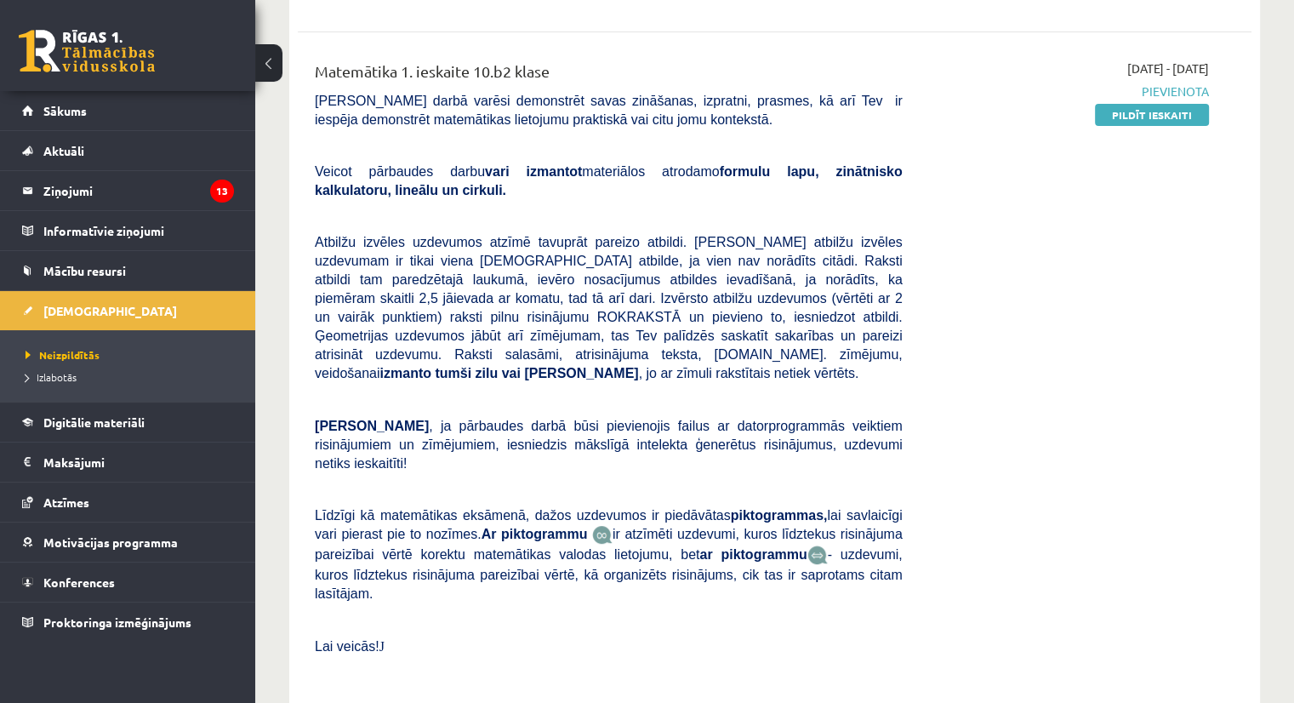
scroll to position [346, 0]
drag, startPoint x: 1133, startPoint y: 115, endPoint x: 711, endPoint y: 89, distance: 422.7
click at [1133, 115] on link "Pildīt ieskaiti" at bounding box center [1152, 116] width 114 height 22
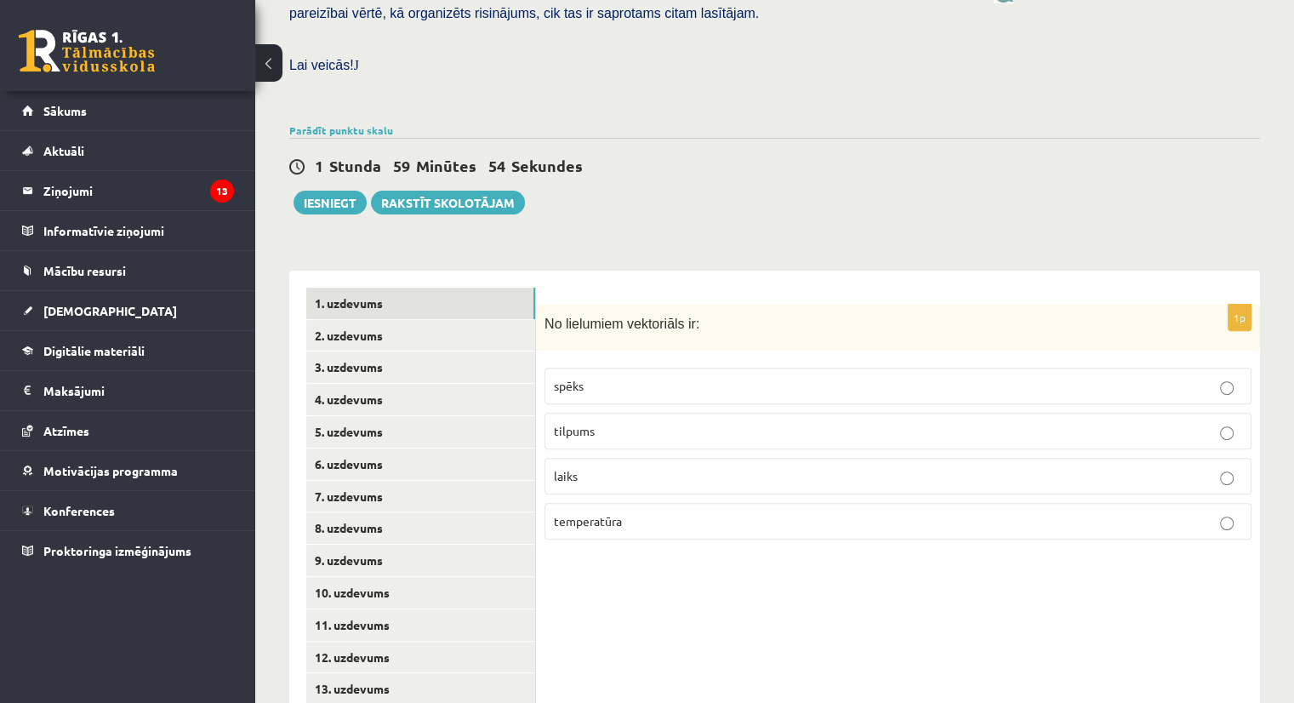
scroll to position [493, 0]
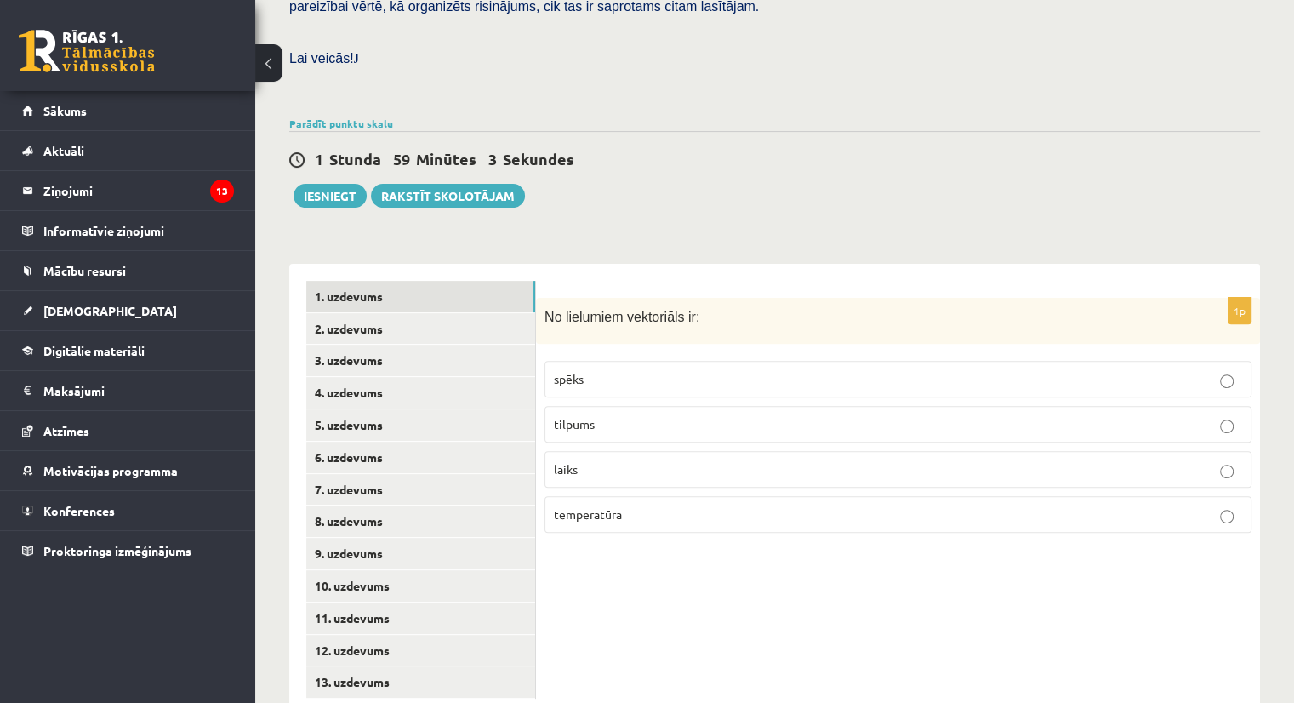
click at [575, 361] on label "spēks" at bounding box center [897, 379] width 707 height 37
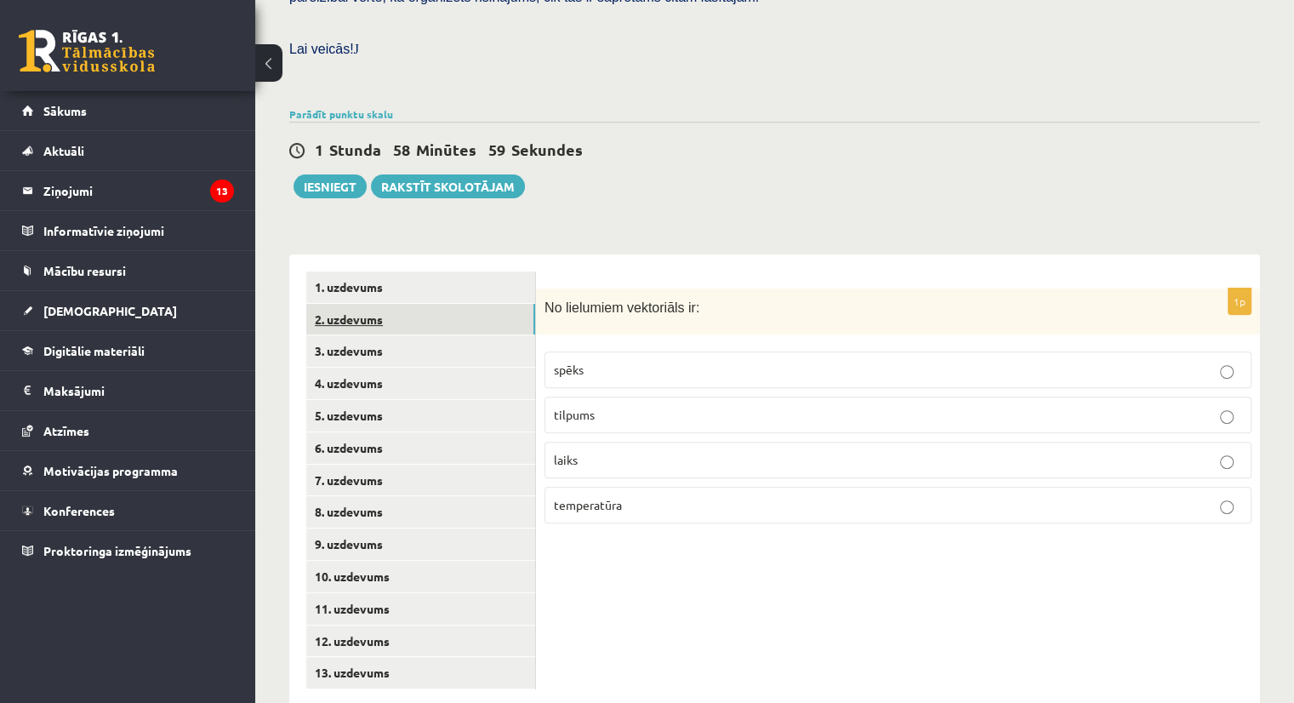
click at [389, 304] on link "2. uzdevums" at bounding box center [420, 319] width 229 height 31
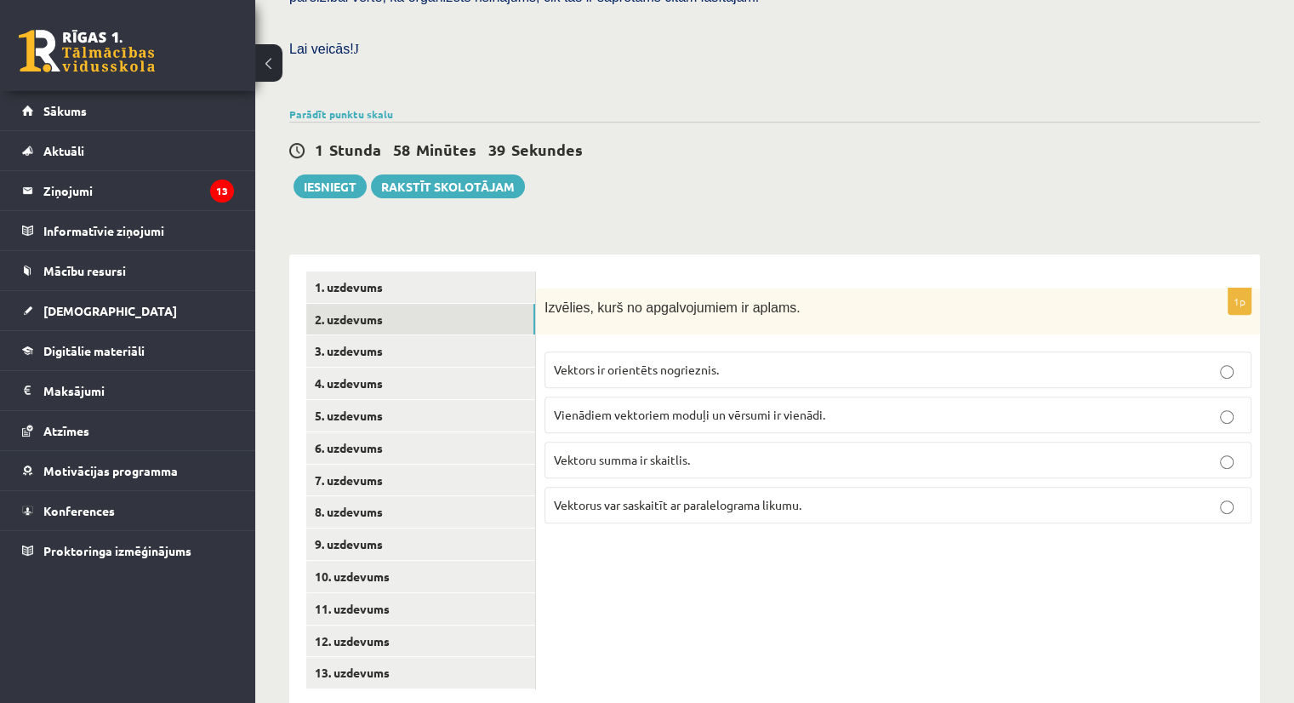
click at [686, 452] on span "Vektoru summa ir skaitlis." at bounding box center [622, 459] width 136 height 15
click at [392, 335] on link "3. uzdevums" at bounding box center [420, 350] width 229 height 31
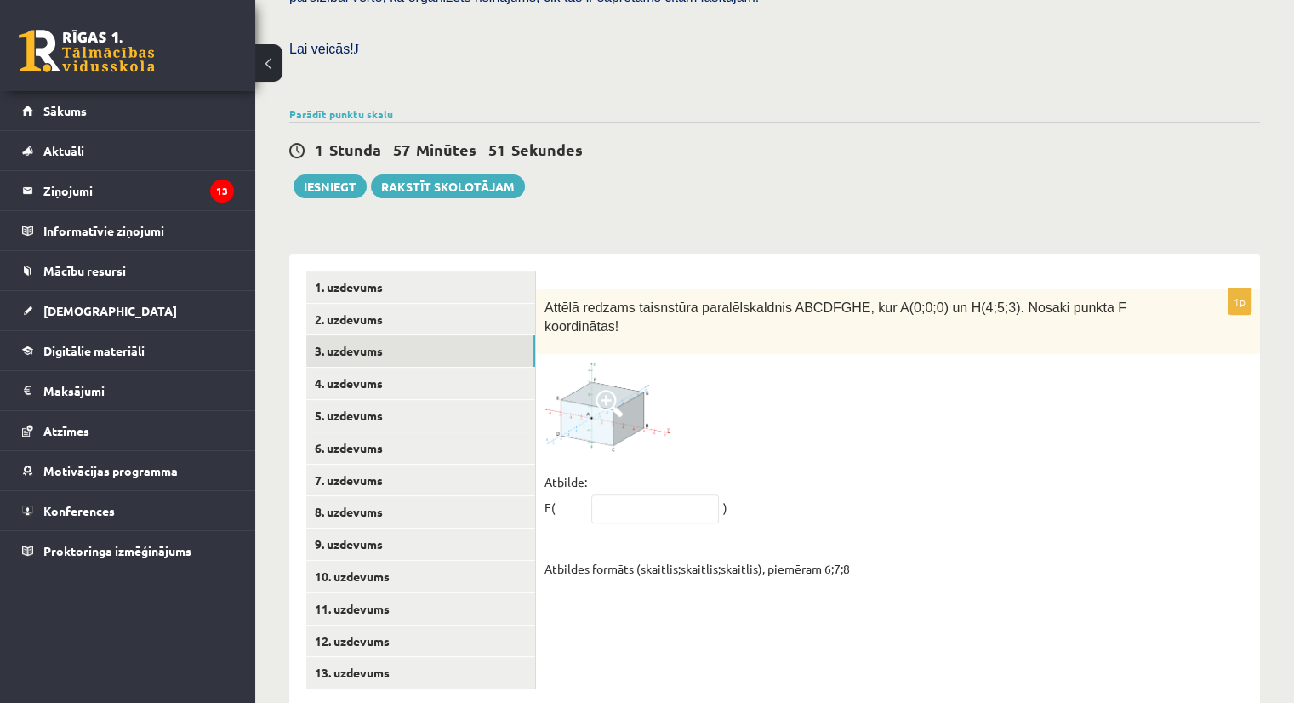
click at [596, 362] on img at bounding box center [608, 406] width 128 height 89
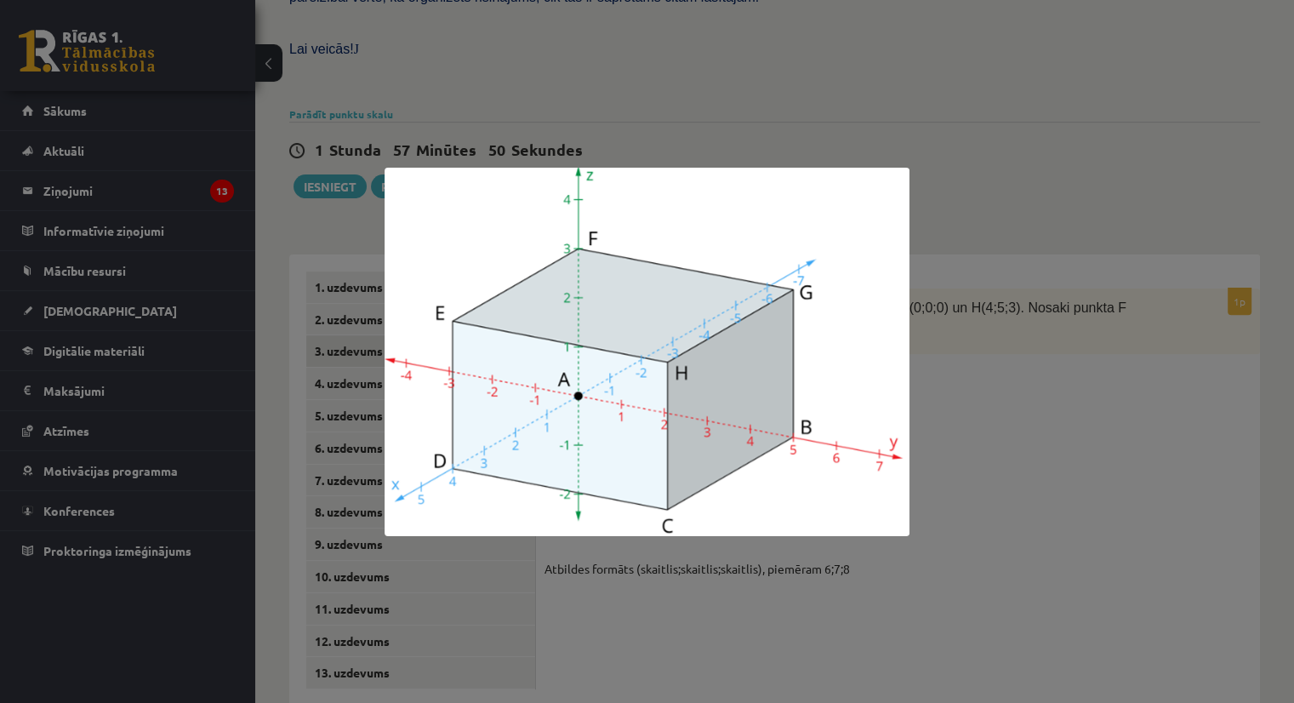
click at [1019, 455] on div at bounding box center [647, 351] width 1294 height 703
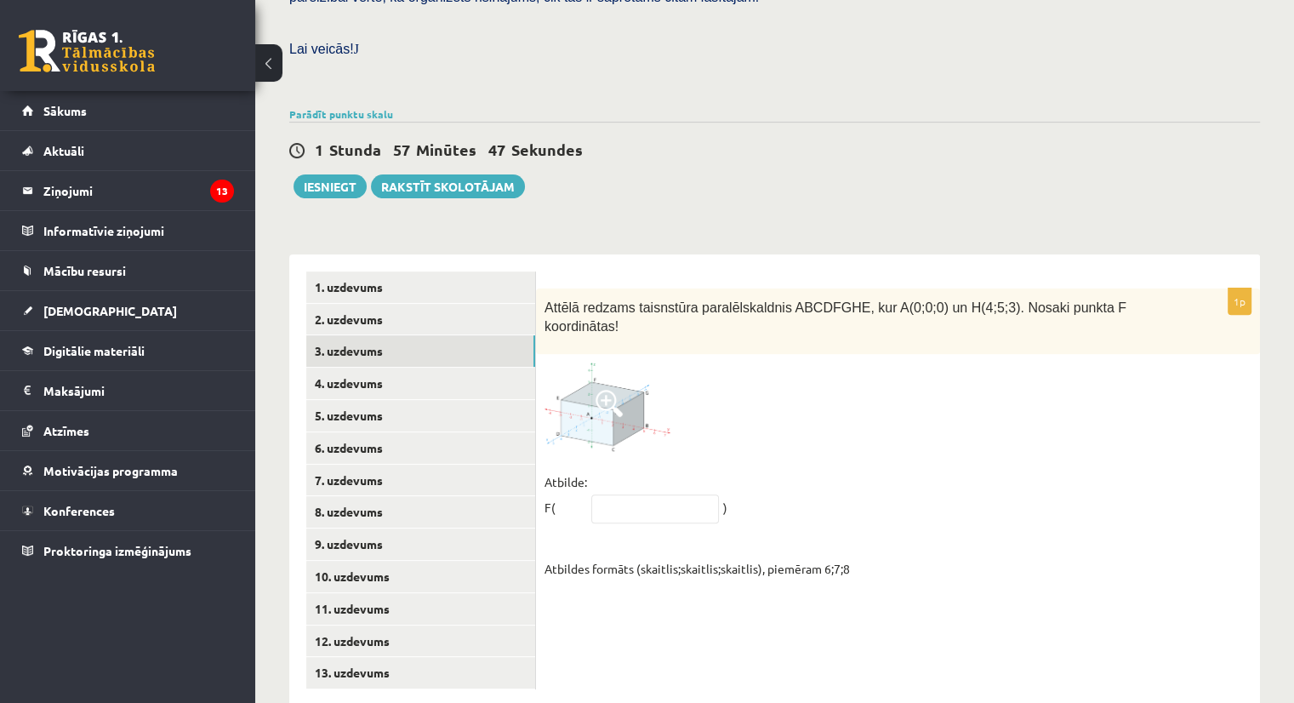
click at [574, 362] on img at bounding box center [608, 406] width 128 height 89
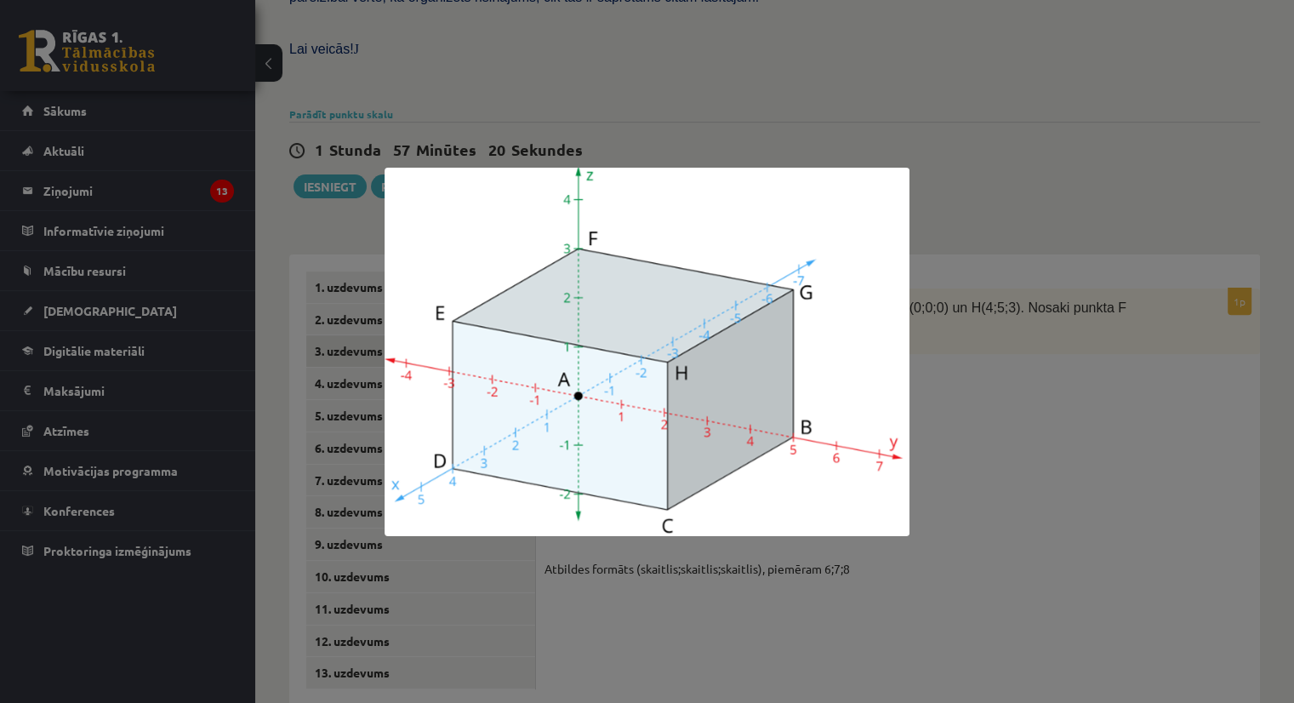
click at [736, 137] on div at bounding box center [647, 351] width 1294 height 703
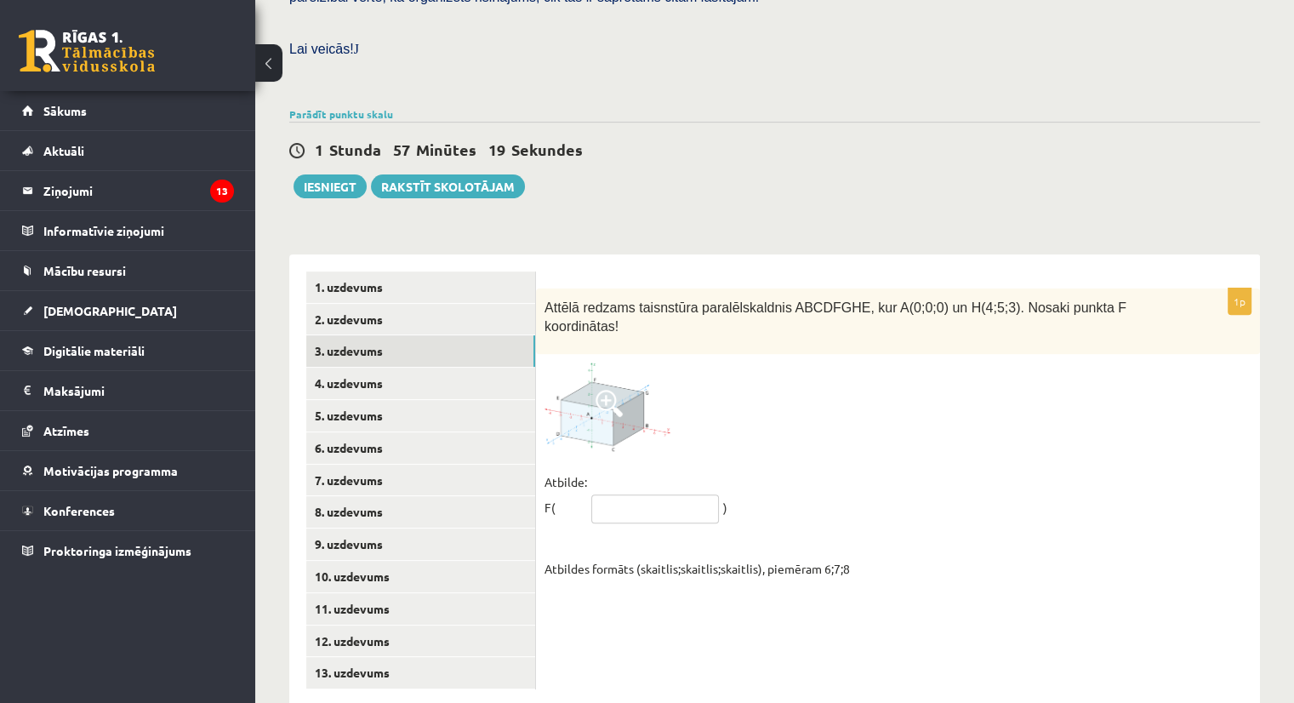
click at [624, 494] on input "text" at bounding box center [655, 508] width 128 height 29
type input "*****"
click at [615, 390] on span at bounding box center [609, 403] width 27 height 27
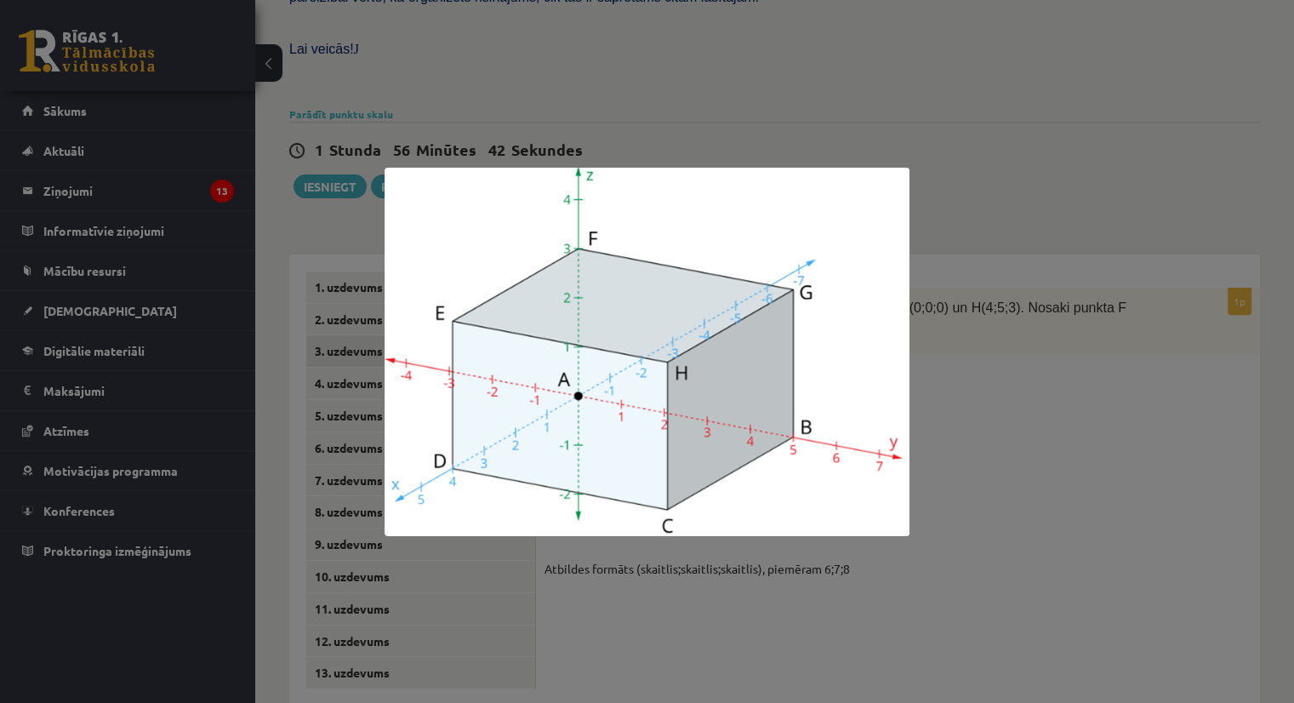
click at [1016, 402] on div at bounding box center [647, 351] width 1294 height 703
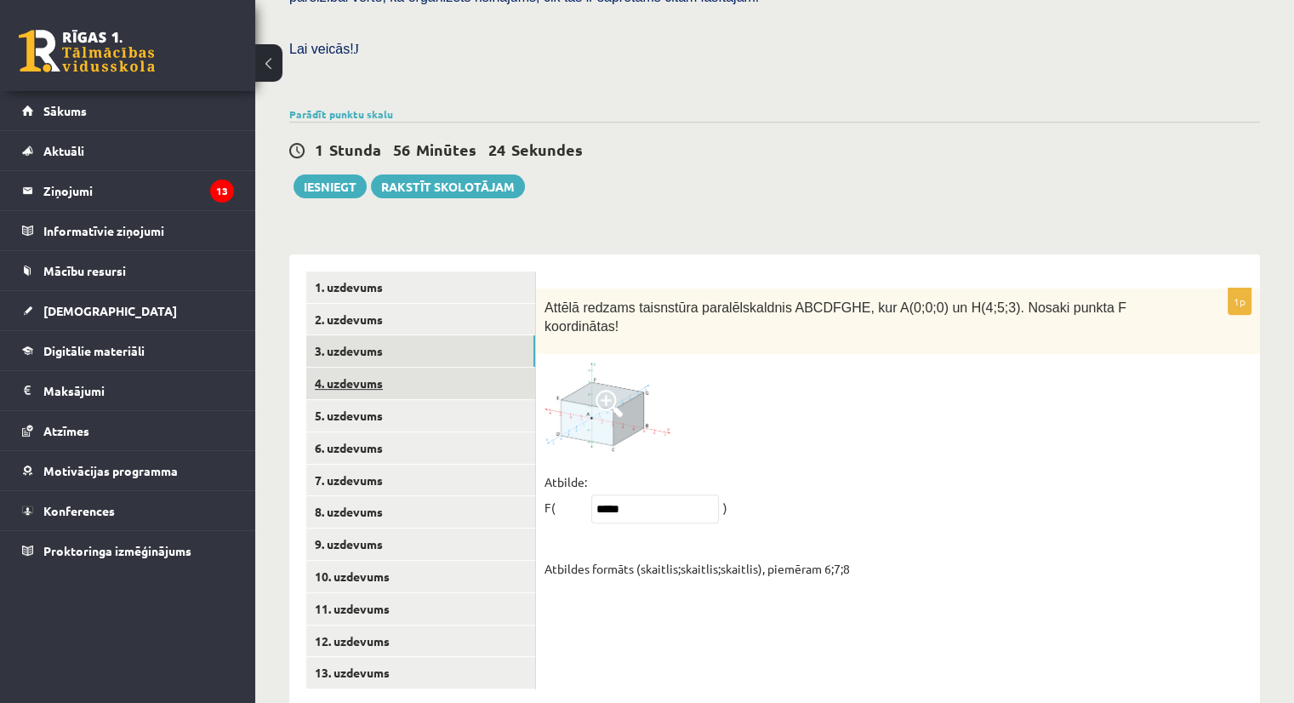
click at [373, 368] on link "4. uzdevums" at bounding box center [420, 383] width 229 height 31
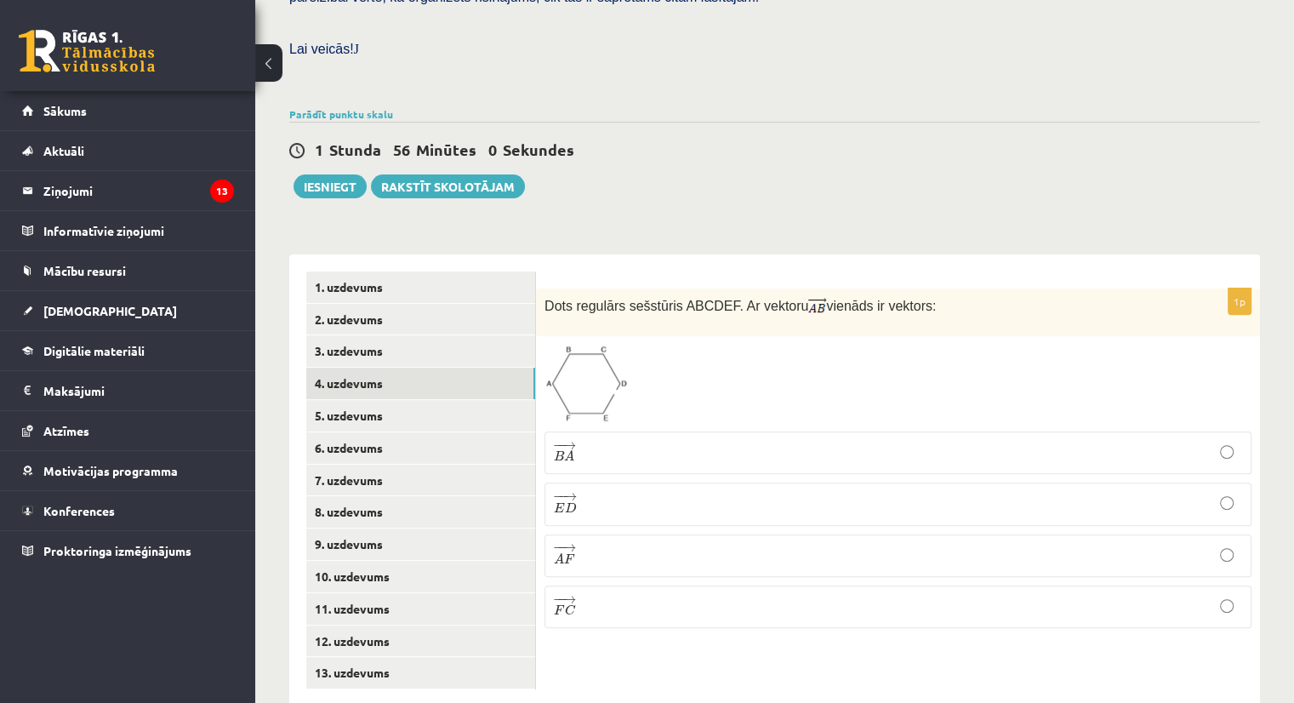
click at [597, 492] on p "− − → E D E D →" at bounding box center [898, 504] width 688 height 24
click at [377, 400] on link "5. uzdevums" at bounding box center [420, 415] width 229 height 31
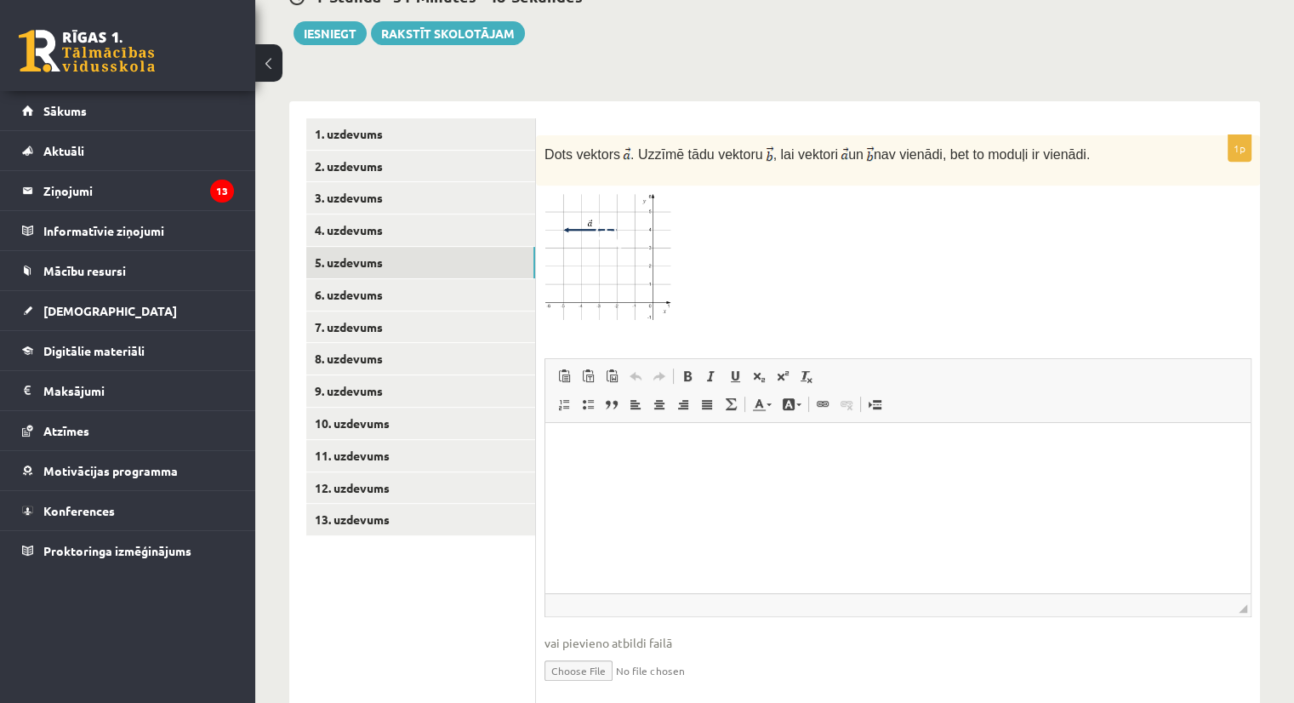
scroll to position [659, 0]
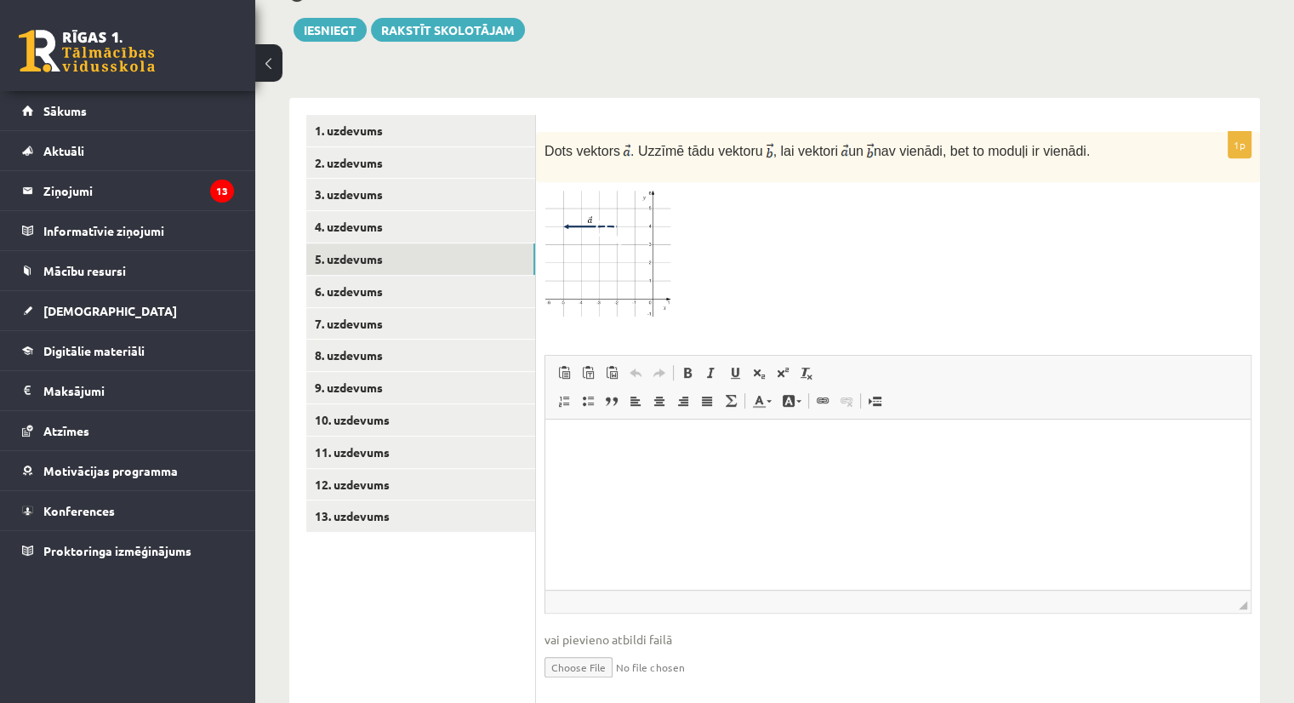
click at [599, 218] on span at bounding box center [609, 231] width 27 height 27
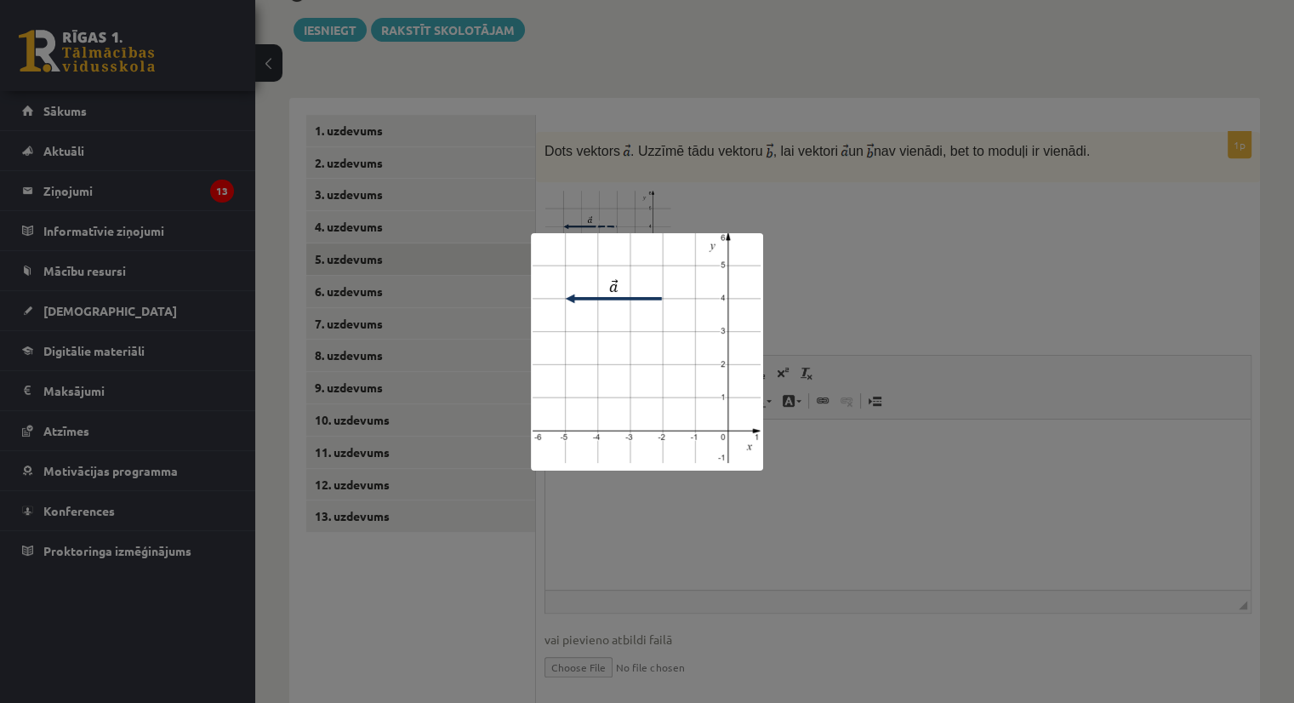
click at [844, 229] on div at bounding box center [647, 351] width 1294 height 703
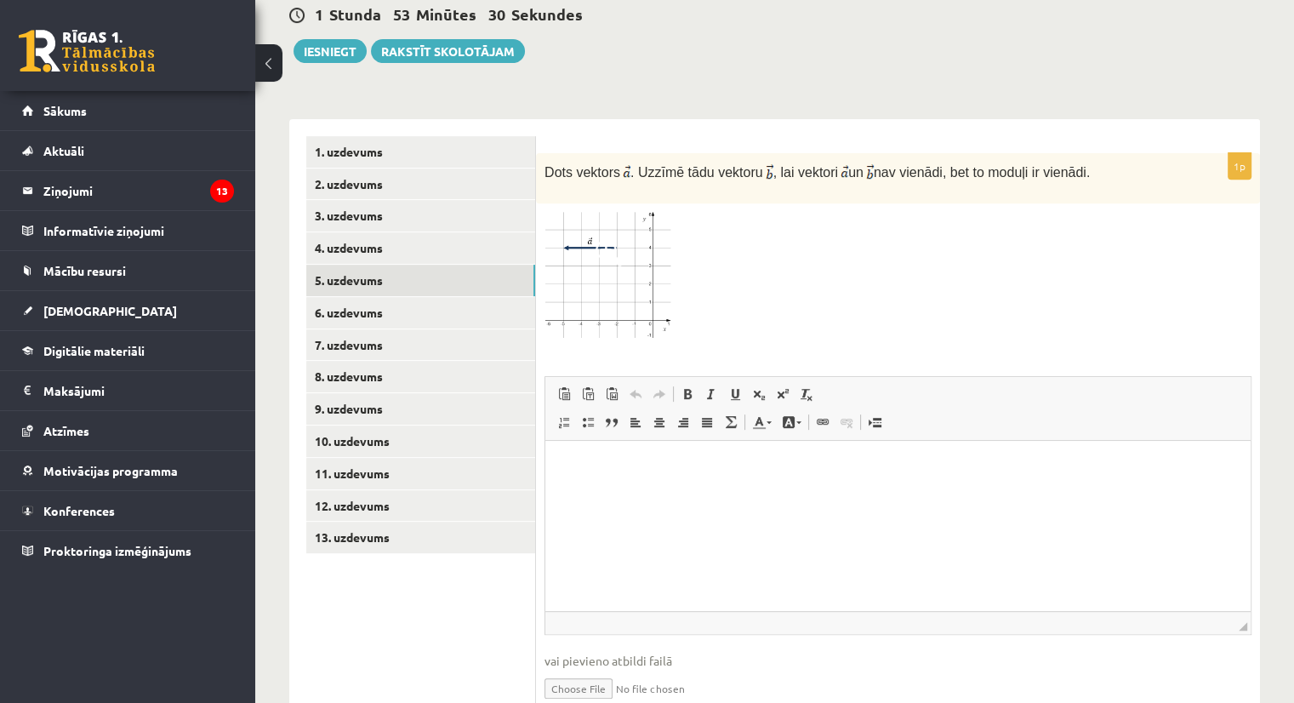
scroll to position [649, 0]
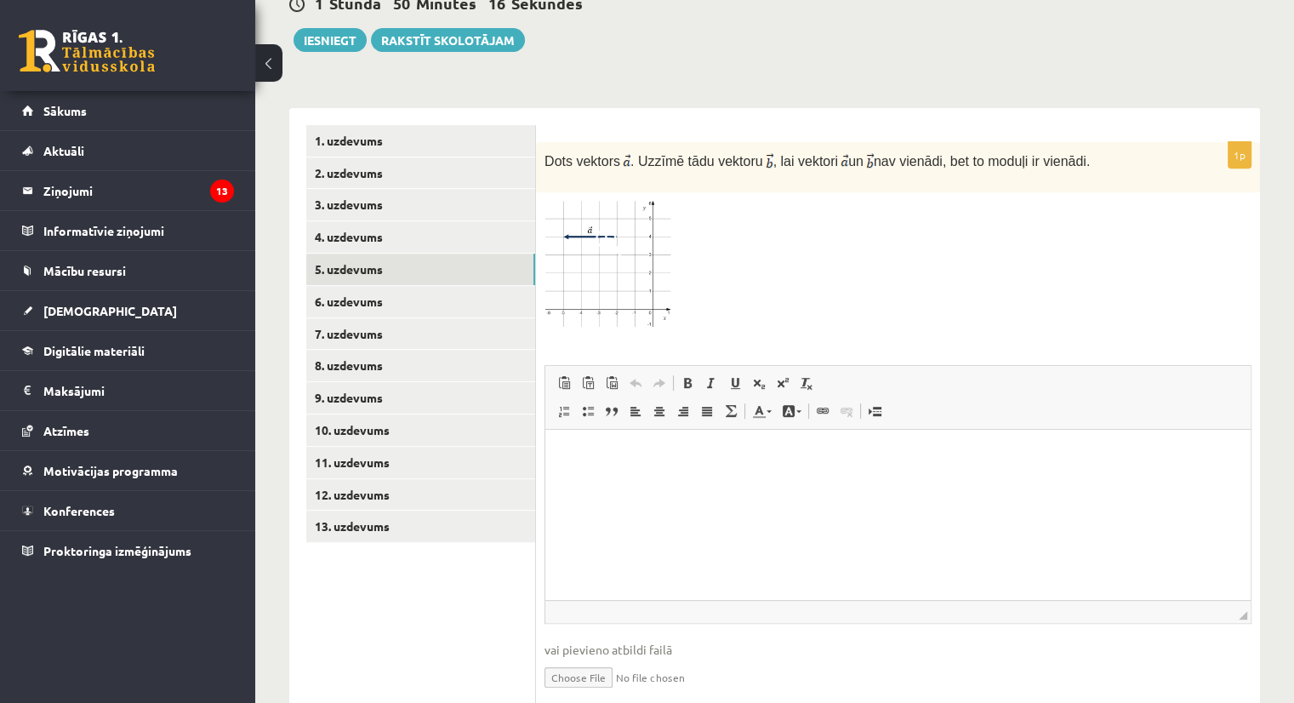
click at [578, 658] on input "file" at bounding box center [897, 675] width 707 height 35
type input "**********"
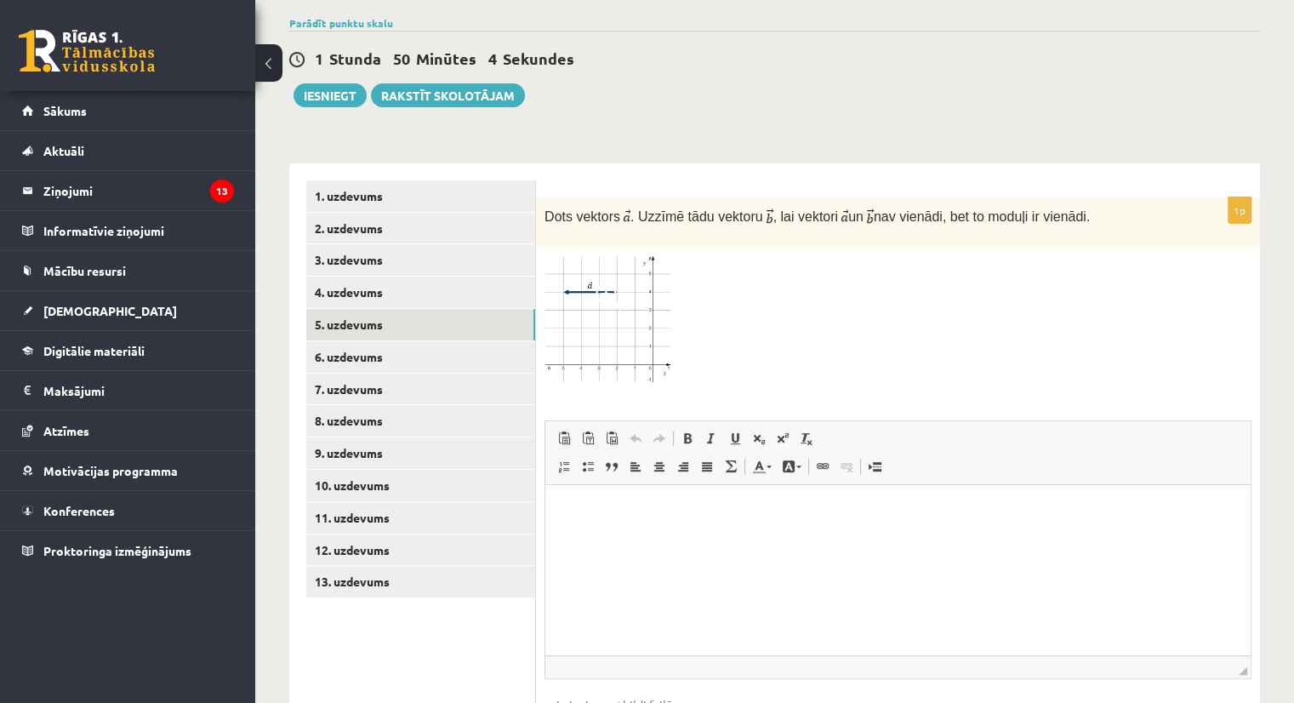
scroll to position [596, 0]
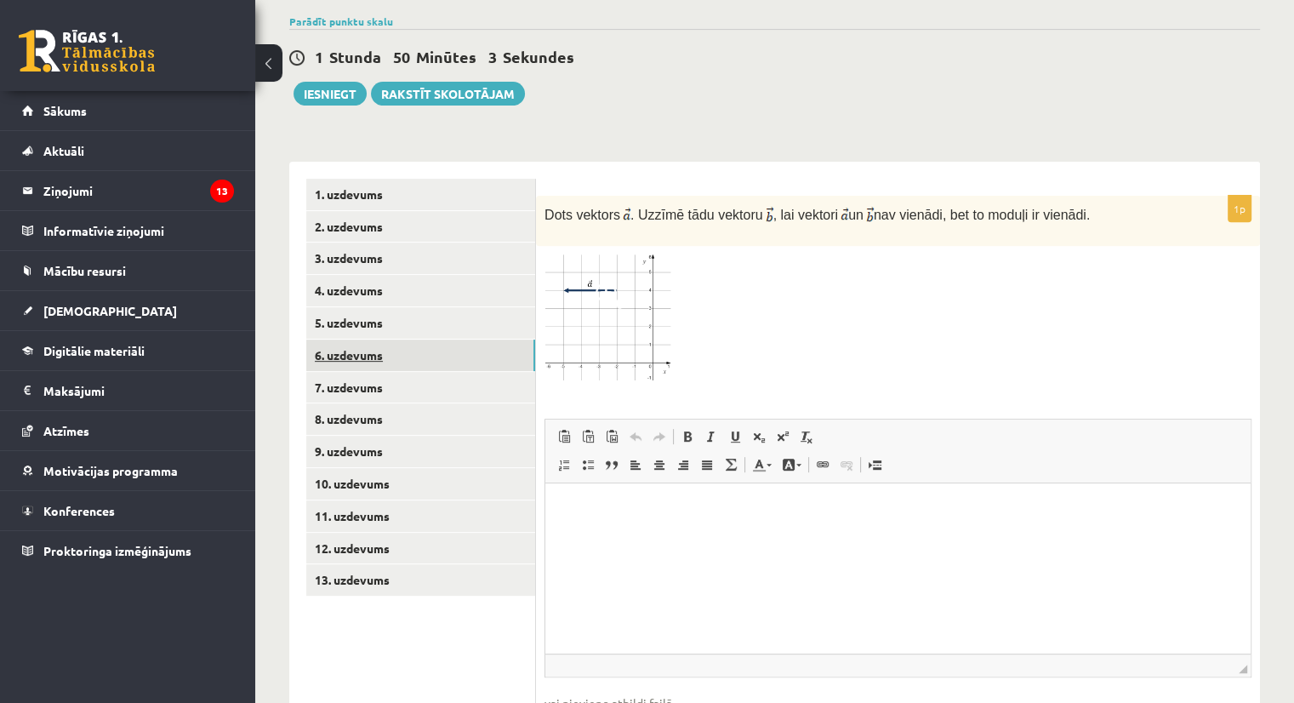
click at [375, 339] on link "6. uzdevums" at bounding box center [420, 354] width 229 height 31
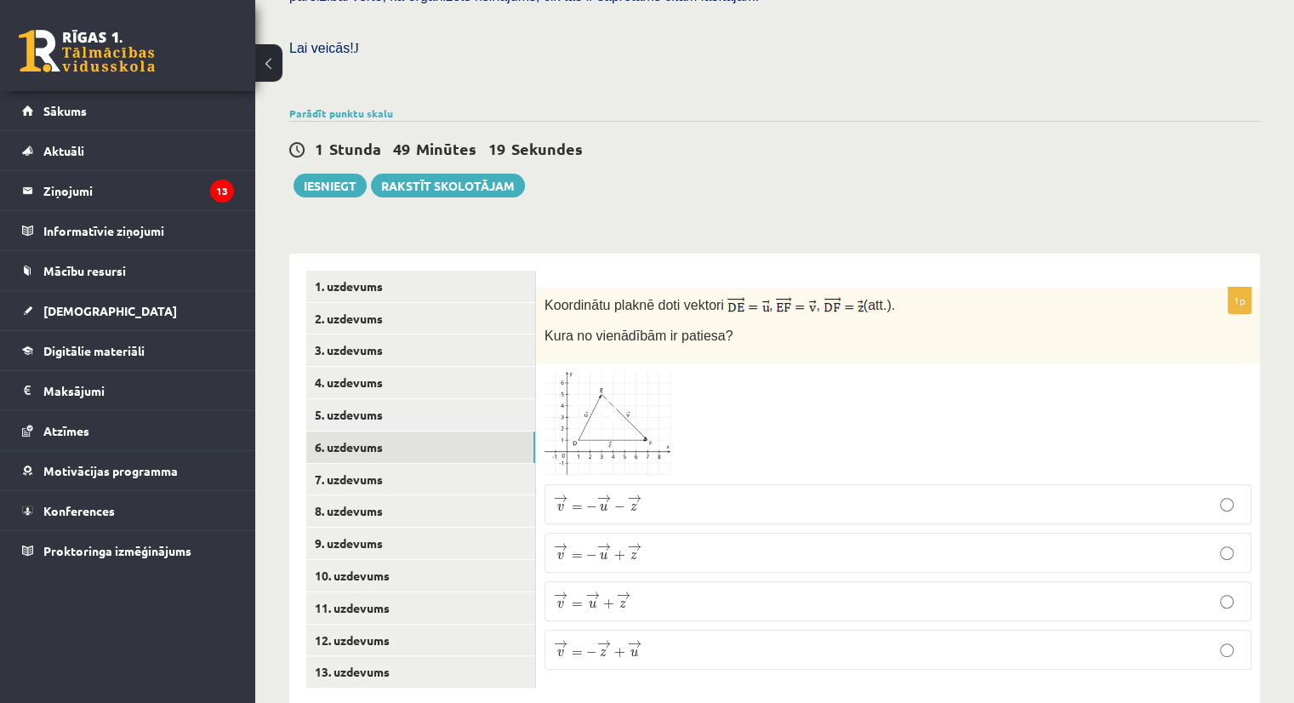
click at [603, 599] on span "+" at bounding box center [608, 604] width 11 height 10
click at [443, 464] on link "7. uzdevums" at bounding box center [420, 479] width 229 height 31
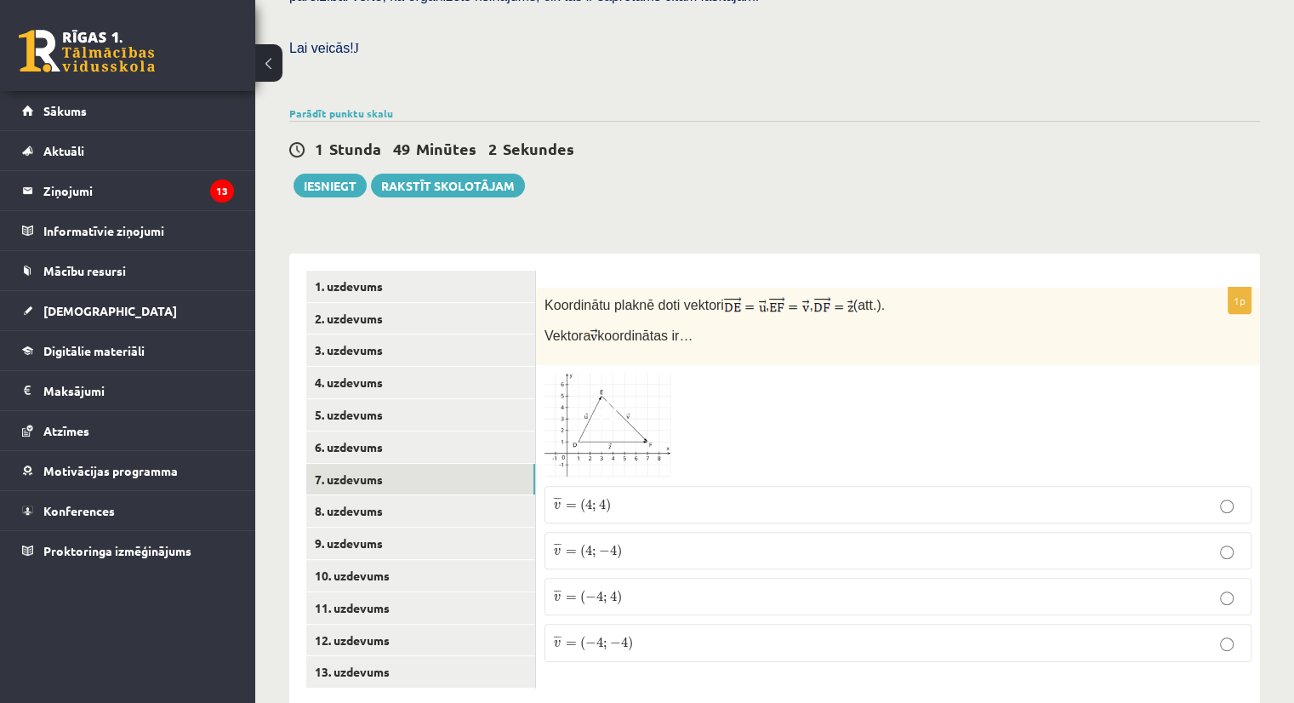
click at [631, 385] on img at bounding box center [608, 425] width 128 height 104
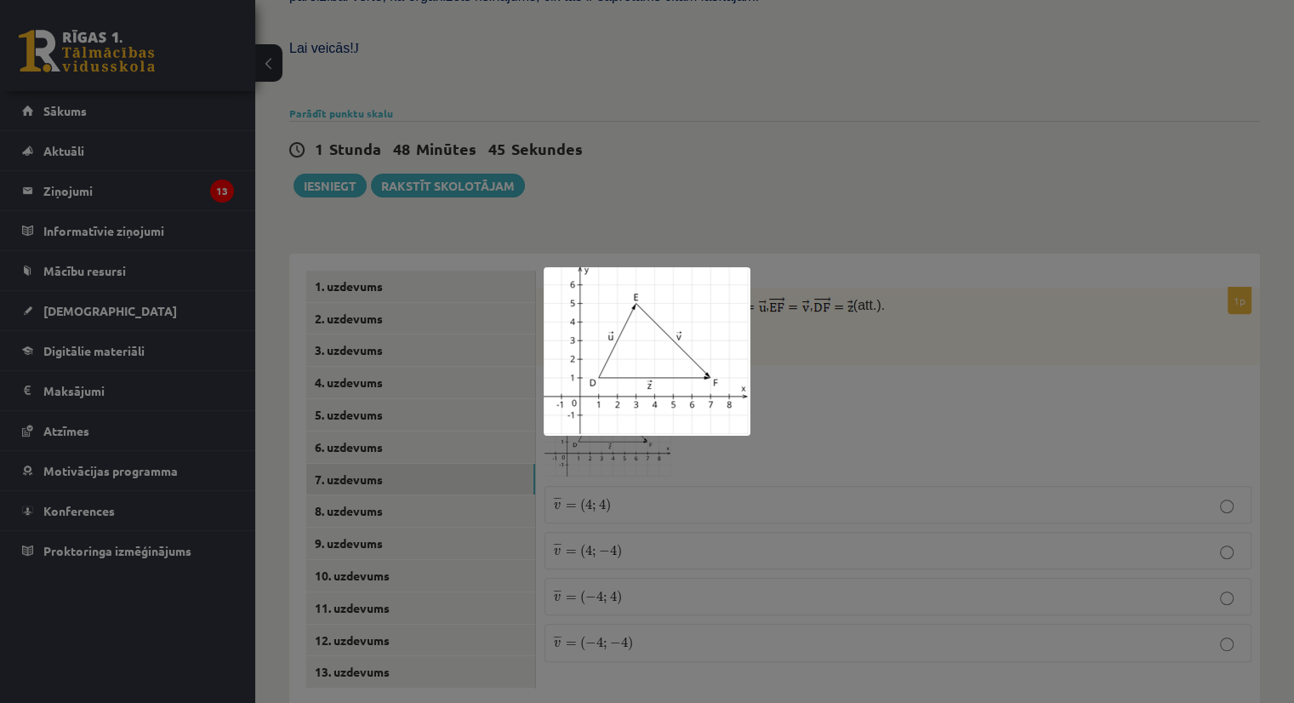
click at [864, 422] on div at bounding box center [647, 351] width 1294 height 703
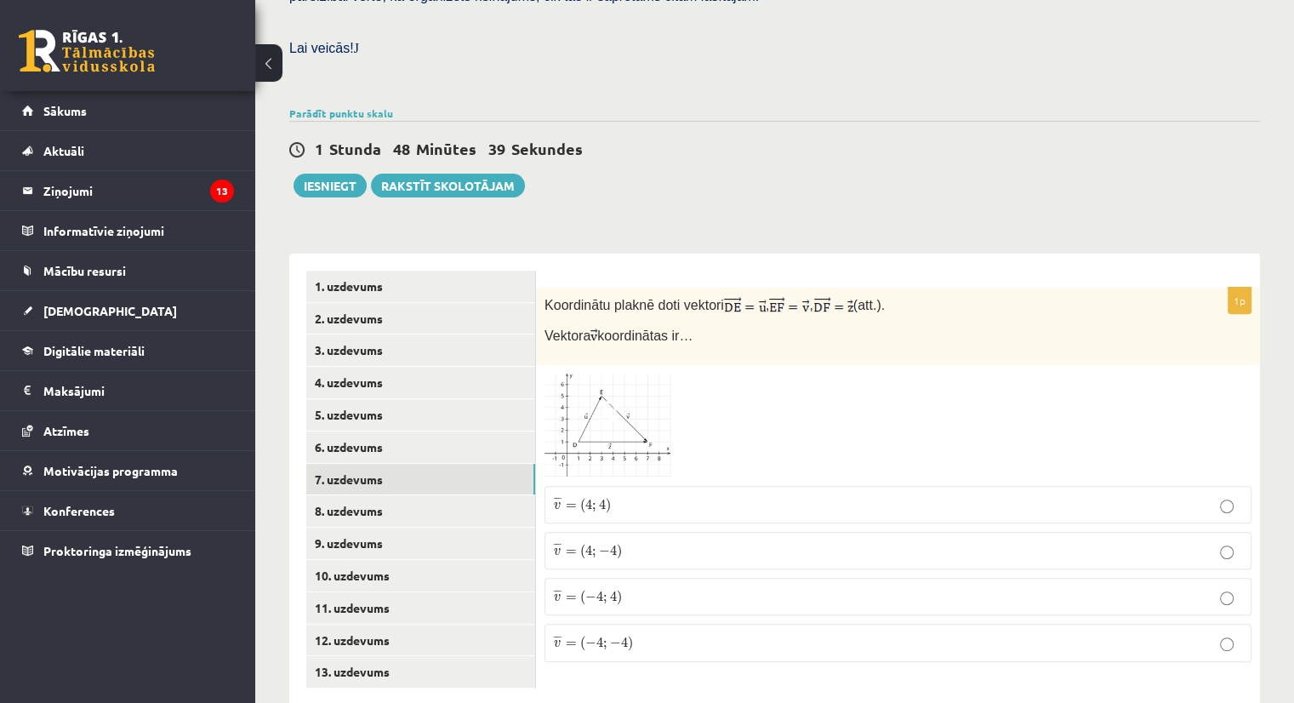
click at [616, 390] on img at bounding box center [608, 425] width 128 height 104
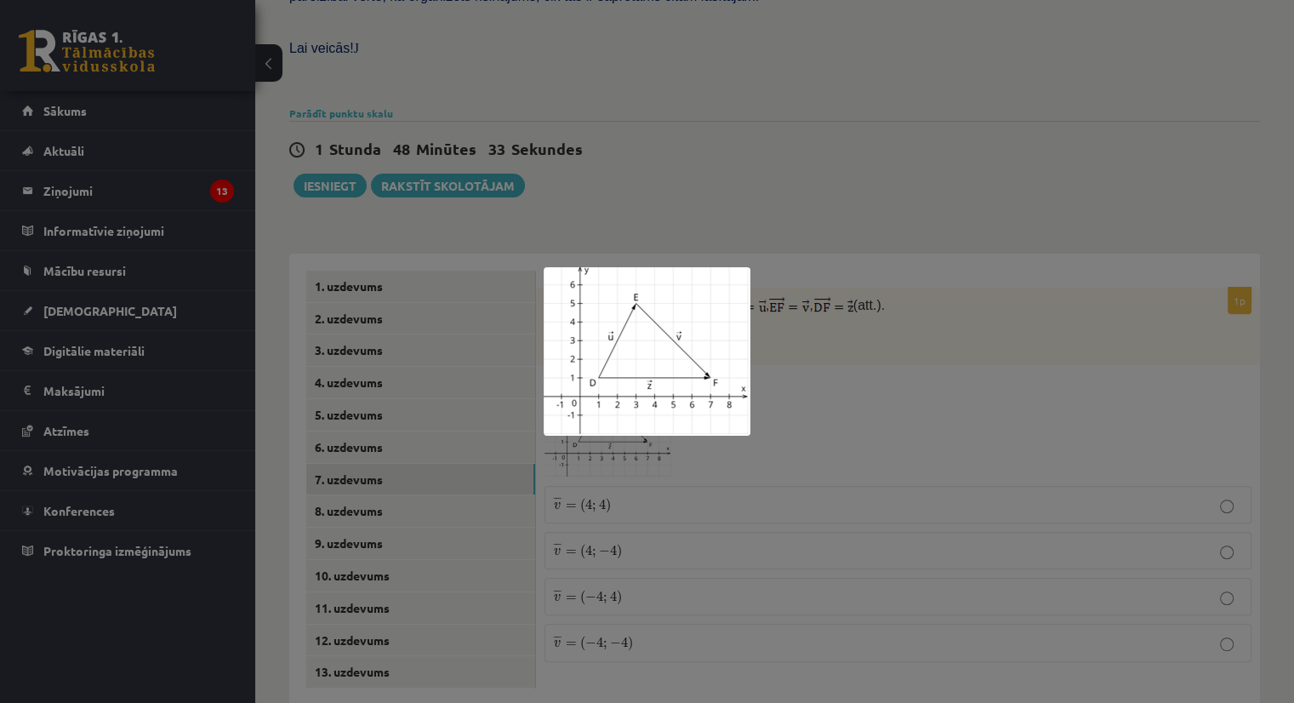
click at [841, 407] on div at bounding box center [647, 351] width 1294 height 703
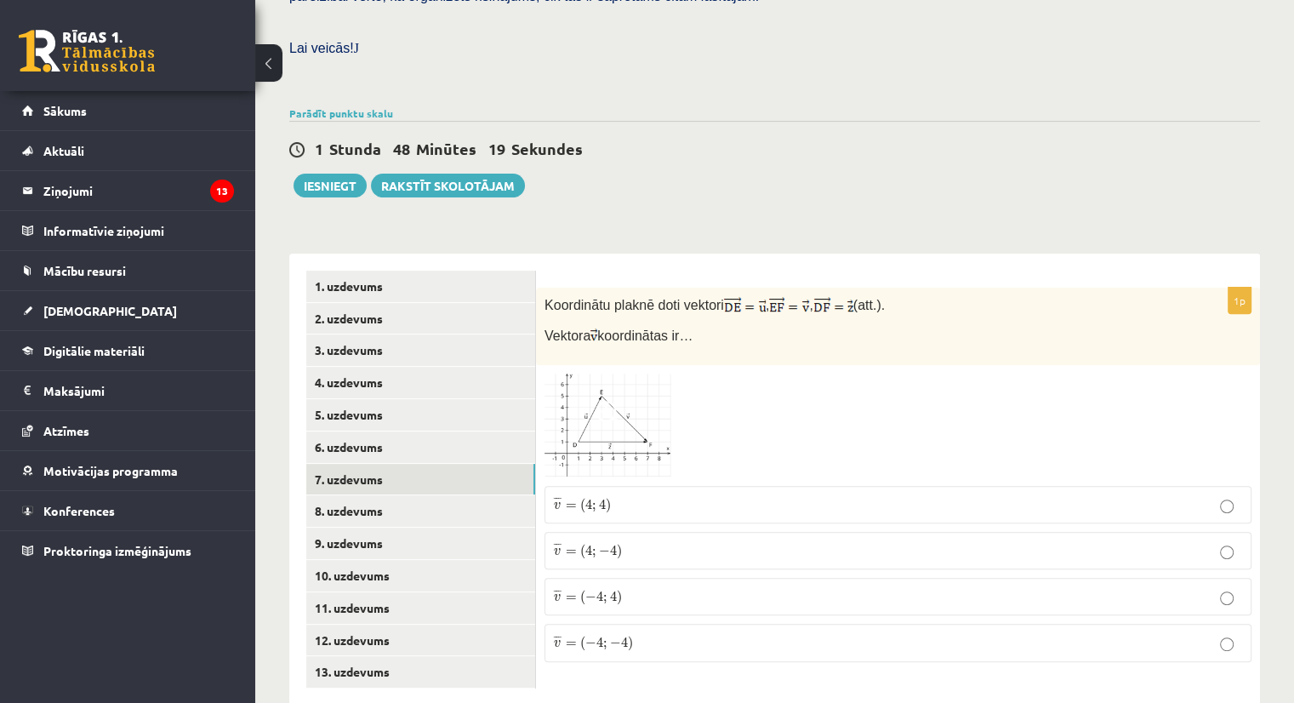
click at [656, 379] on img at bounding box center [608, 425] width 128 height 104
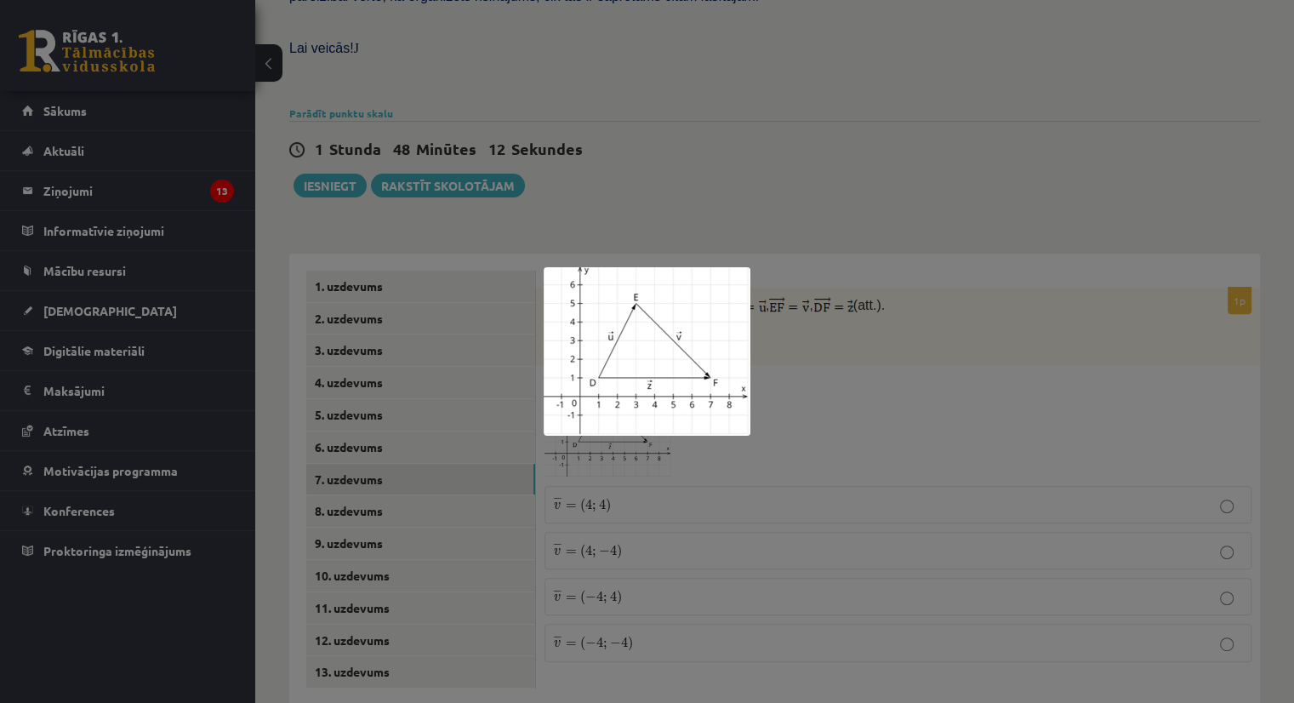
click at [793, 376] on div at bounding box center [647, 351] width 1294 height 703
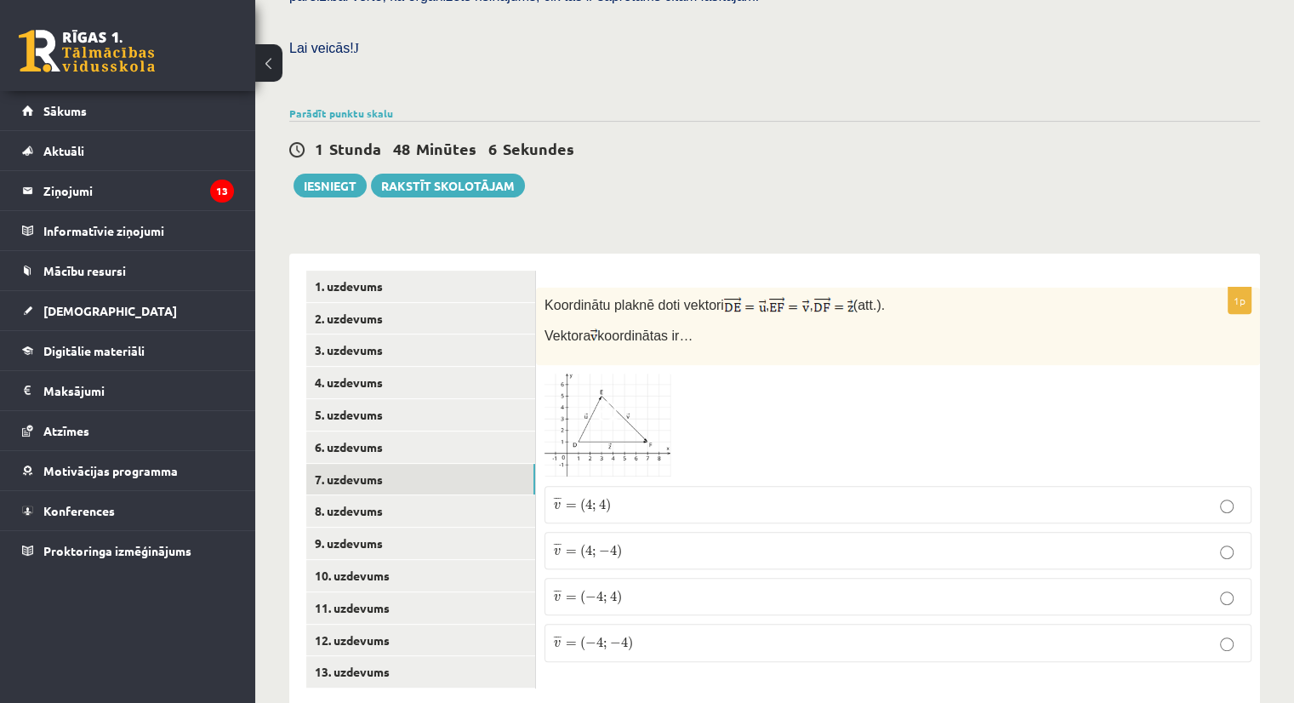
drag, startPoint x: 544, startPoint y: 262, endPoint x: 723, endPoint y: 312, distance: 185.6
click at [723, 312] on div "Koordinātu plaknē doti vektori , , (att.). Vektora koordinātas ir…" at bounding box center [898, 326] width 724 height 77
click at [723, 327] on p "Vektora koordinātas ir…" at bounding box center [855, 337] width 622 height 20
click at [619, 390] on img at bounding box center [608, 425] width 128 height 104
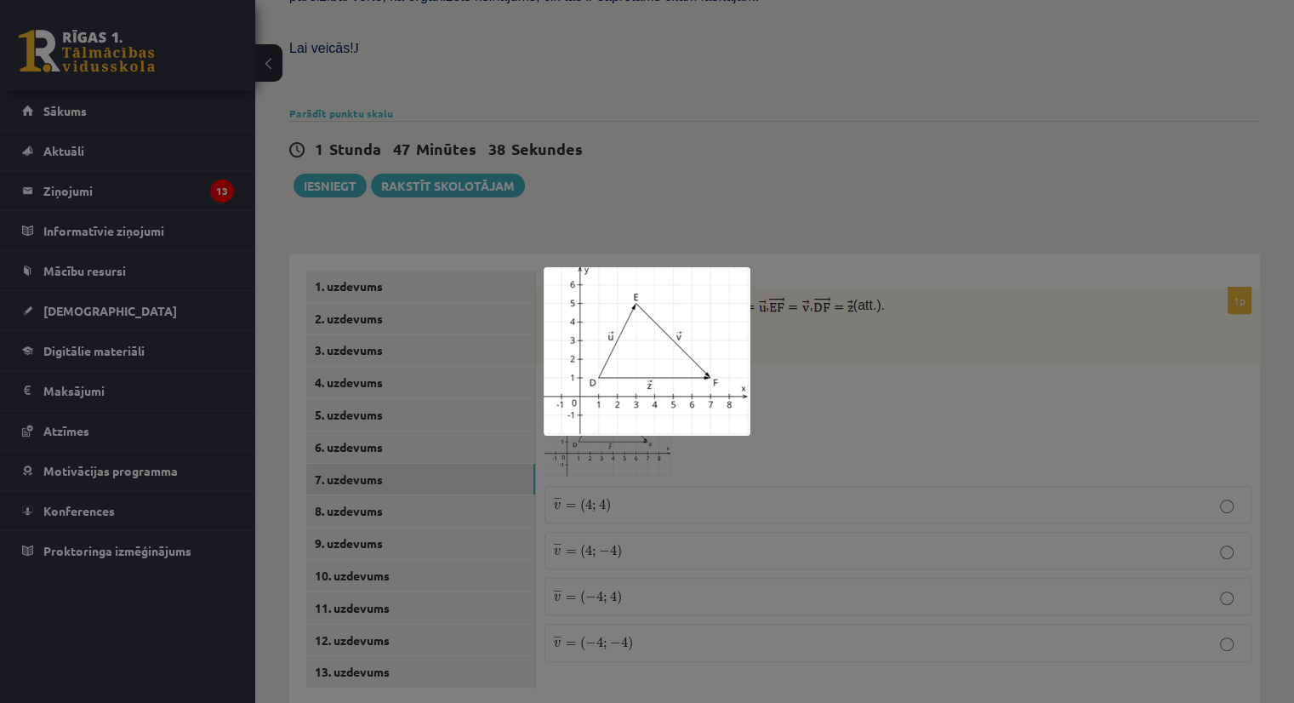
click at [789, 399] on div at bounding box center [647, 351] width 1294 height 703
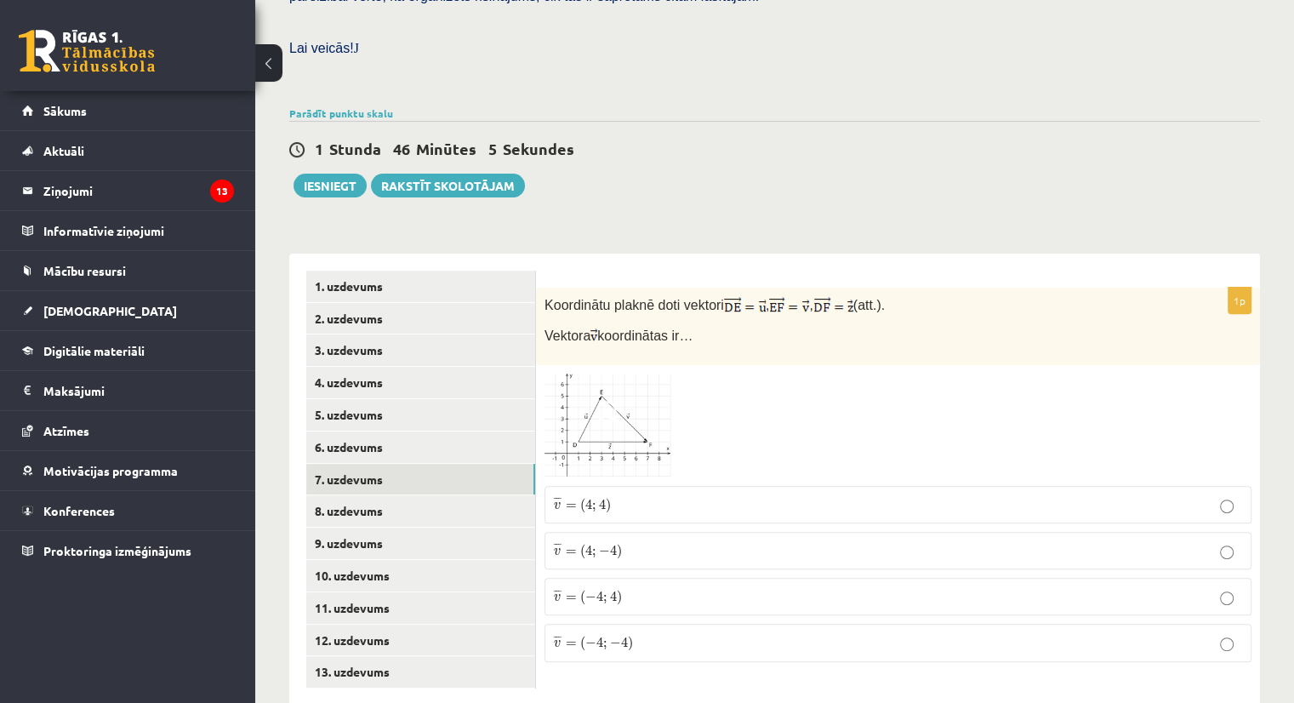
click at [635, 377] on img at bounding box center [608, 425] width 128 height 104
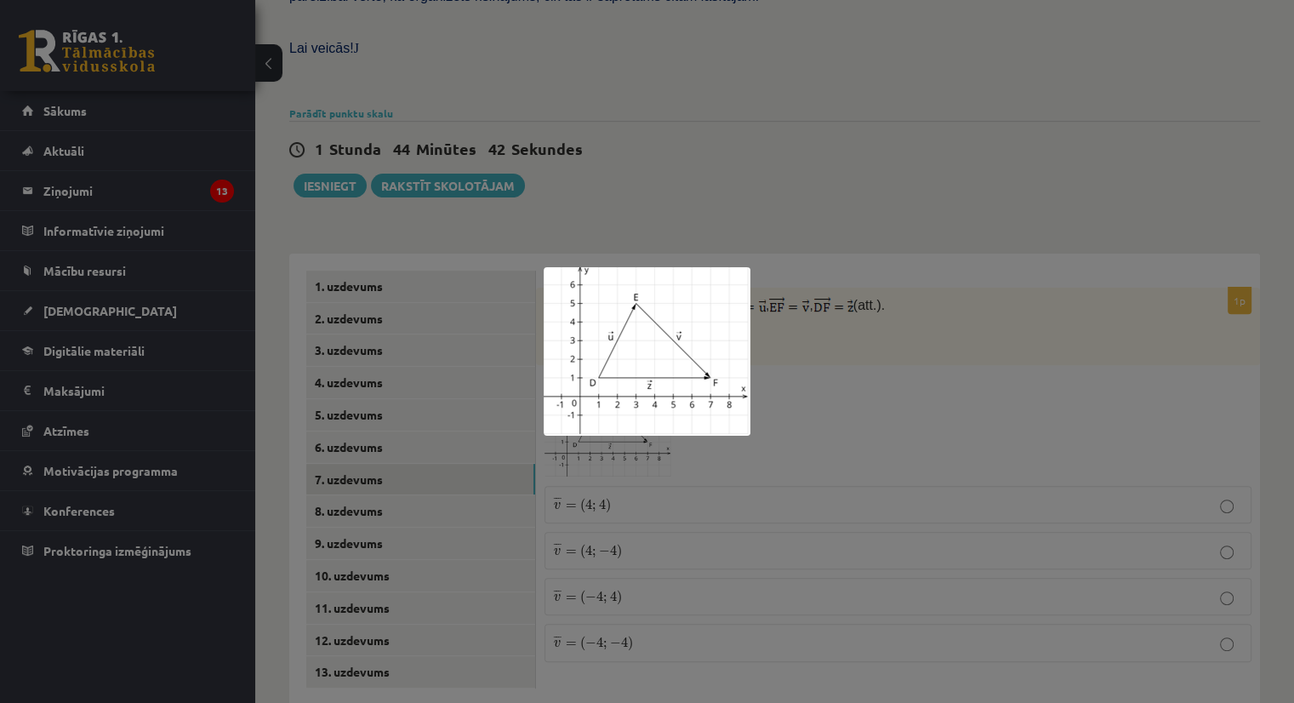
click at [827, 372] on div at bounding box center [647, 351] width 1294 height 703
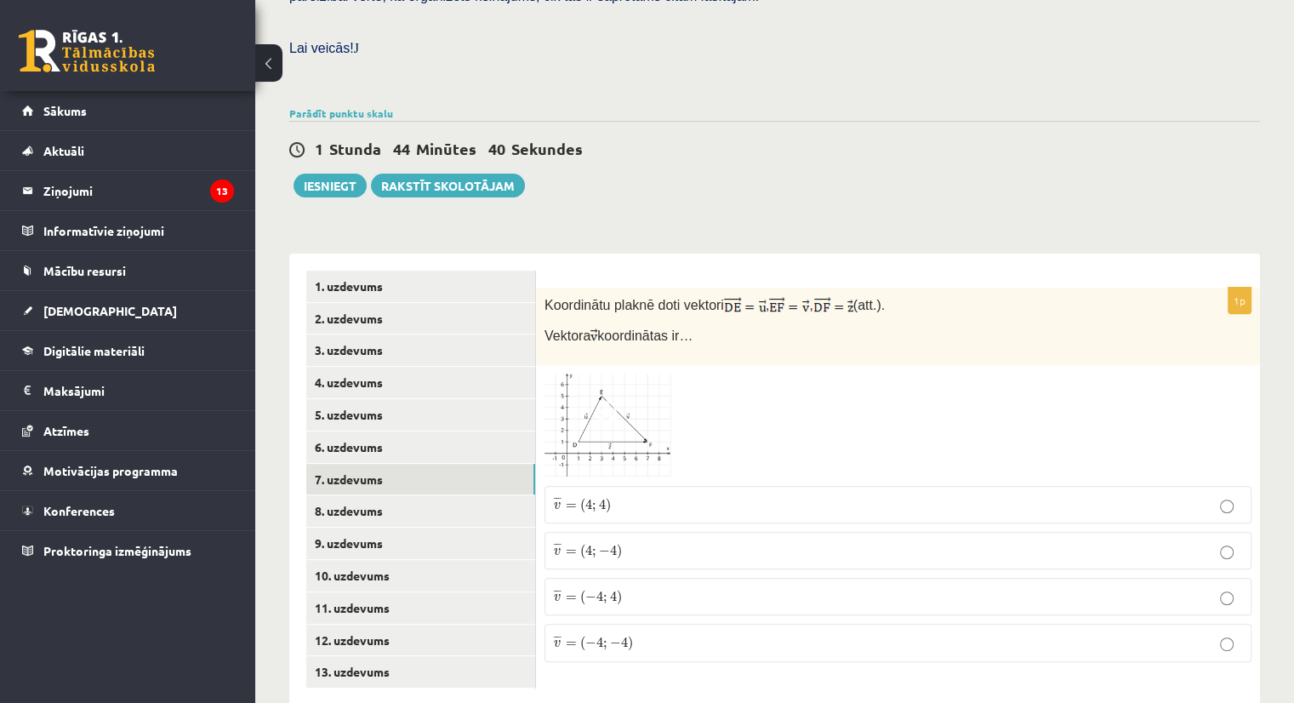
click at [607, 532] on label "¯ ¯ ¯ v = ( 4 ; − 4 ) v ¯ = ( 4 ; − 4 )" at bounding box center [897, 550] width 707 height 37
click at [385, 495] on link "8. uzdevums" at bounding box center [420, 510] width 229 height 31
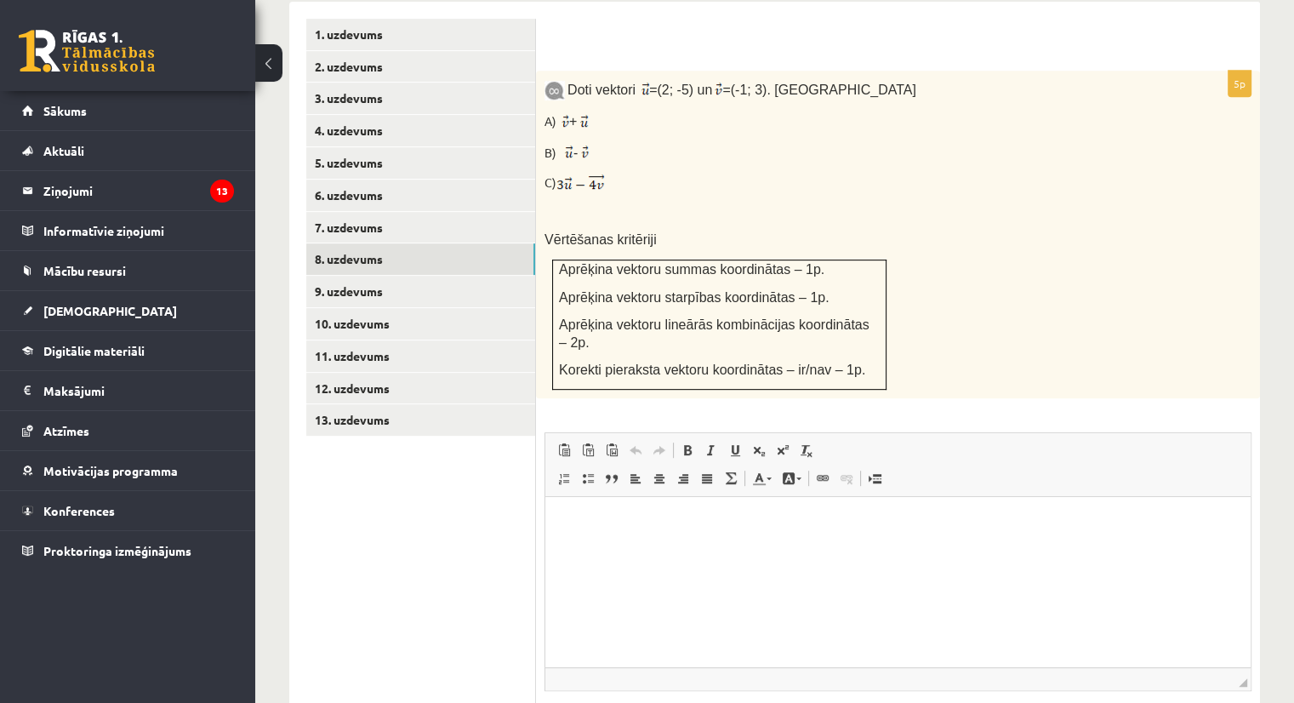
scroll to position [768, 0]
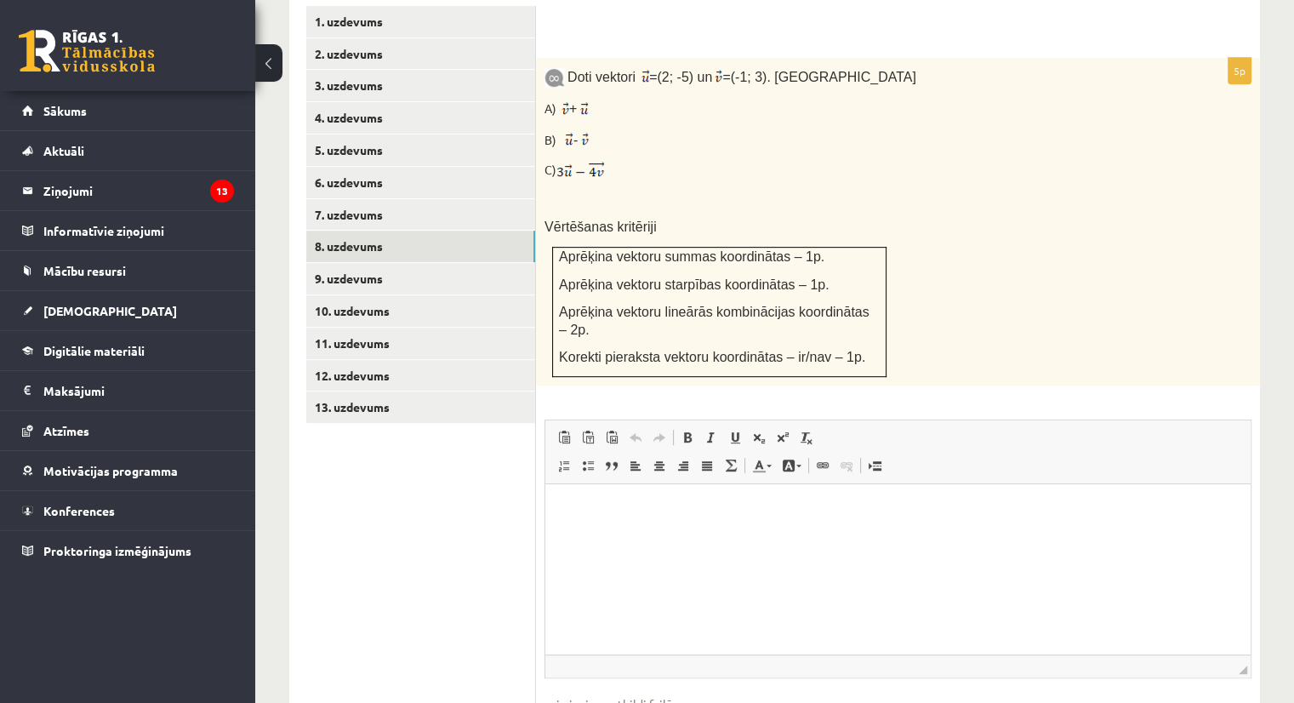
type input "**********"
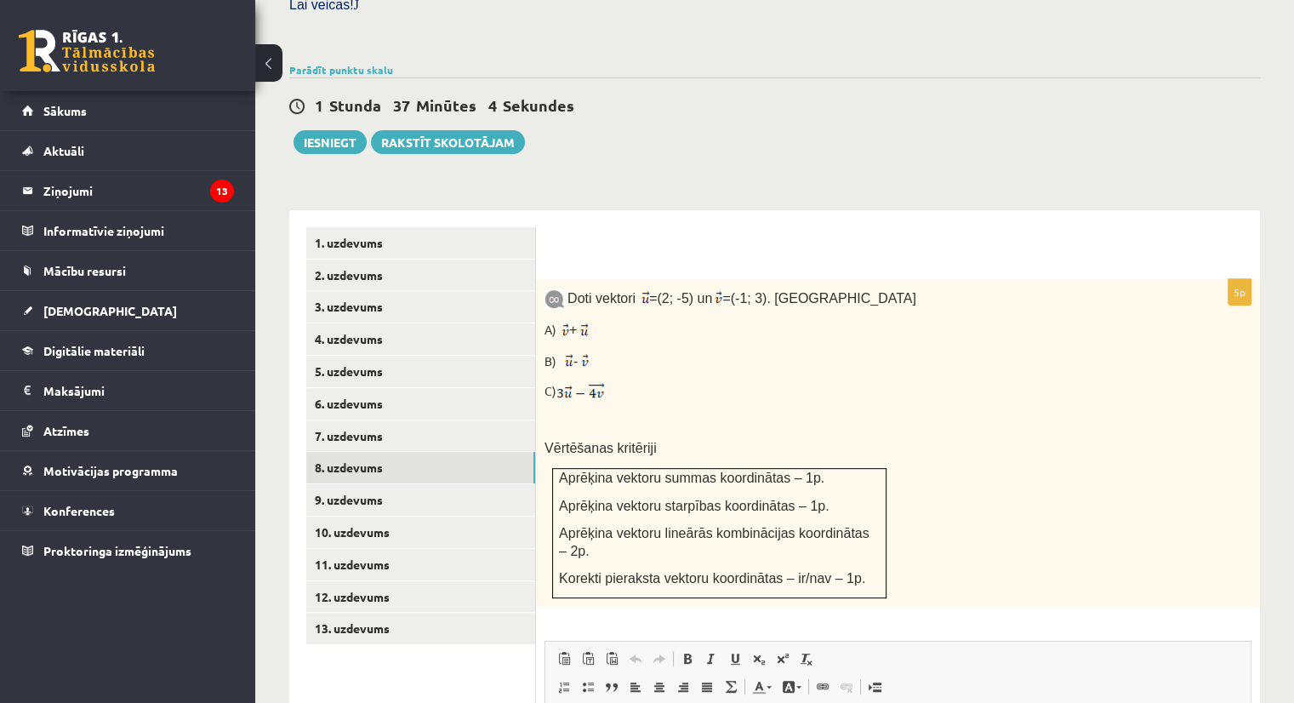
scroll to position [523, 0]
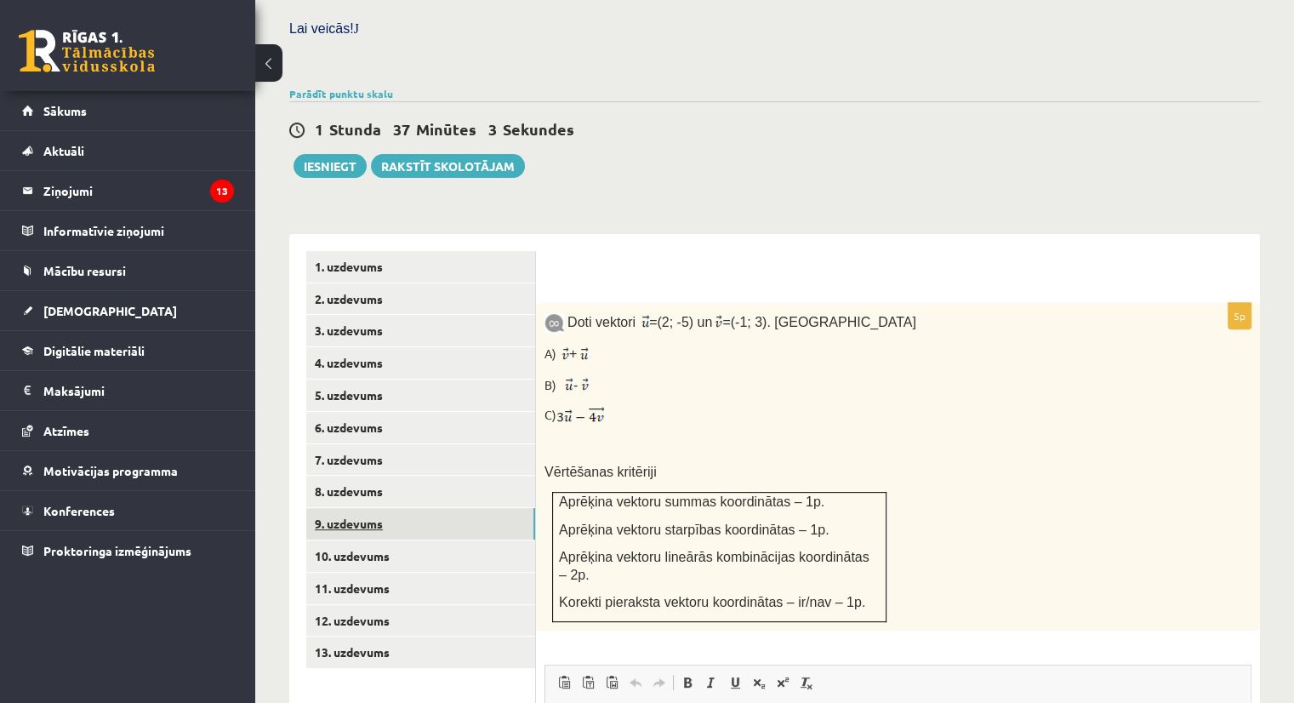
click at [436, 508] on link "9. uzdevums" at bounding box center [420, 523] width 229 height 31
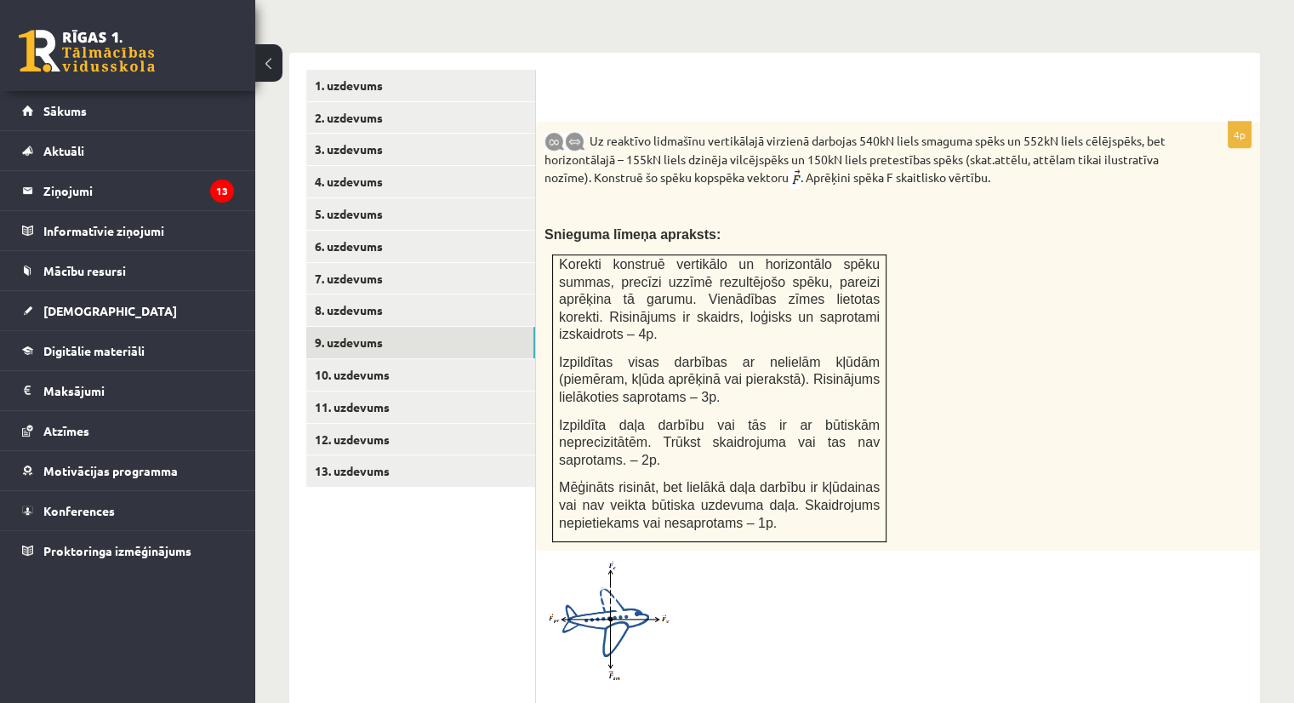
scroll to position [700, 0]
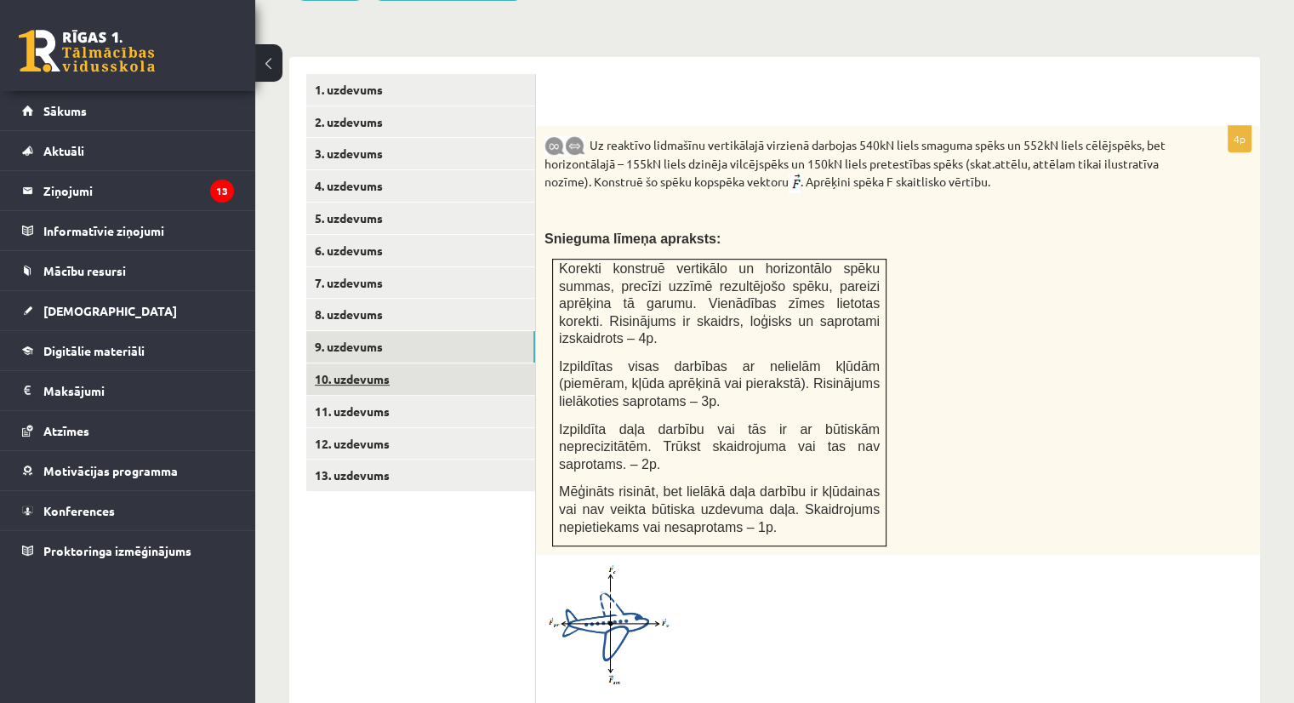
click at [445, 363] on link "10. uzdevums" at bounding box center [420, 378] width 229 height 31
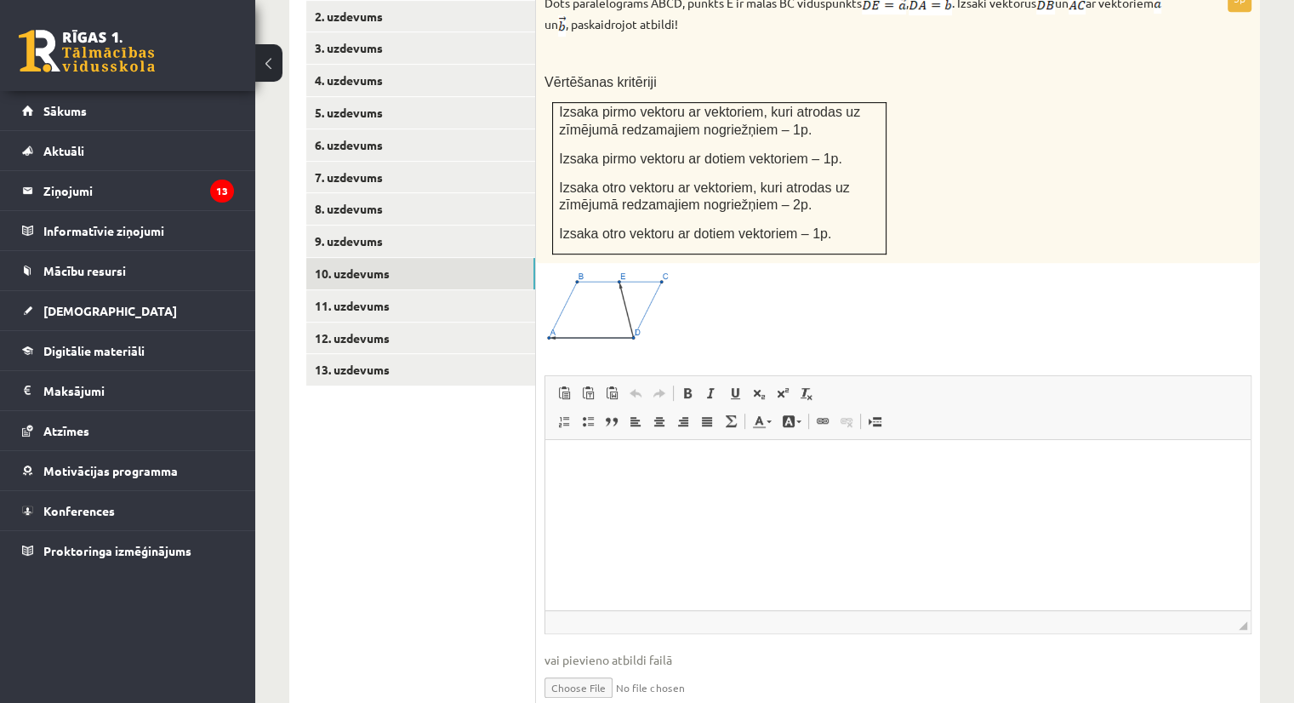
scroll to position [844, 0]
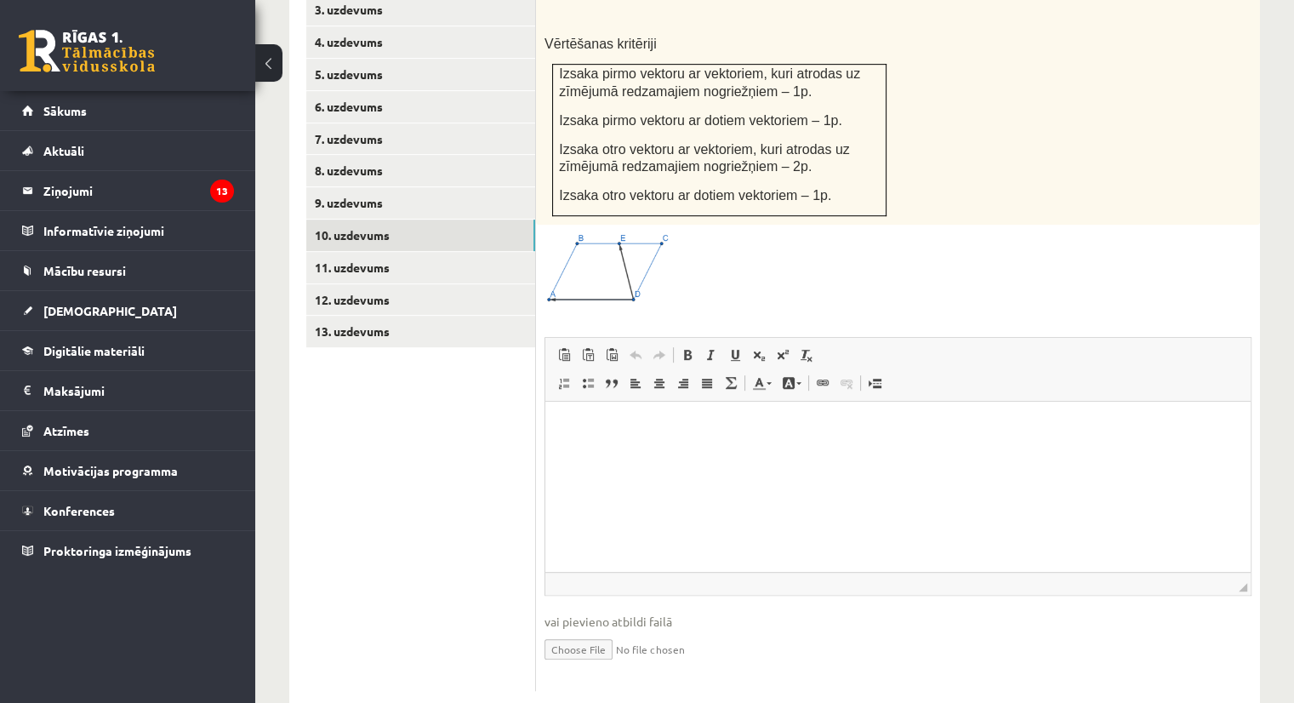
click at [578, 630] on input "file" at bounding box center [897, 647] width 707 height 35
type input "**********"
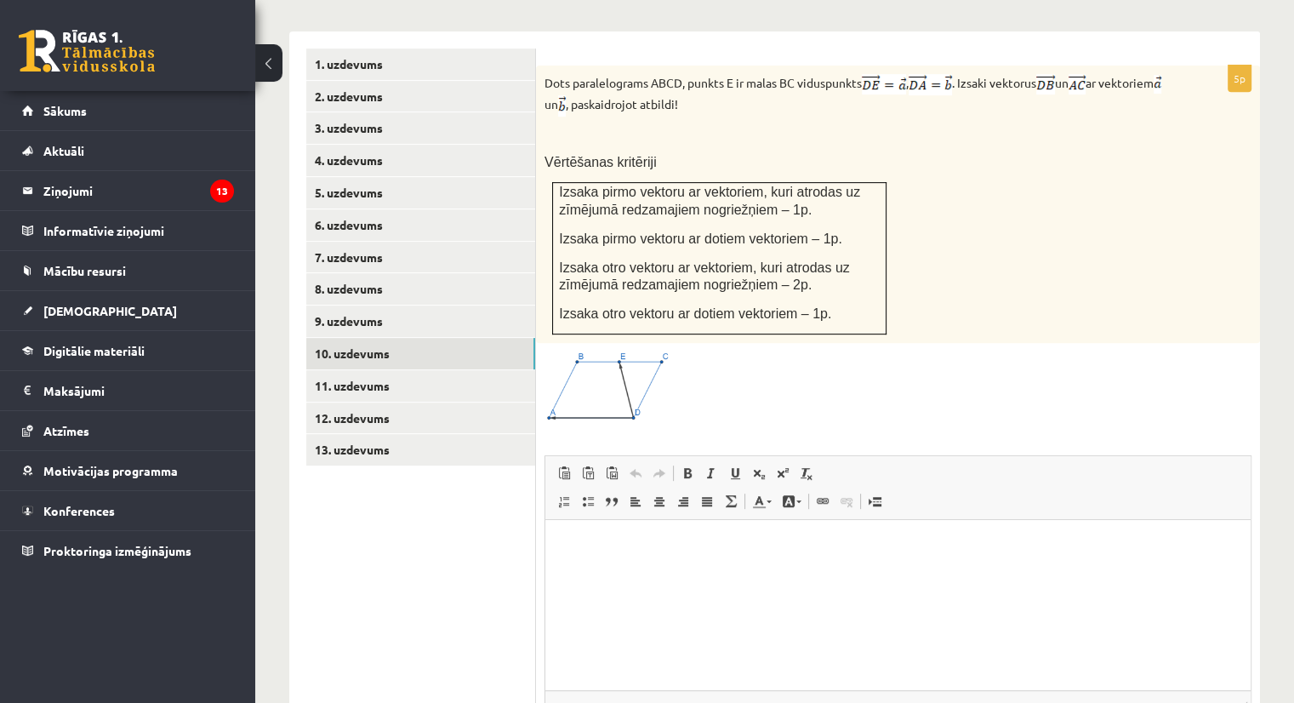
scroll to position [725, 0]
click at [355, 371] on link "11. uzdevums" at bounding box center [420, 386] width 229 height 31
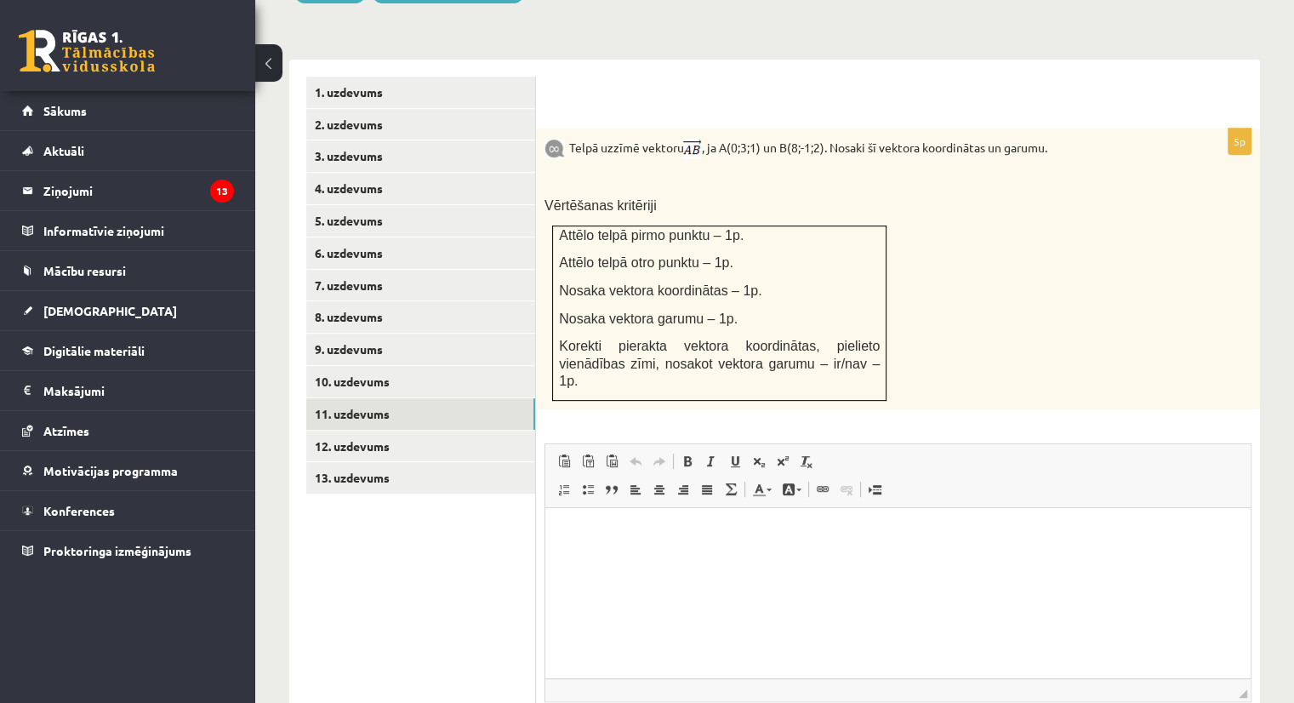
scroll to position [704, 0]
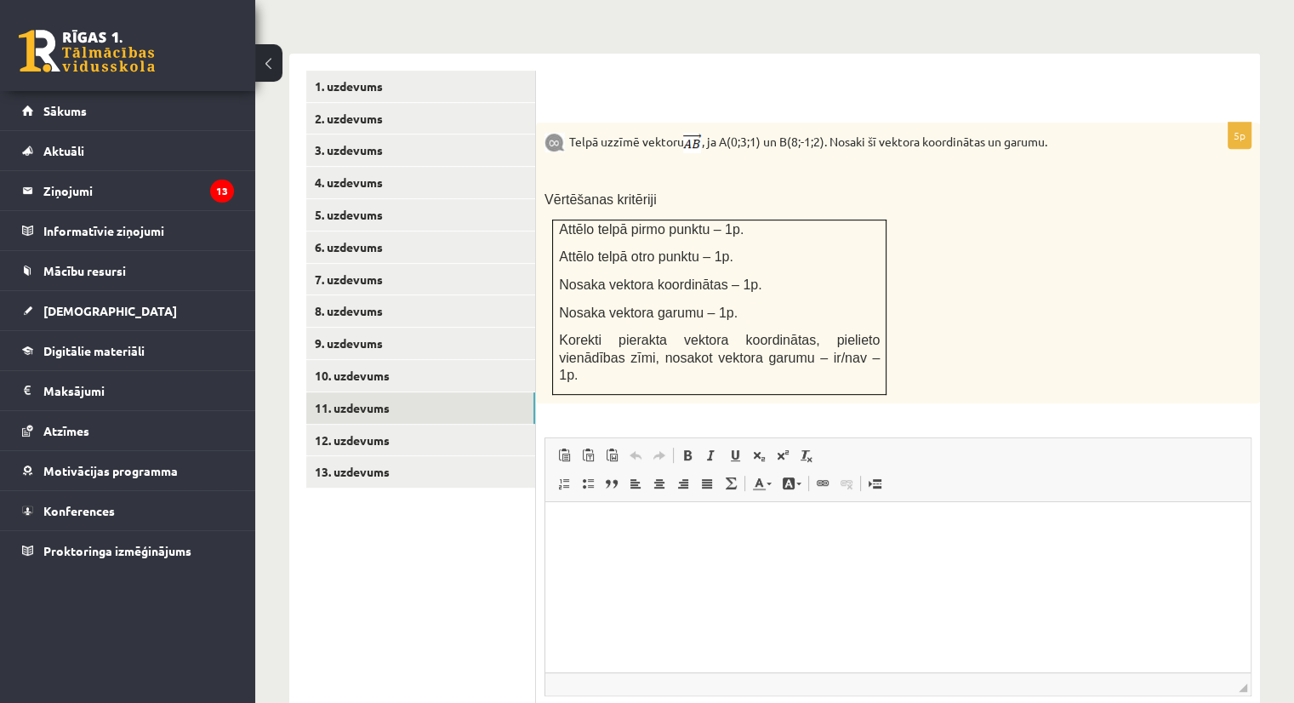
click at [585, 553] on html at bounding box center [897, 527] width 705 height 52
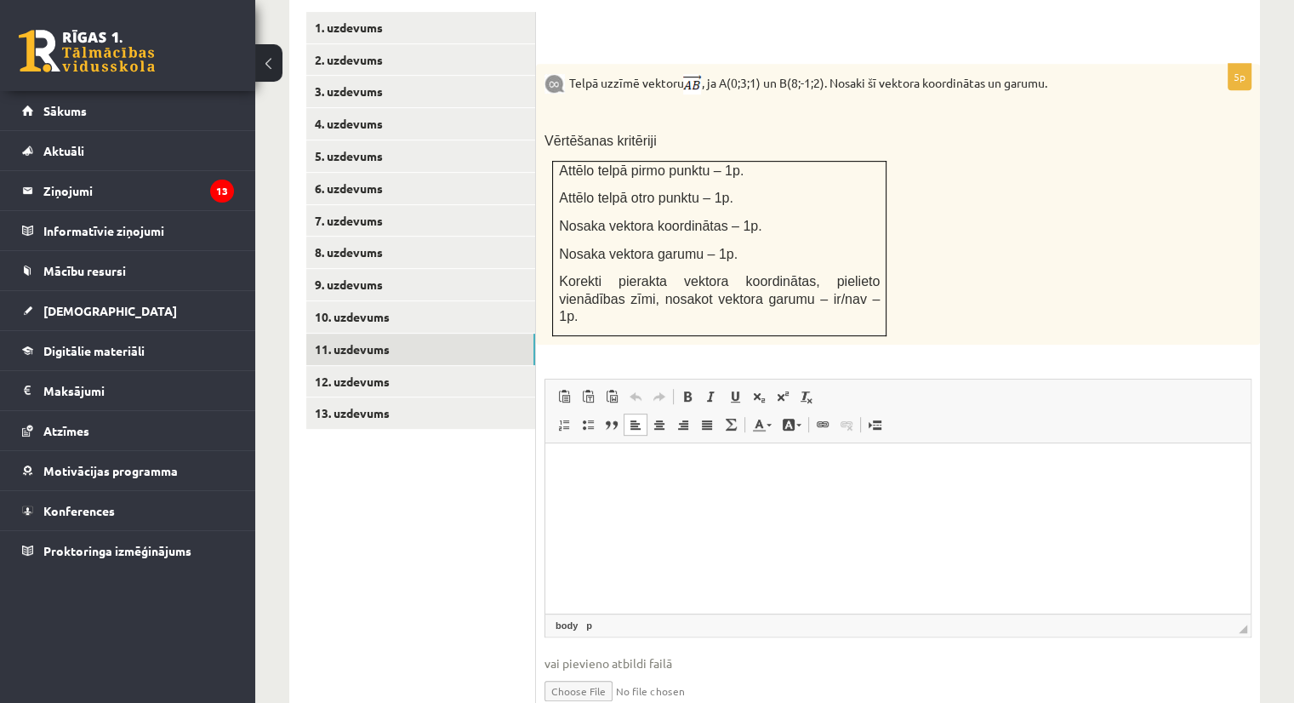
scroll to position [785, 0]
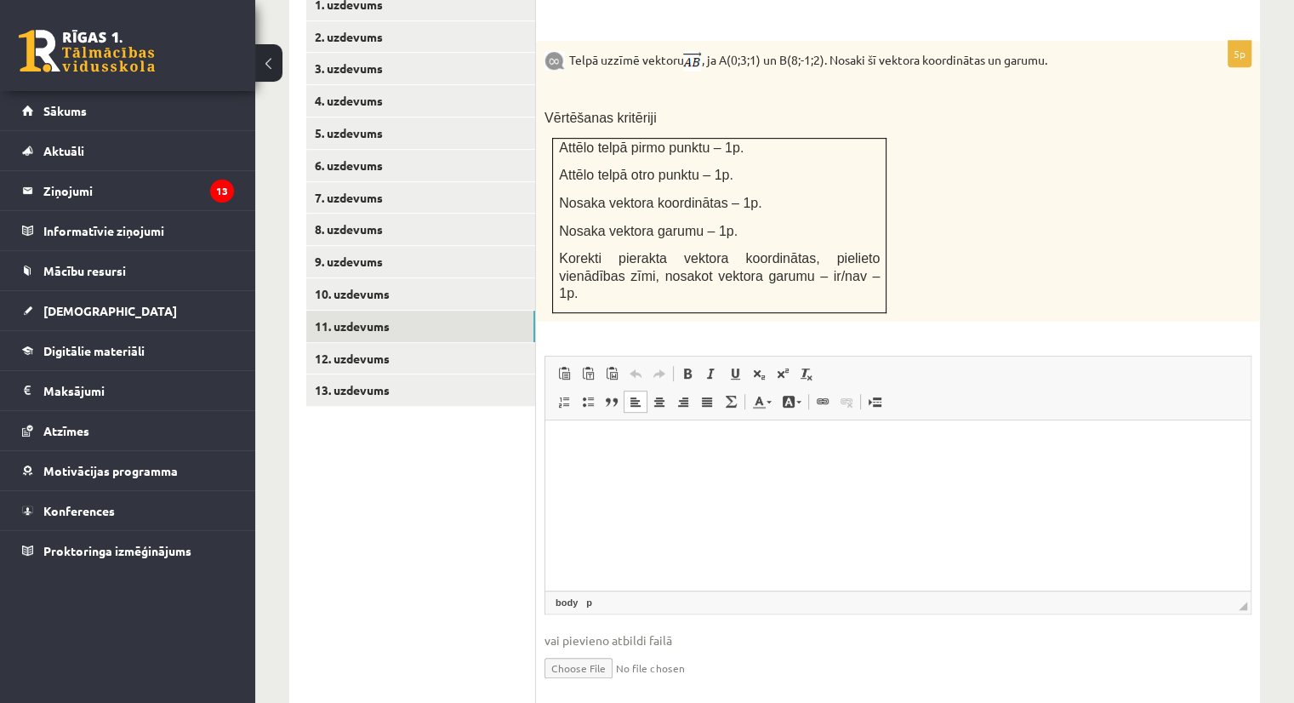
click at [592, 649] on input "file" at bounding box center [897, 666] width 707 height 35
type input "**********"
click at [389, 343] on link "12. uzdevums" at bounding box center [420, 358] width 229 height 31
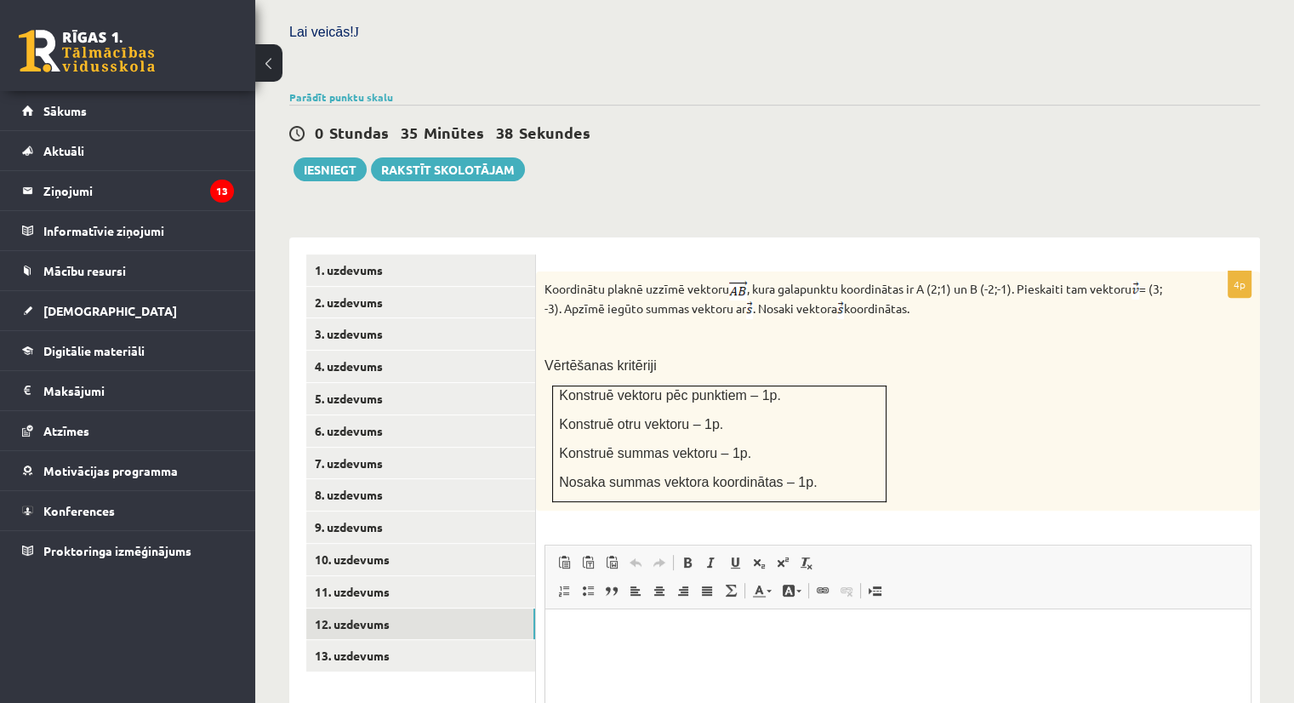
scroll to position [727, 0]
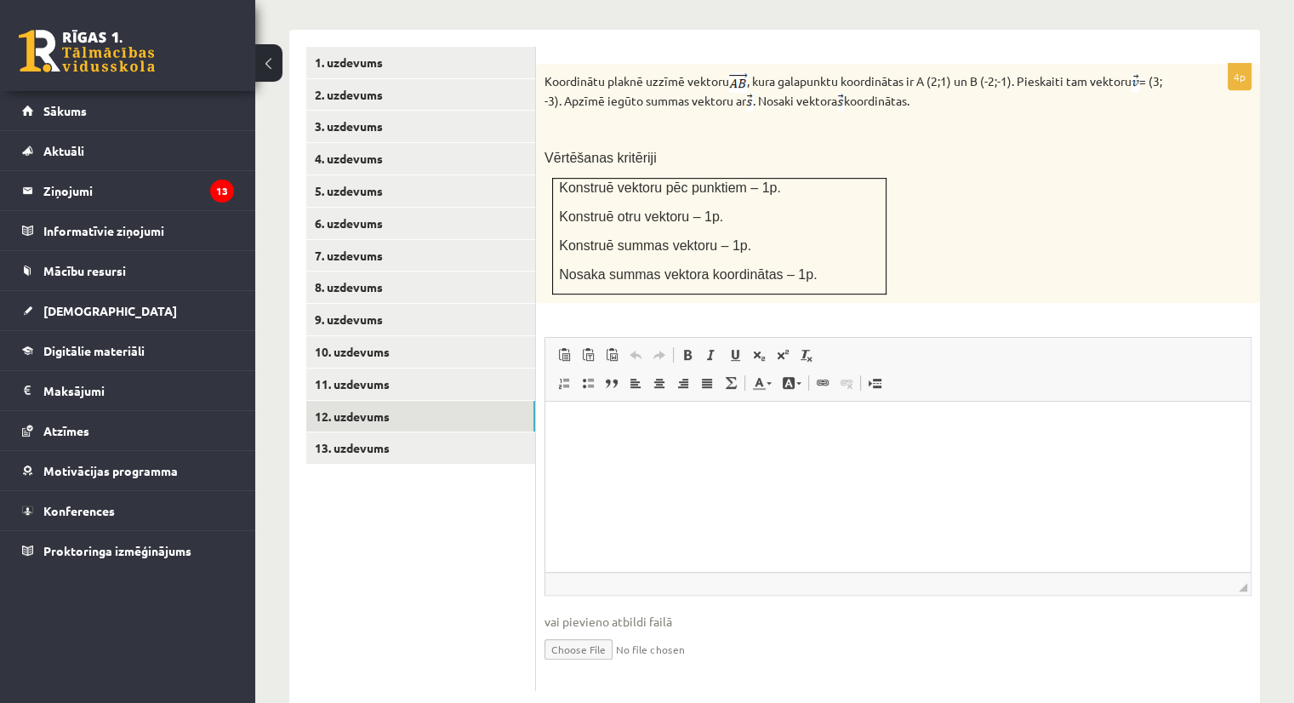
click at [578, 630] on input "file" at bounding box center [897, 647] width 707 height 35
type input "**********"
click at [436, 532] on ul "1. uzdevums 2. uzdevums 3. uzdevums 4. uzdevums 5. uzdevums 6. uzdevums 7. uzde…" at bounding box center [421, 378] width 230 height 663
click at [369, 432] on link "13. uzdevums" at bounding box center [420, 447] width 229 height 31
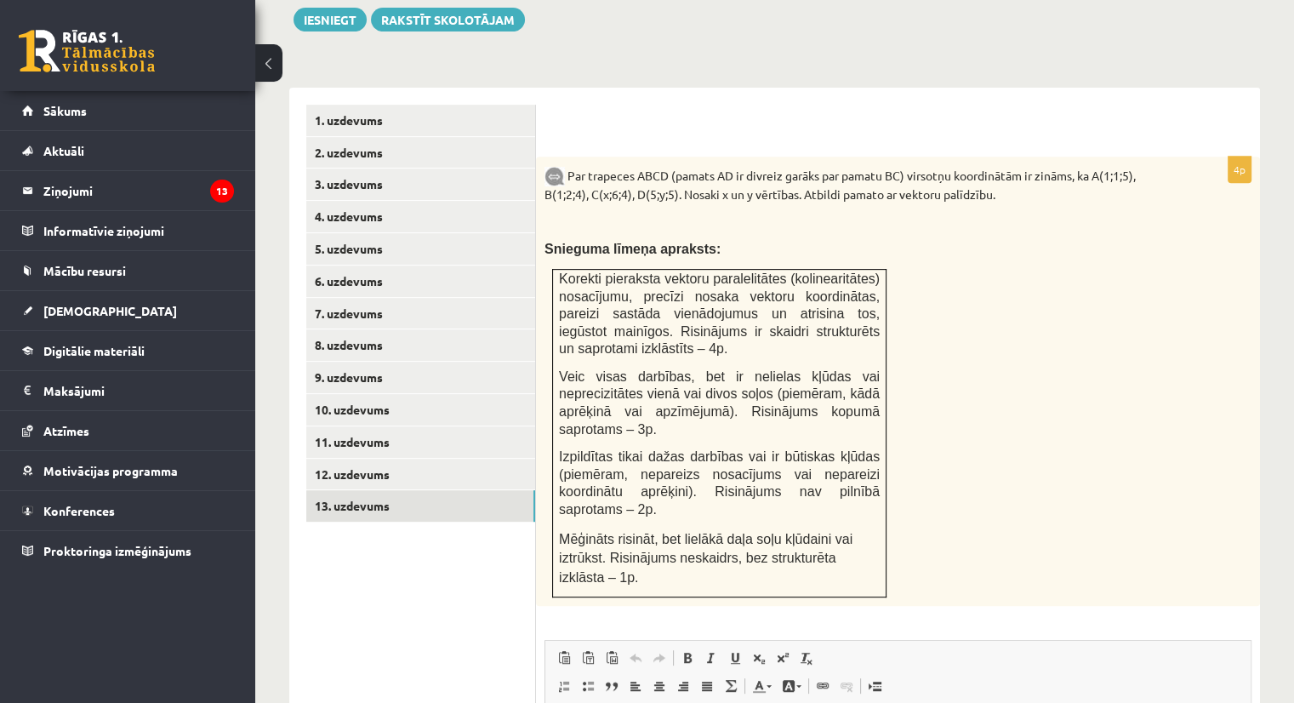
scroll to position [590, 0]
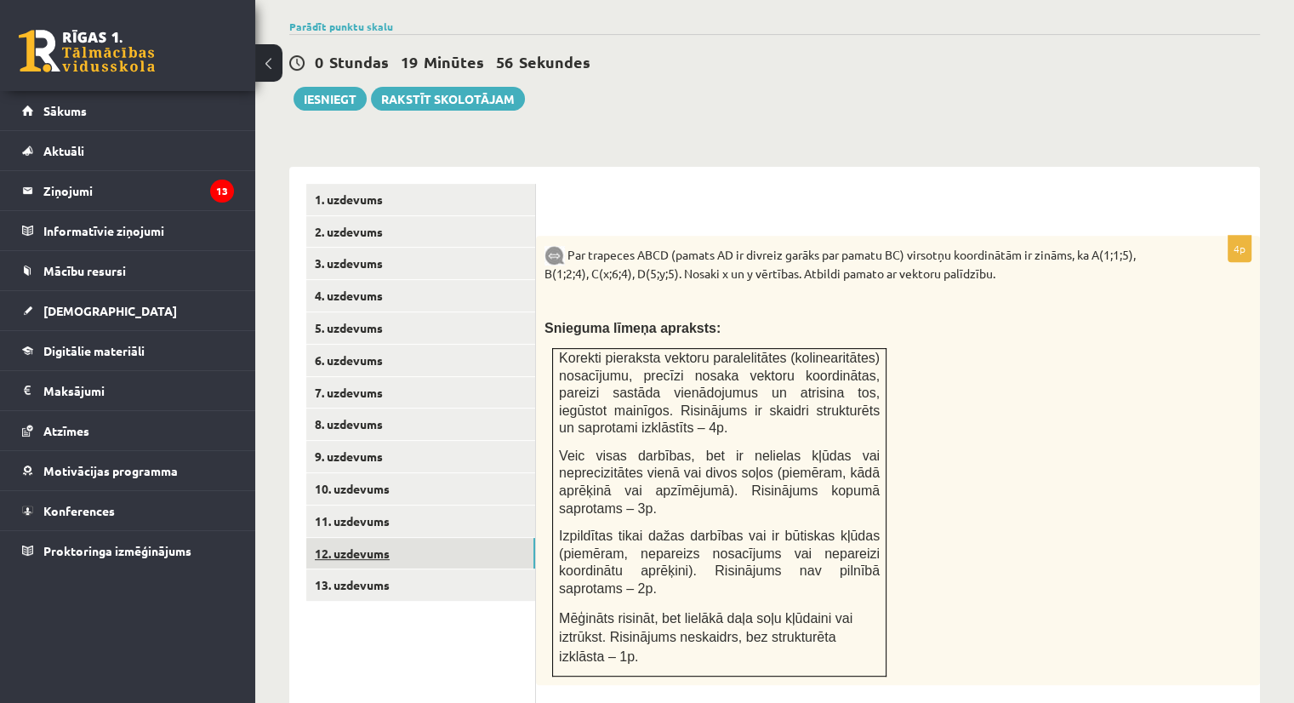
click at [371, 538] on link "12. uzdevums" at bounding box center [420, 553] width 229 height 31
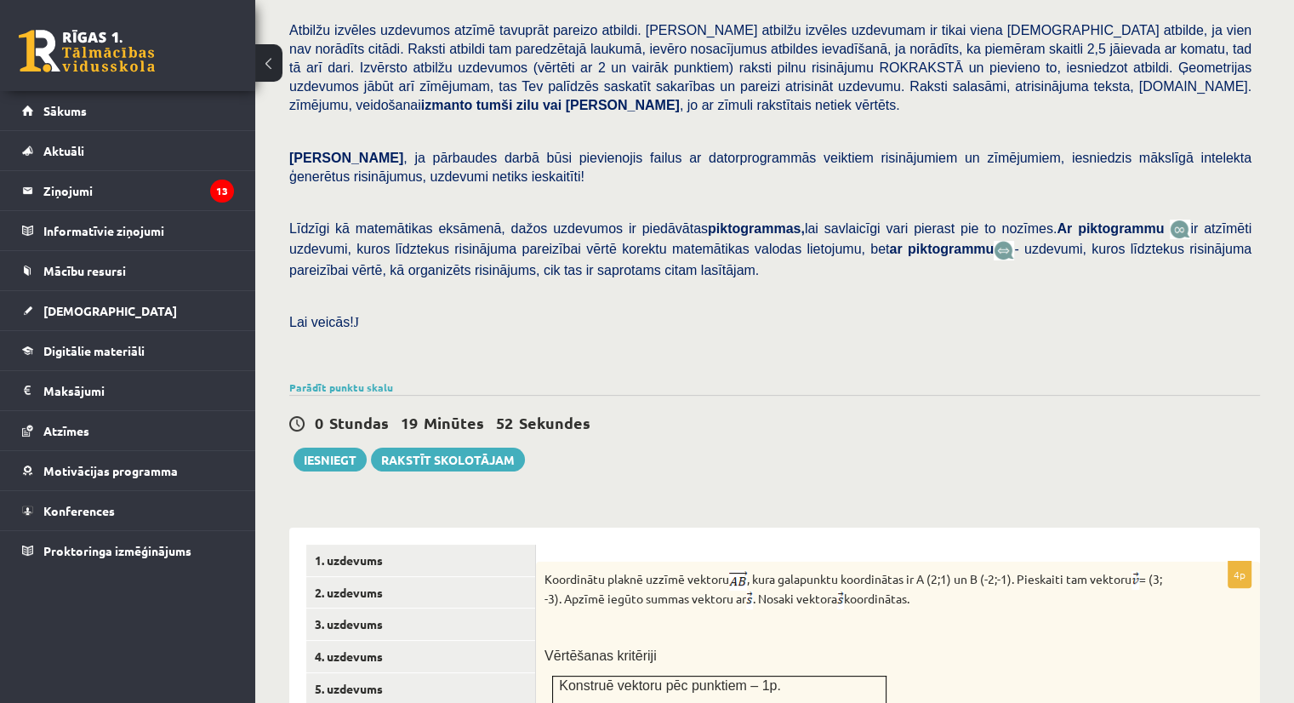
scroll to position [228, 0]
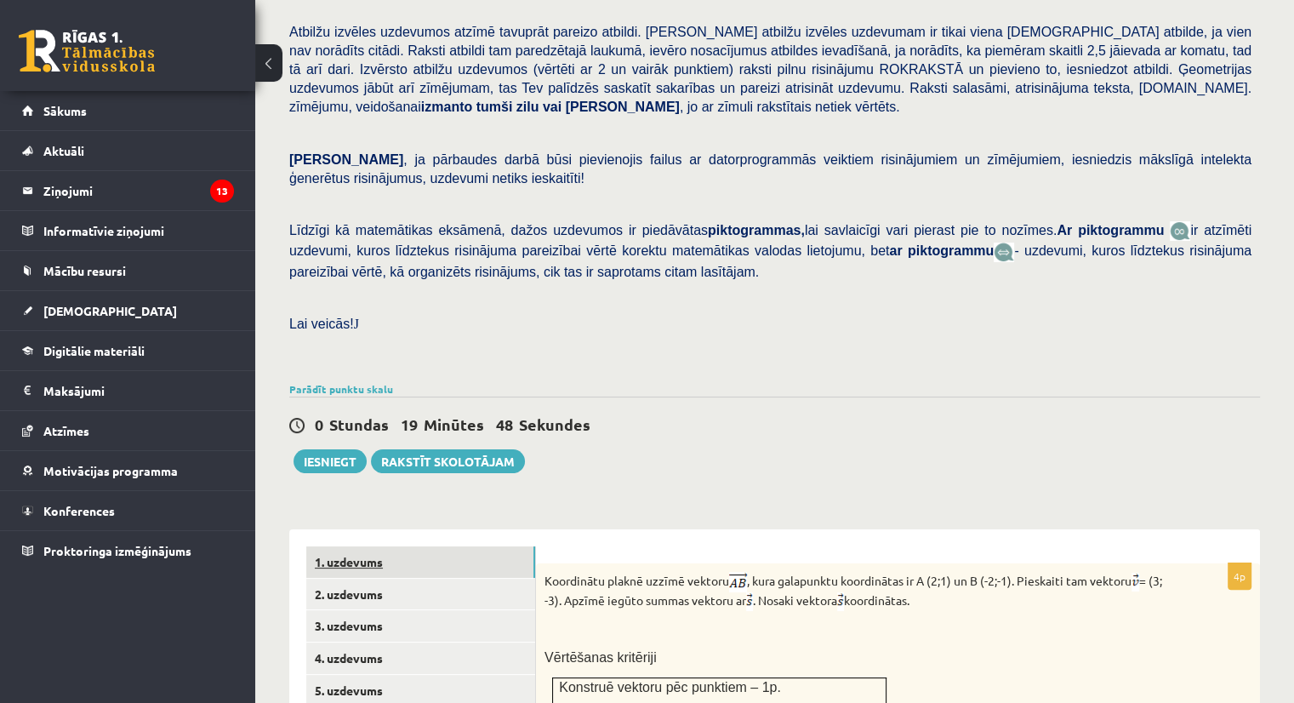
click at [422, 546] on link "1. uzdevums" at bounding box center [420, 561] width 229 height 31
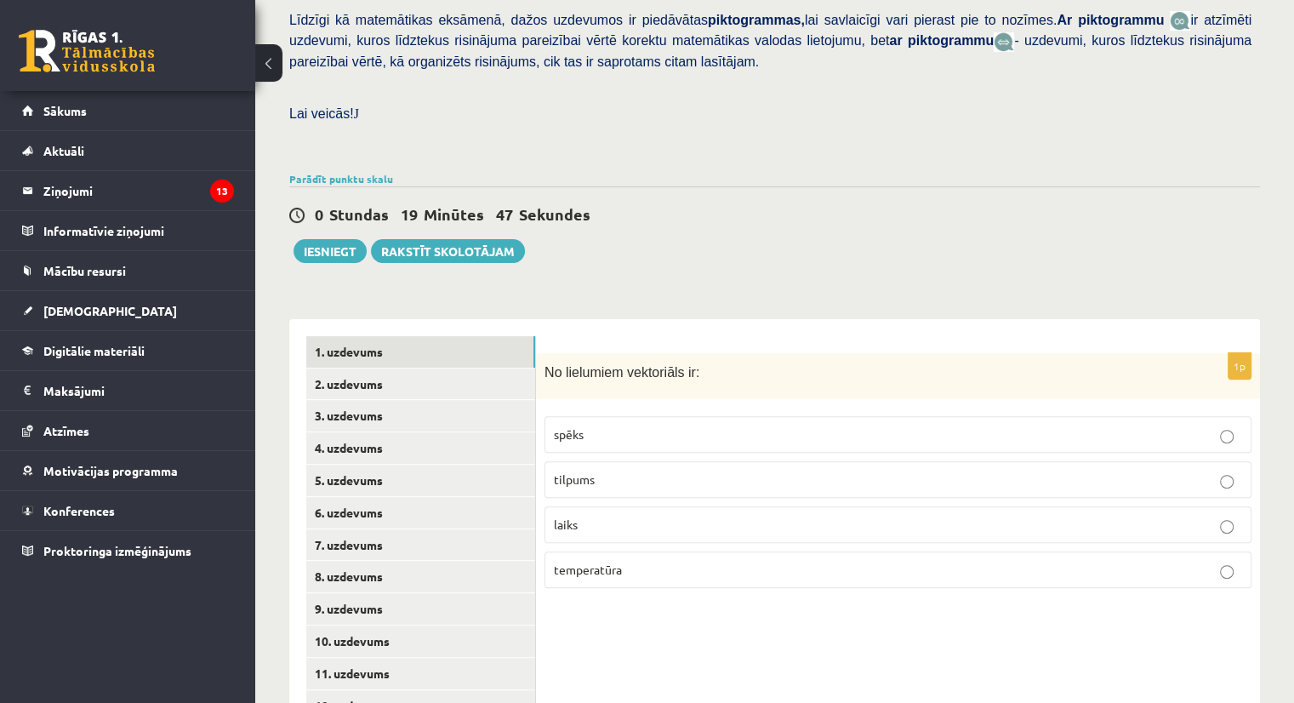
scroll to position [504, 0]
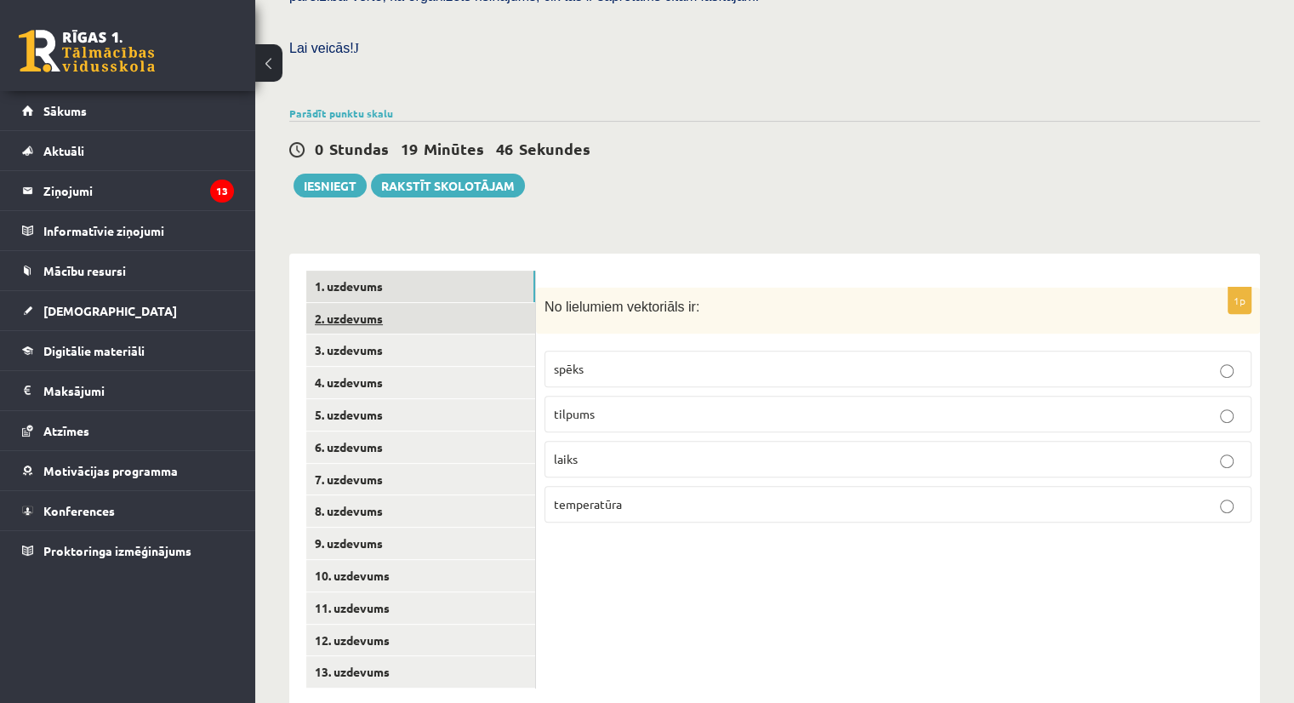
click at [387, 303] on link "2. uzdevums" at bounding box center [420, 318] width 229 height 31
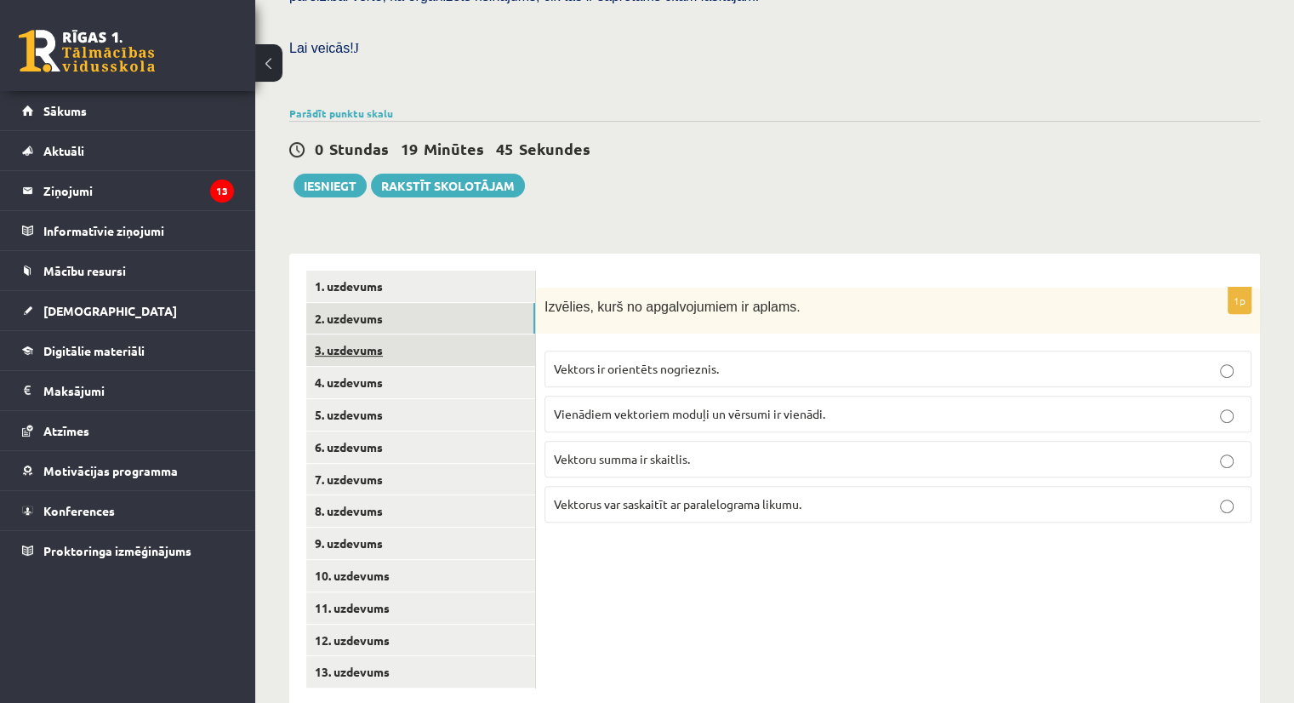
click at [381, 334] on link "3. uzdevums" at bounding box center [420, 349] width 229 height 31
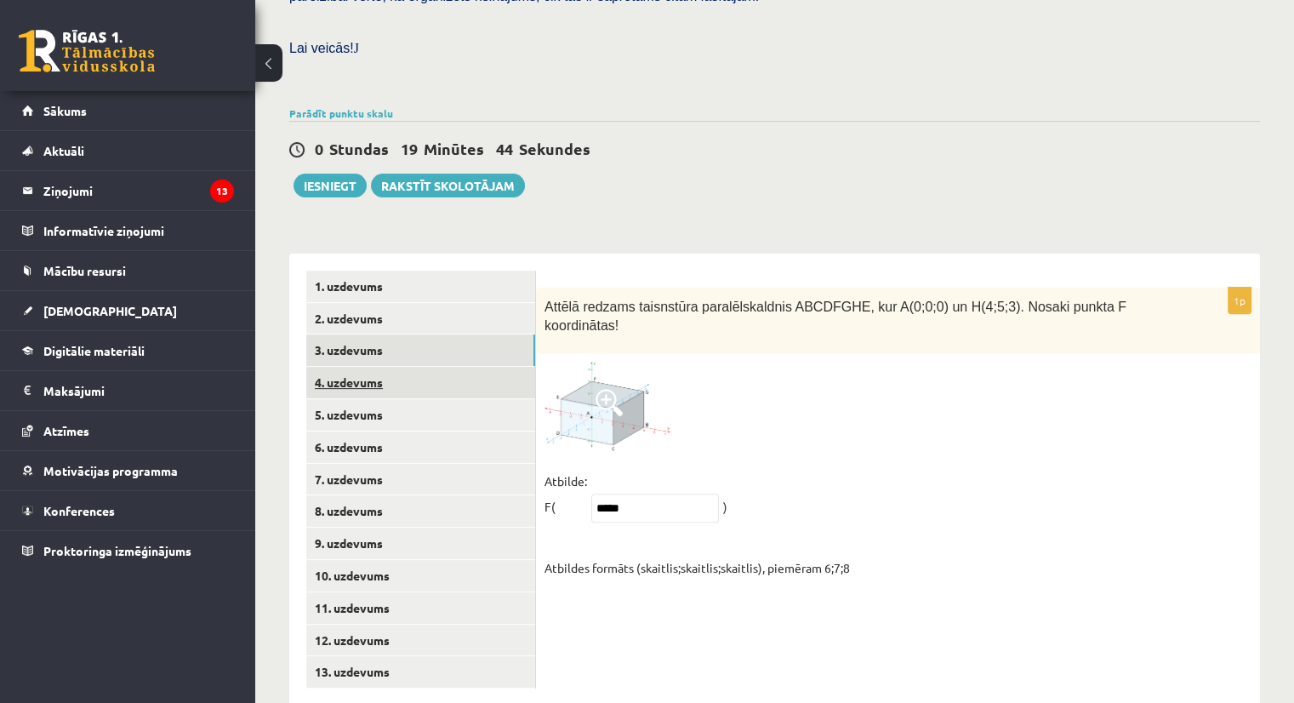
click at [379, 367] on link "4. uzdevums" at bounding box center [420, 382] width 229 height 31
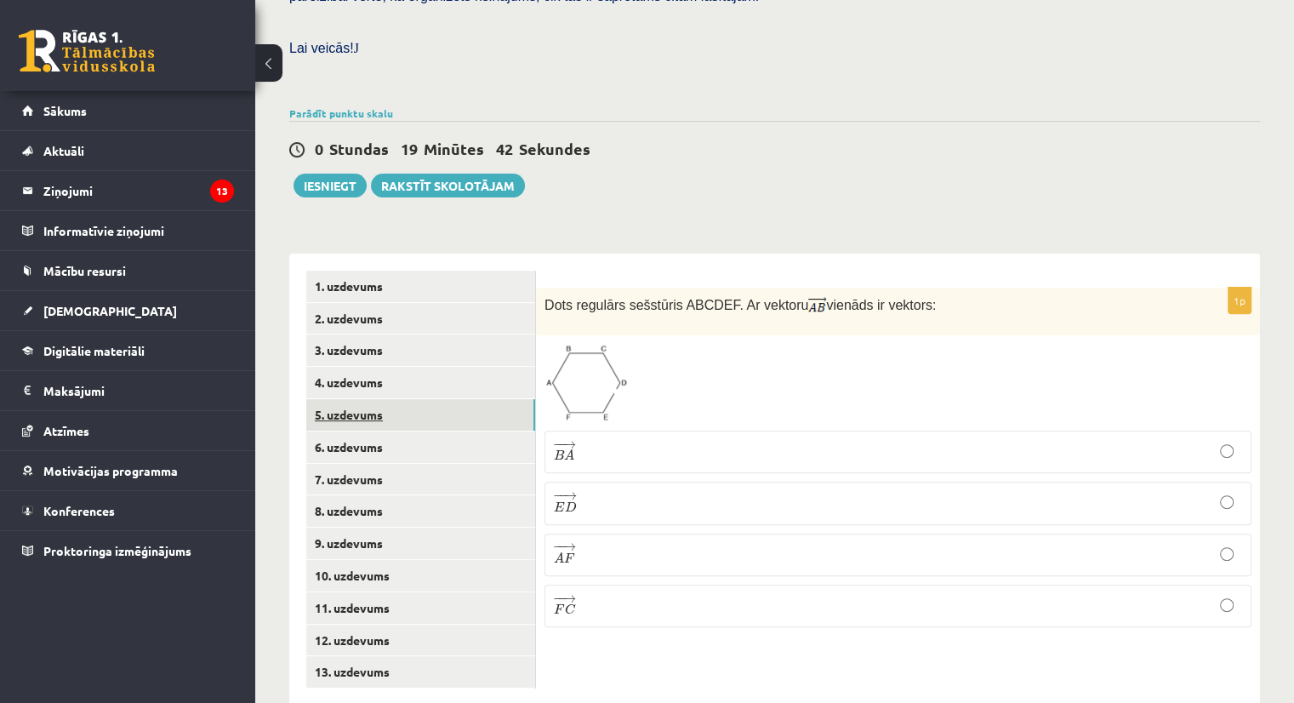
click at [374, 399] on link "5. uzdevums" at bounding box center [420, 414] width 229 height 31
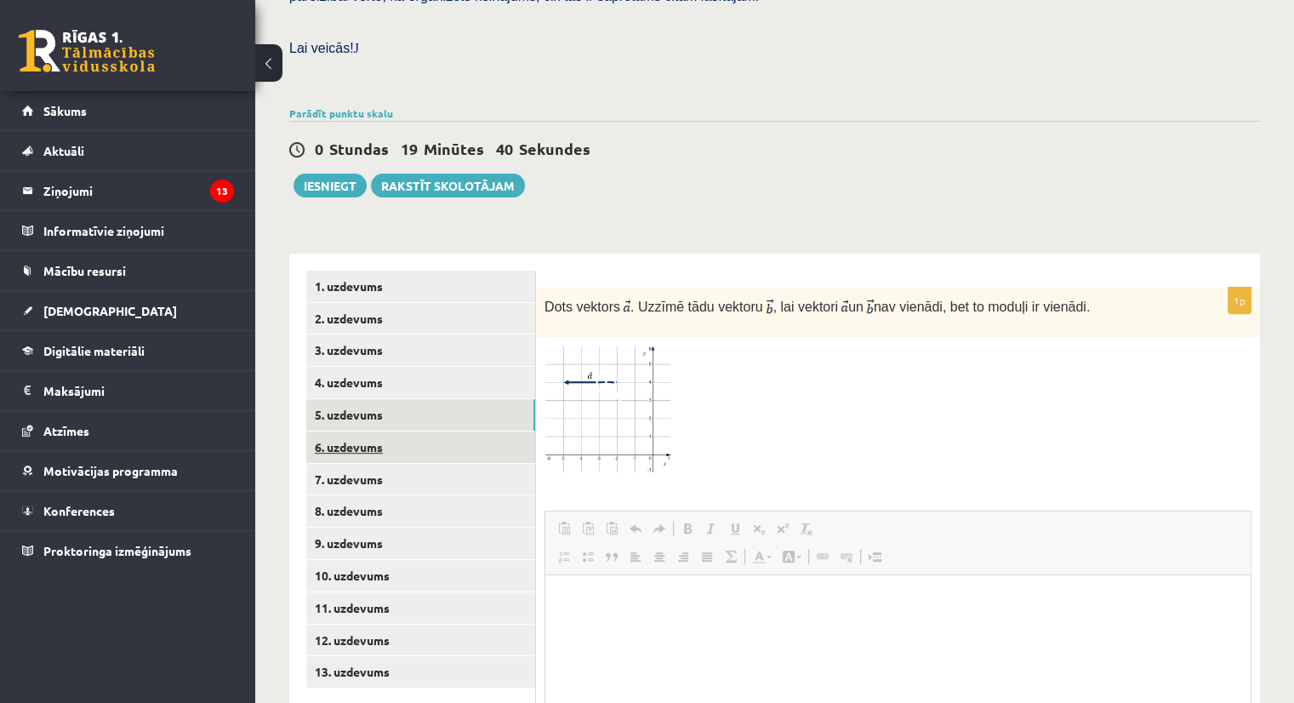
scroll to position [0, 0]
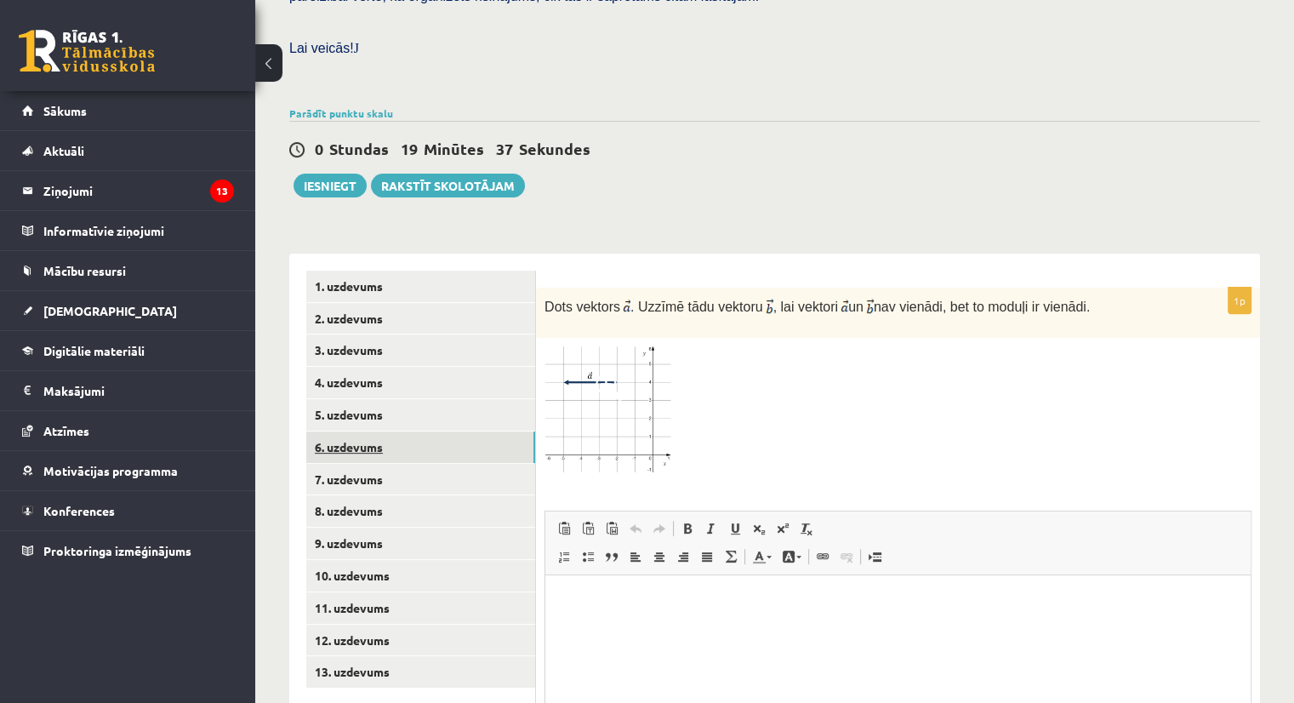
click at [371, 431] on link "6. uzdevums" at bounding box center [420, 446] width 229 height 31
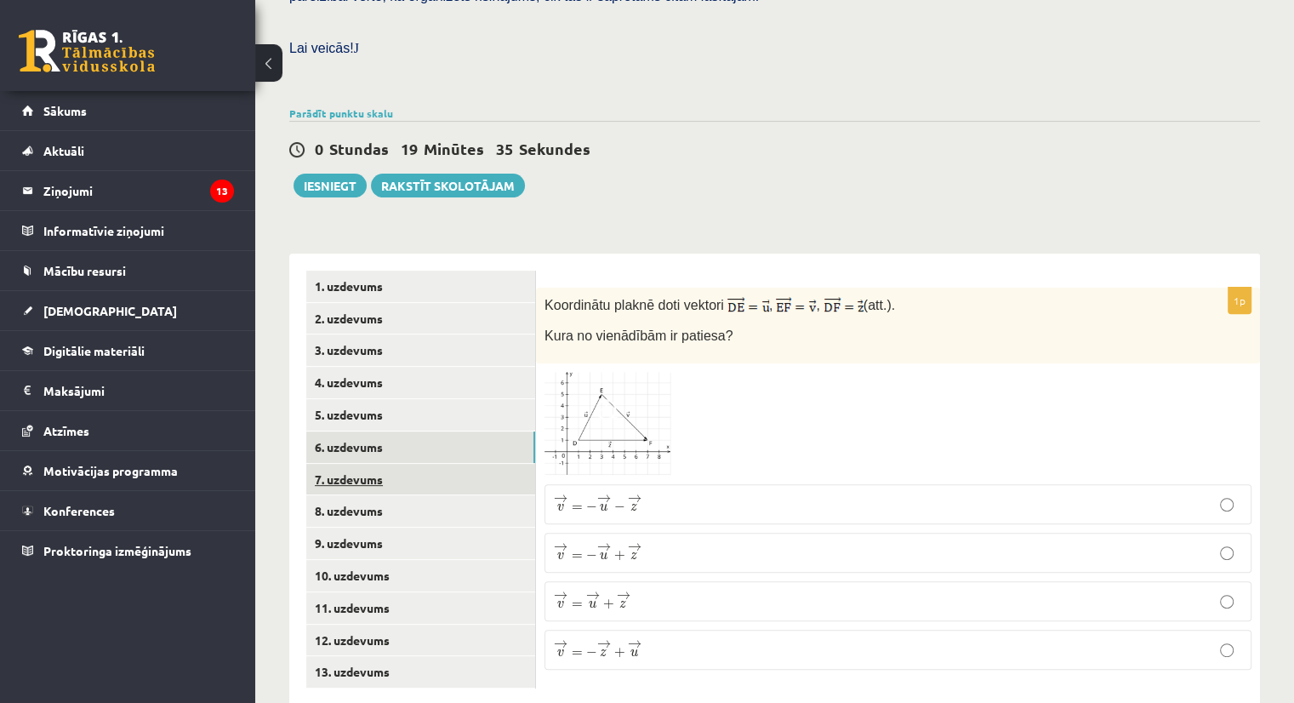
click at [359, 464] on link "7. uzdevums" at bounding box center [420, 479] width 229 height 31
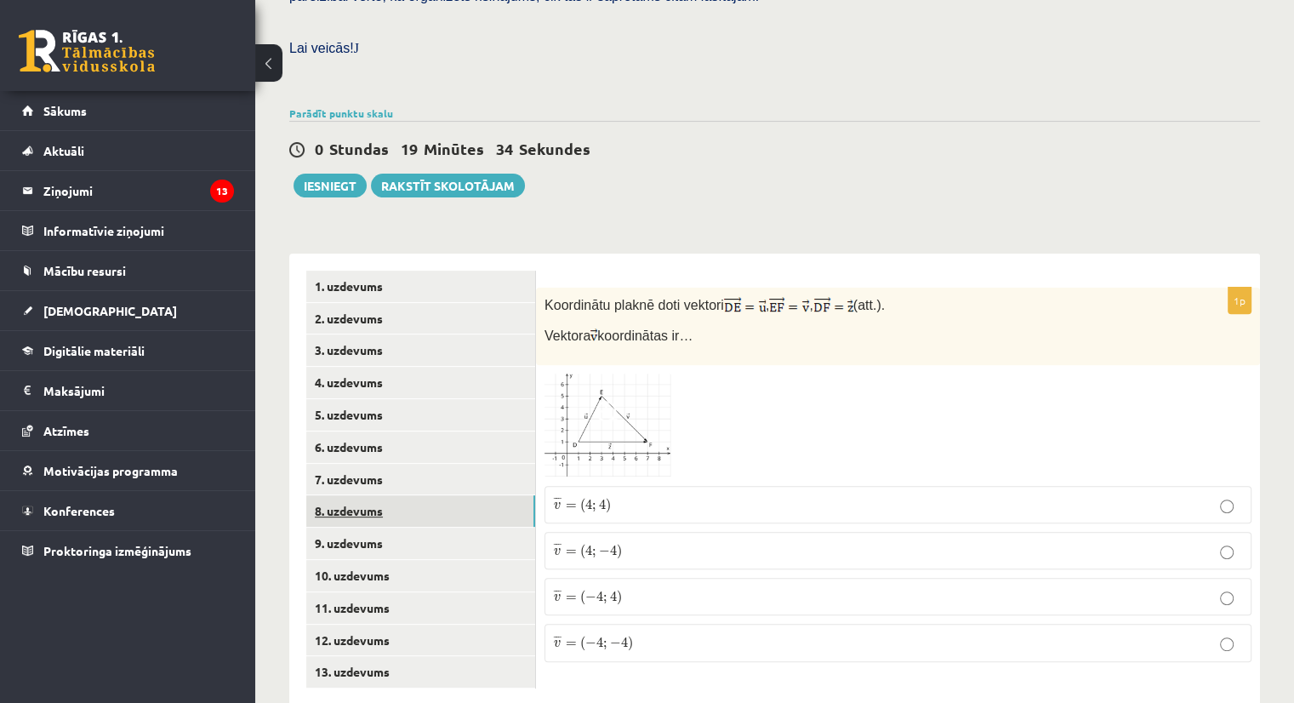
click at [361, 495] on link "8. uzdevums" at bounding box center [420, 510] width 229 height 31
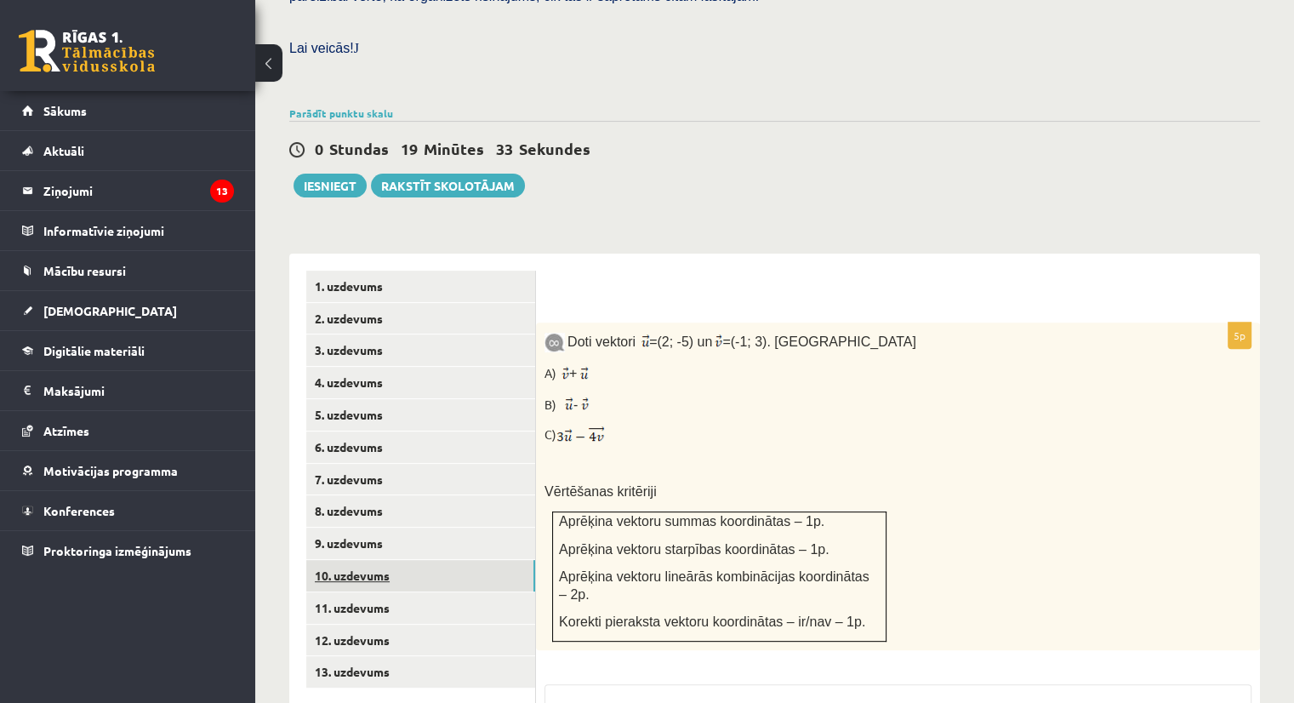
click at [372, 560] on link "10. uzdevums" at bounding box center [420, 575] width 229 height 31
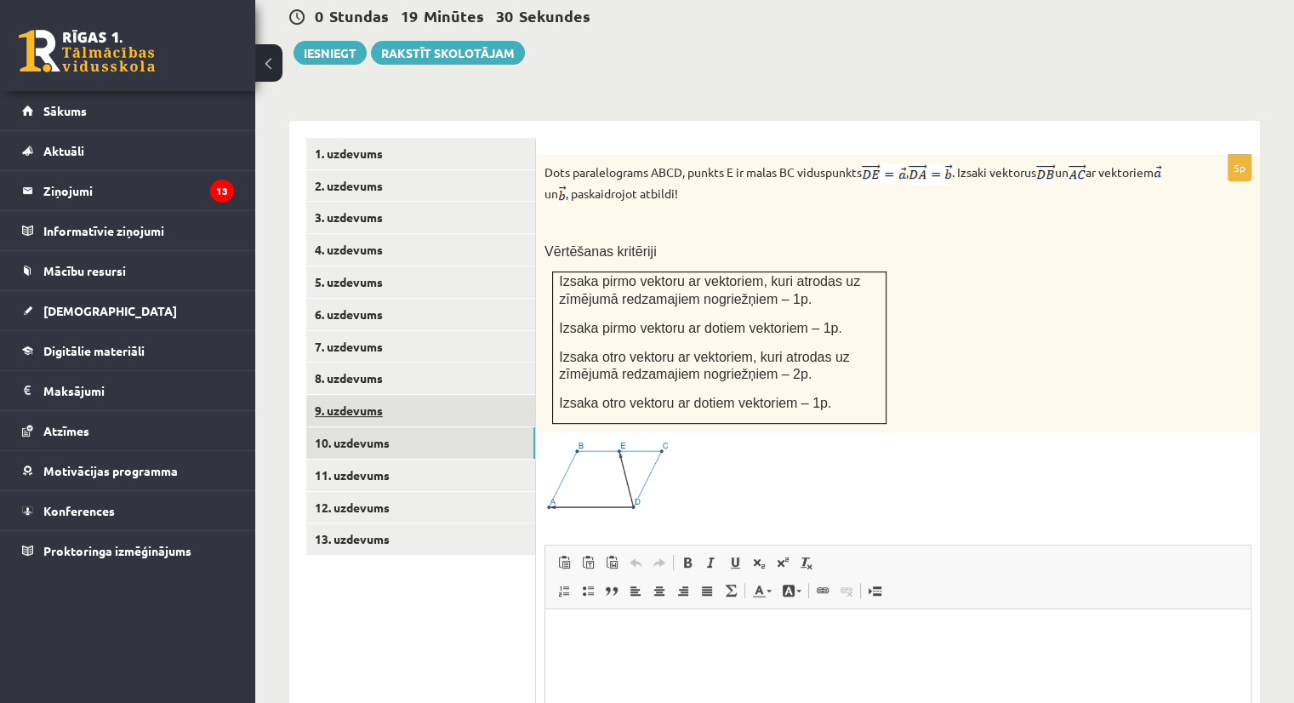
click at [350, 395] on link "9. uzdevums" at bounding box center [420, 410] width 229 height 31
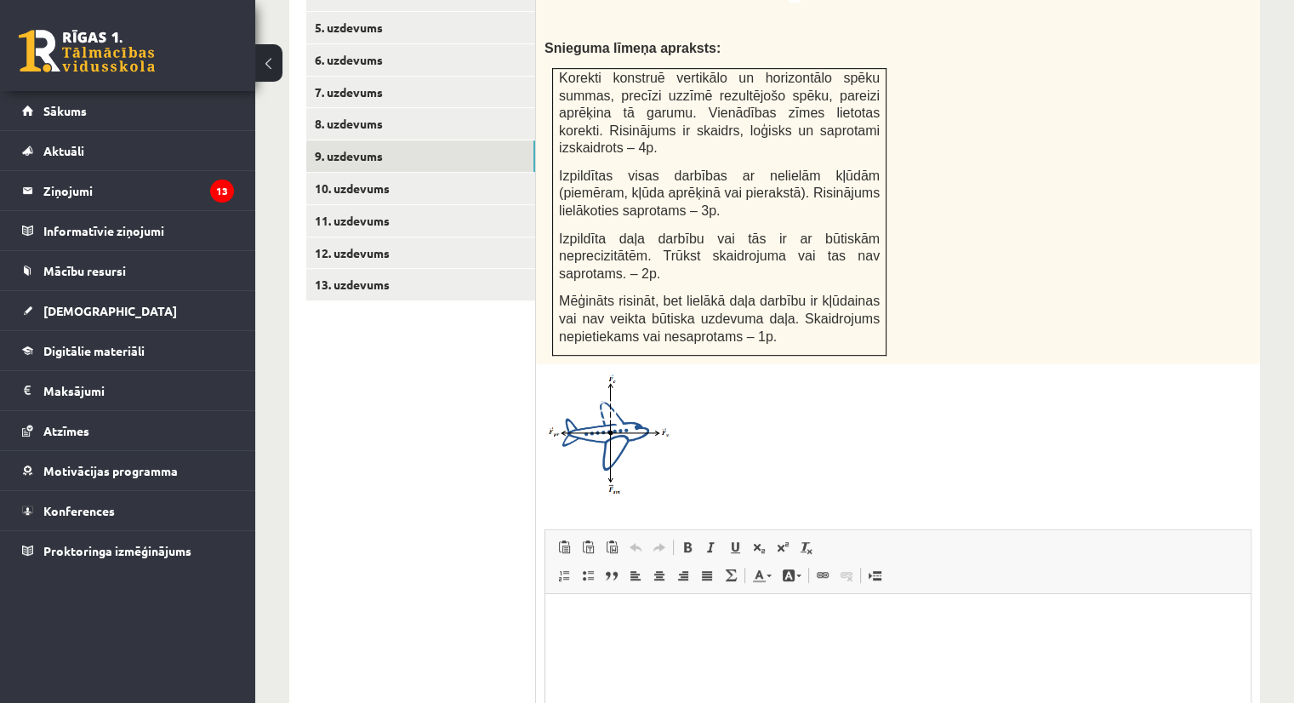
scroll to position [900, 0]
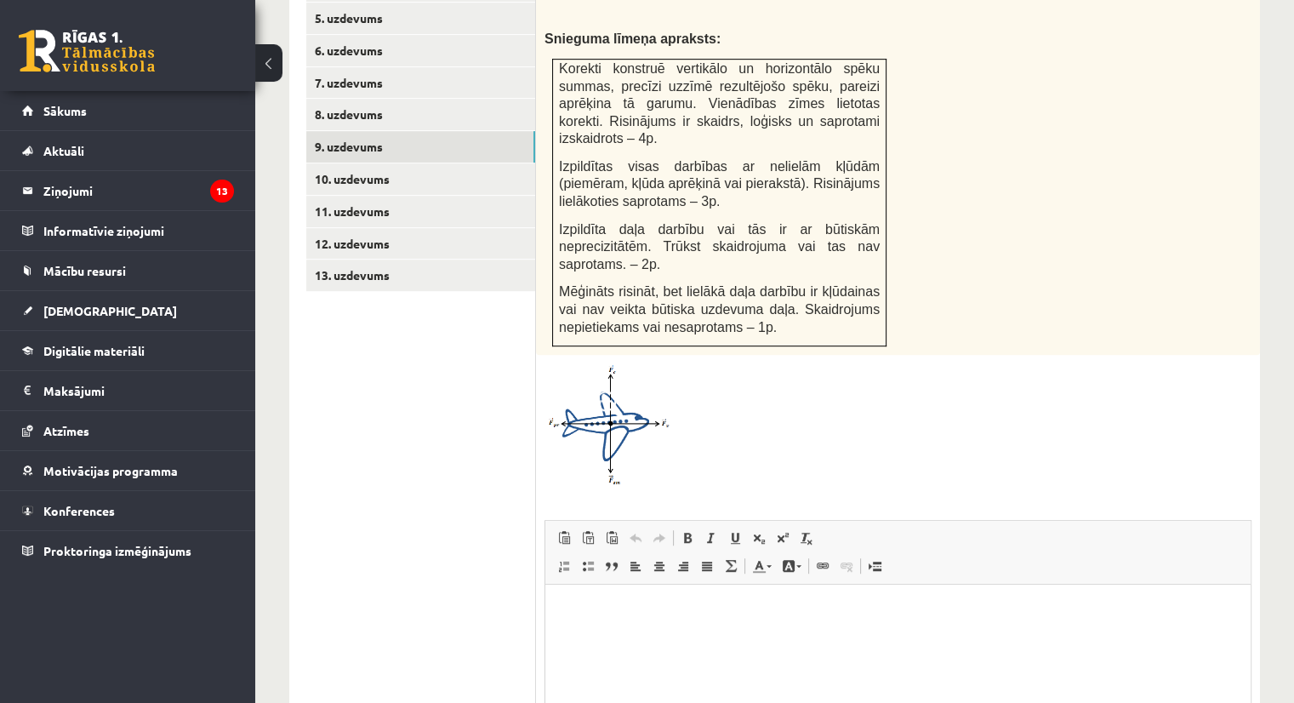
click at [620, 629] on html at bounding box center [897, 610] width 705 height 52
click at [386, 259] on link "13. uzdevums" at bounding box center [420, 274] width 229 height 31
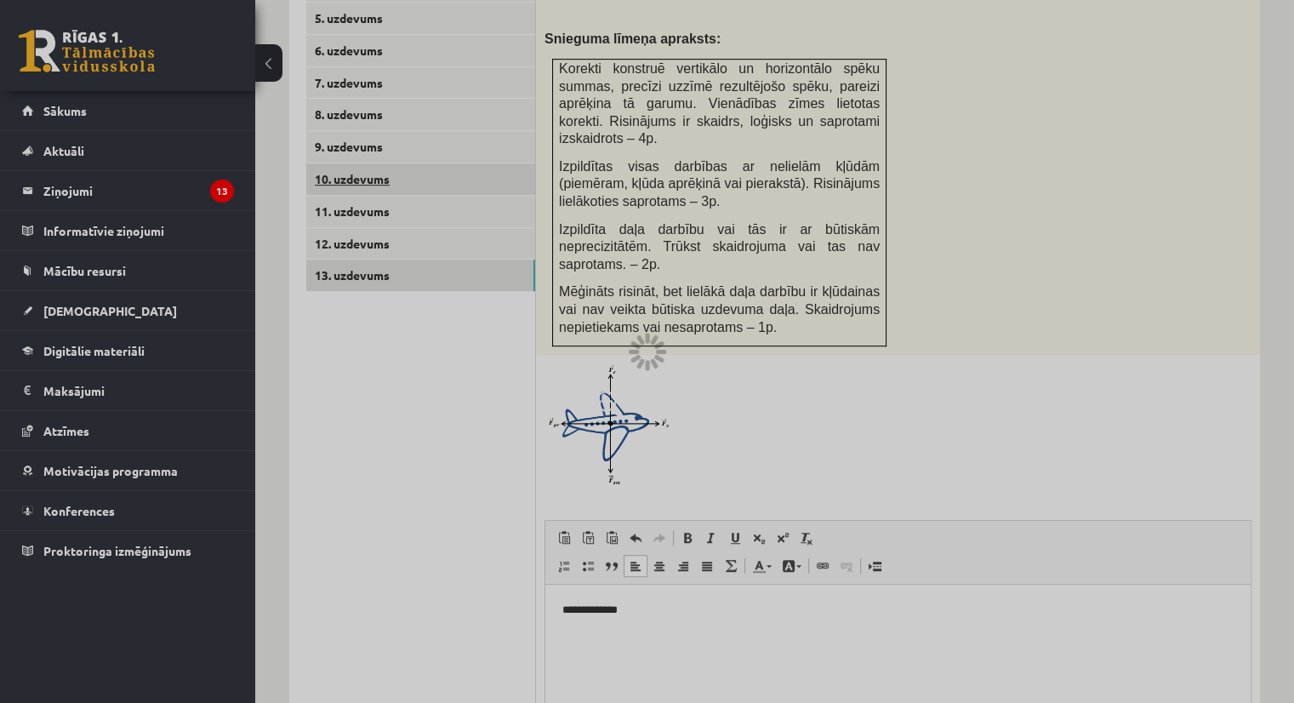
scroll to position [766, 0]
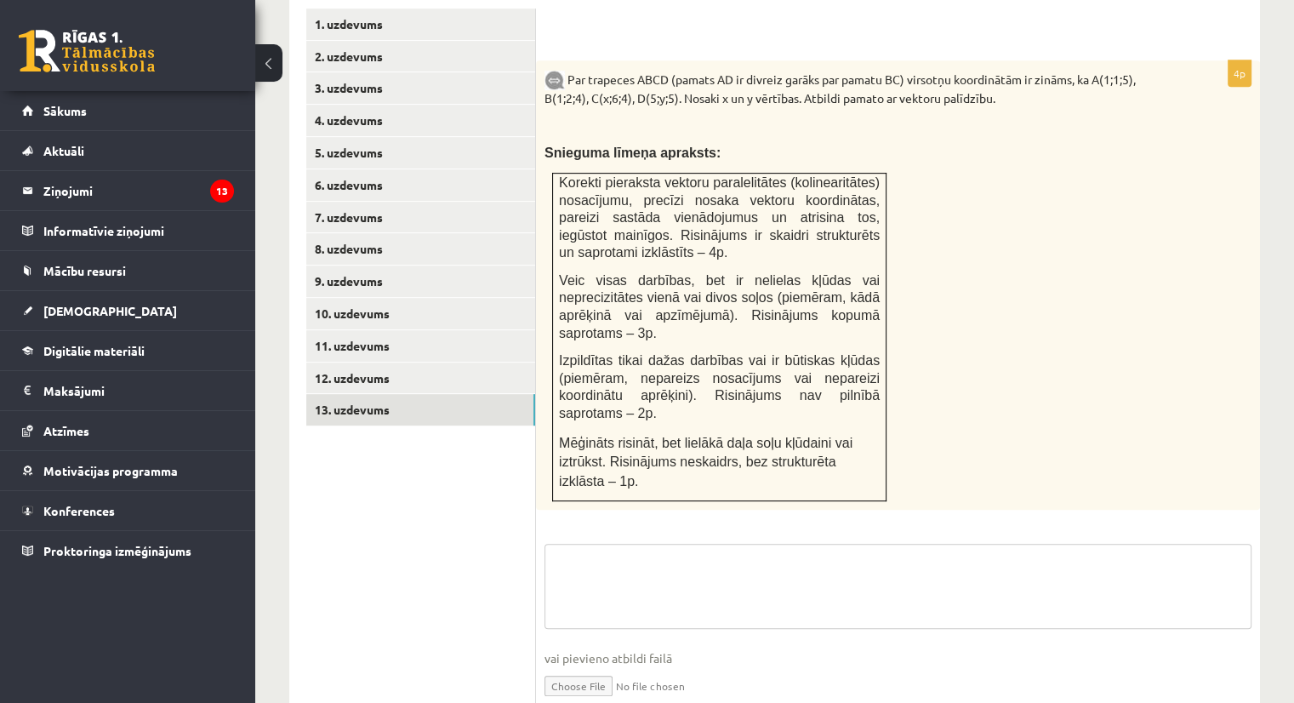
click at [611, 544] on textarea at bounding box center [897, 586] width 707 height 85
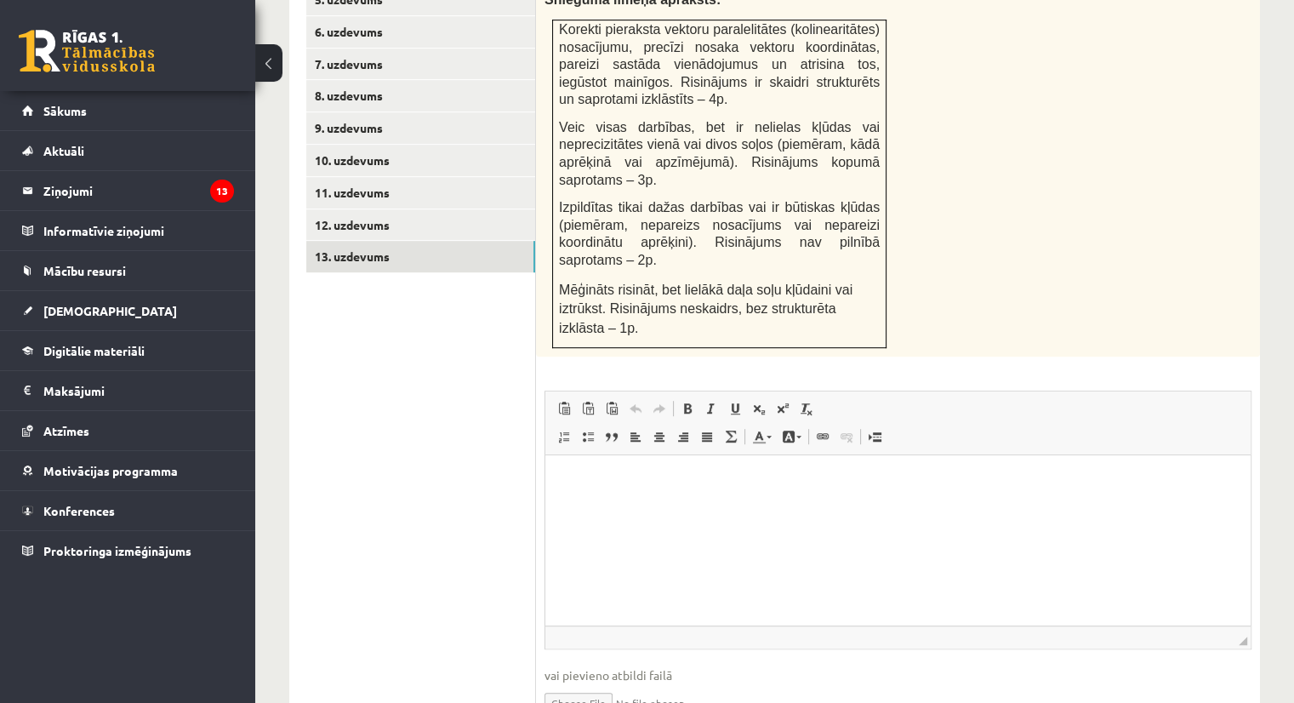
scroll to position [935, 0]
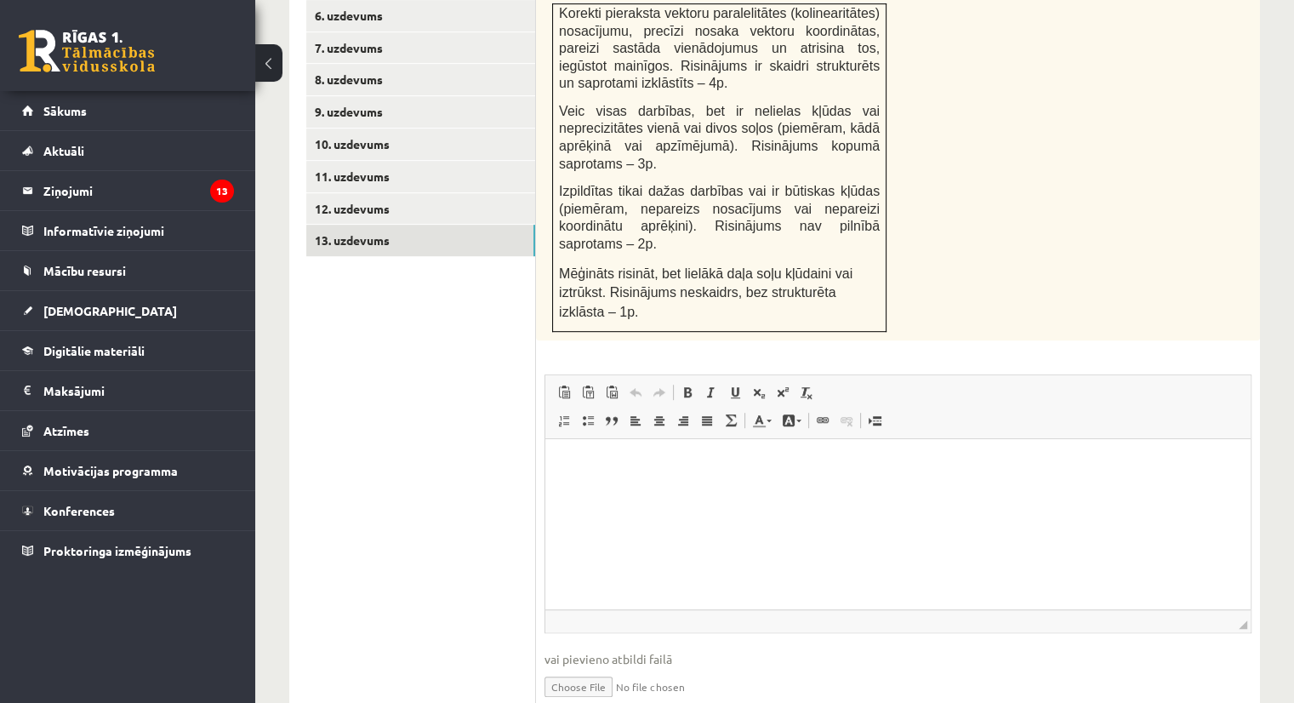
click at [590, 491] on html at bounding box center [897, 465] width 705 height 52
click at [380, 193] on link "12. uzdevums" at bounding box center [420, 208] width 229 height 31
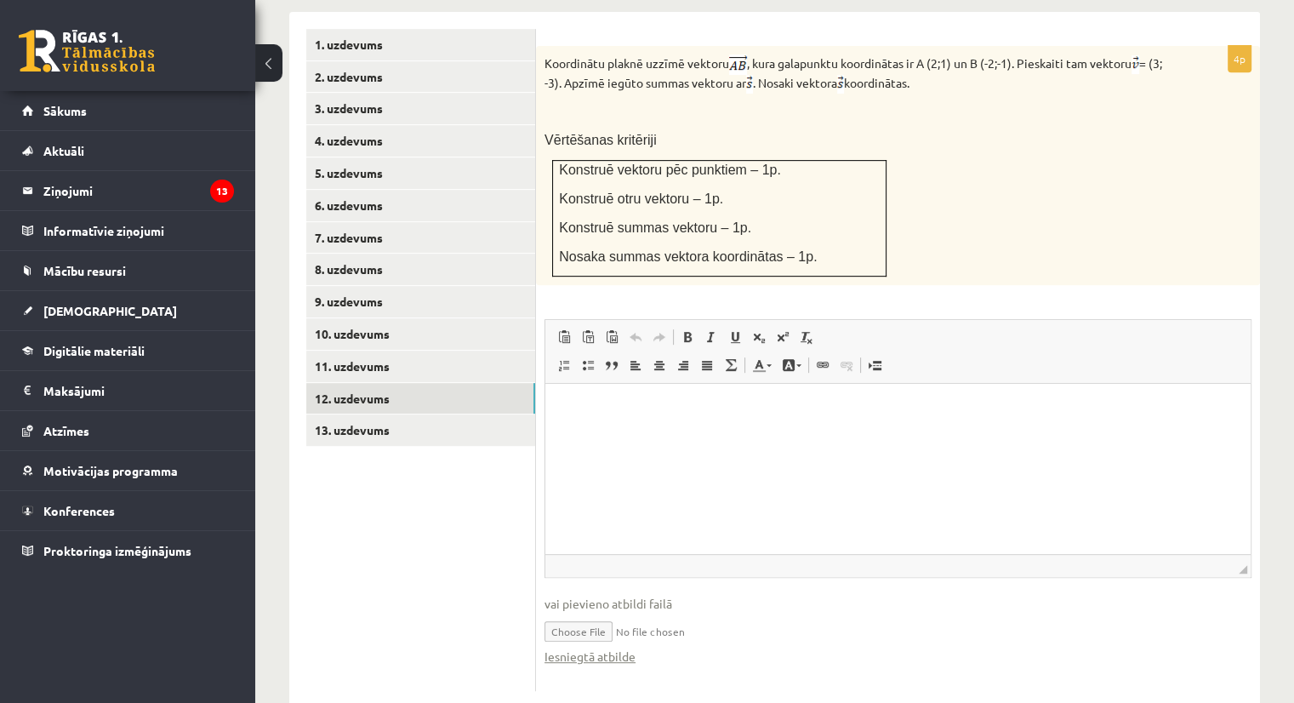
scroll to position [0, 0]
click at [347, 350] on link "11. uzdevums" at bounding box center [420, 365] width 229 height 31
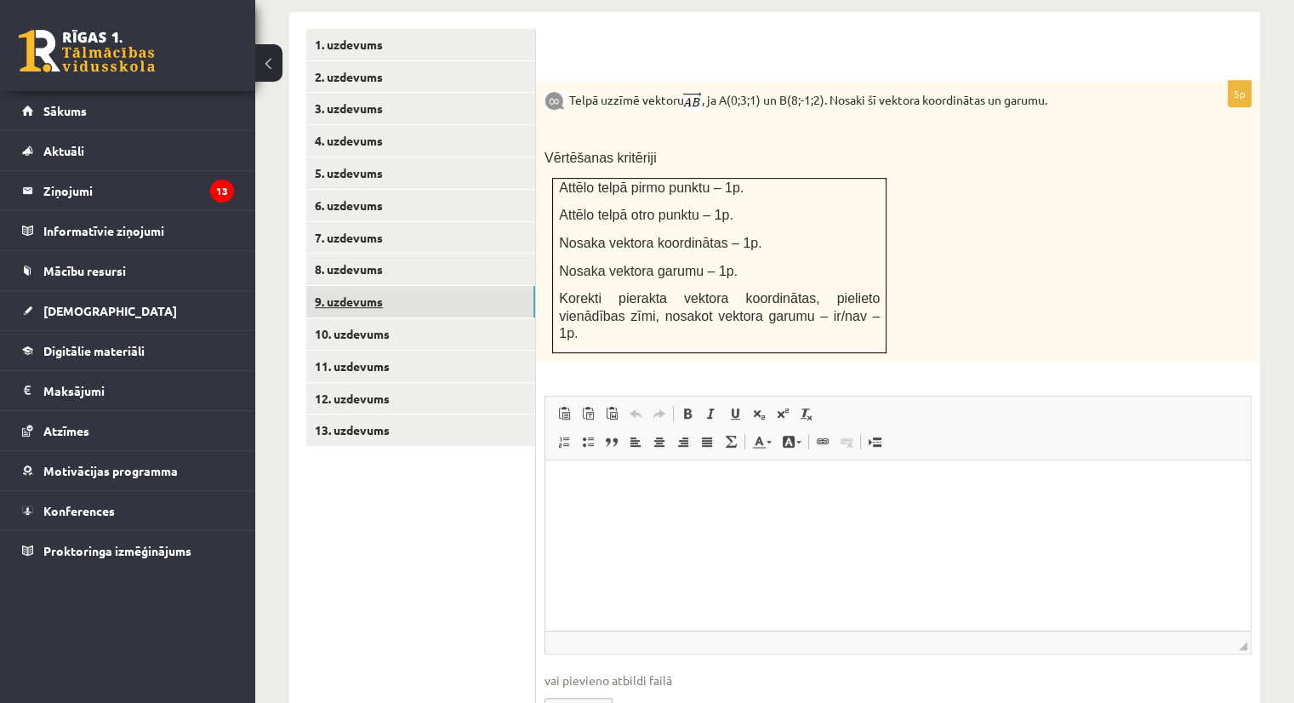
click at [357, 286] on link "9. uzdevums" at bounding box center [420, 301] width 229 height 31
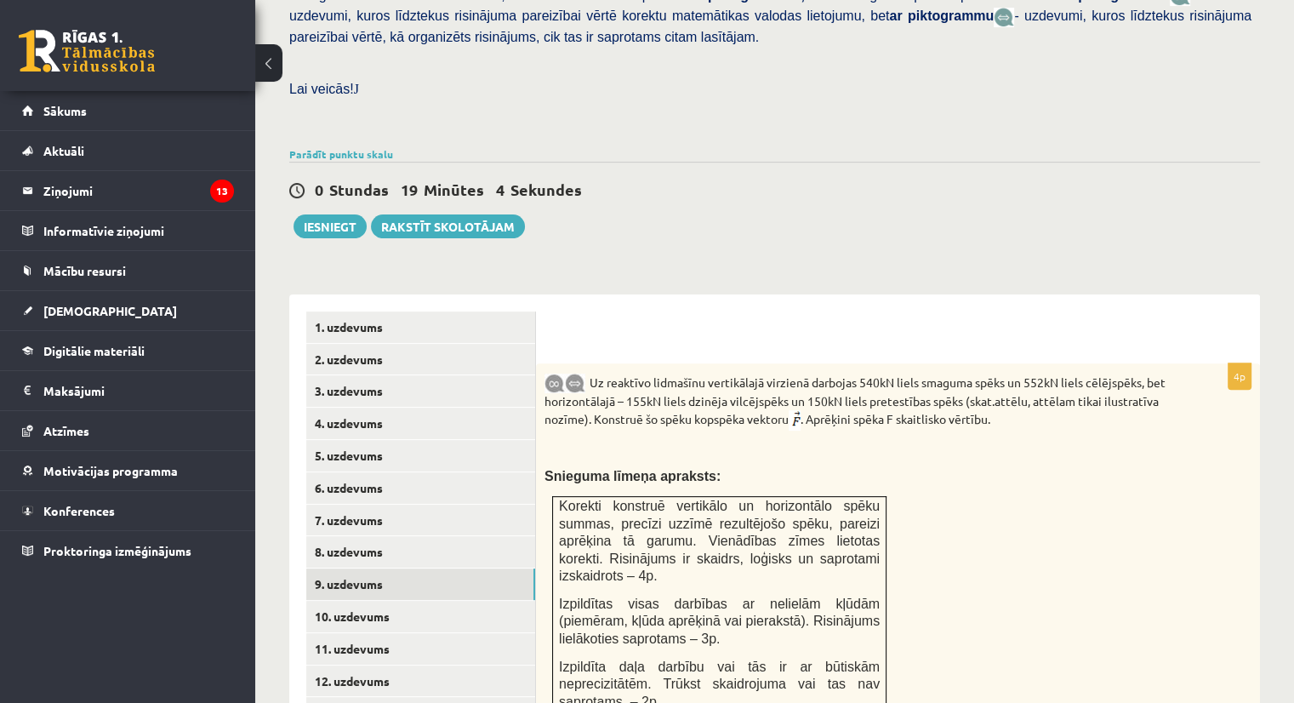
scroll to position [391, 0]
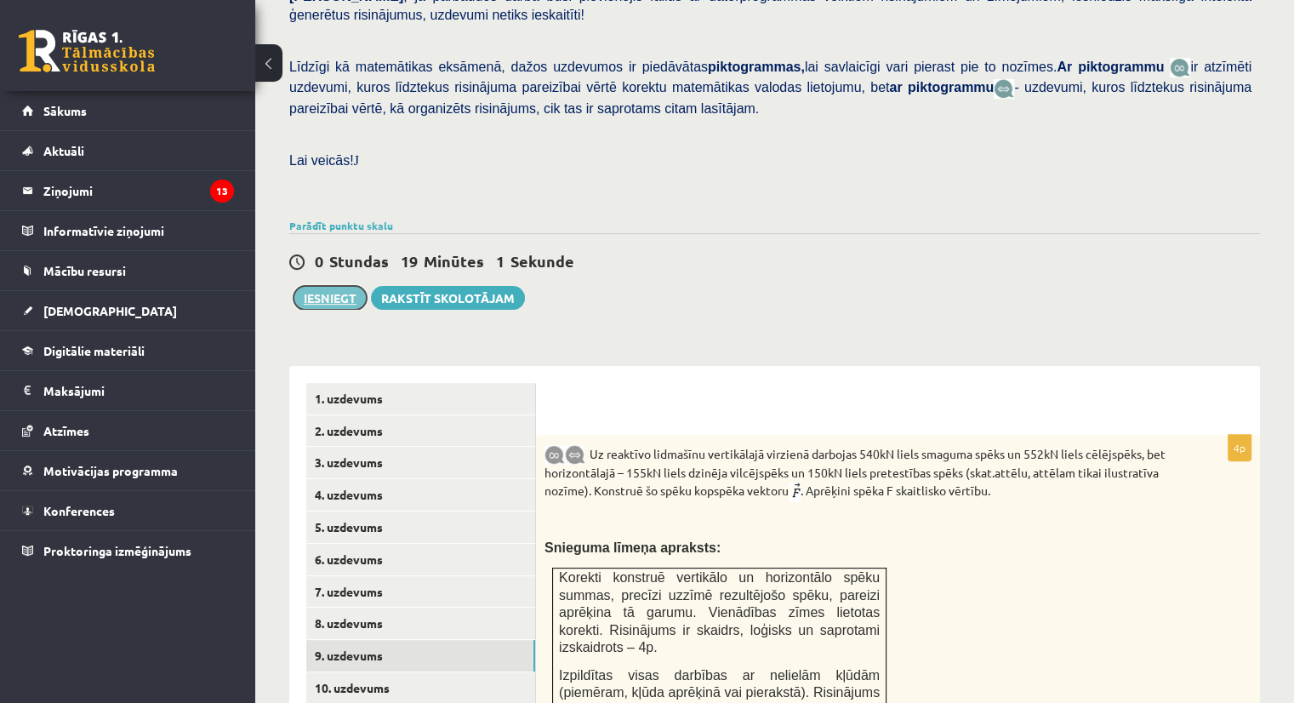
click at [327, 286] on button "Iesniegt" at bounding box center [329, 298] width 73 height 24
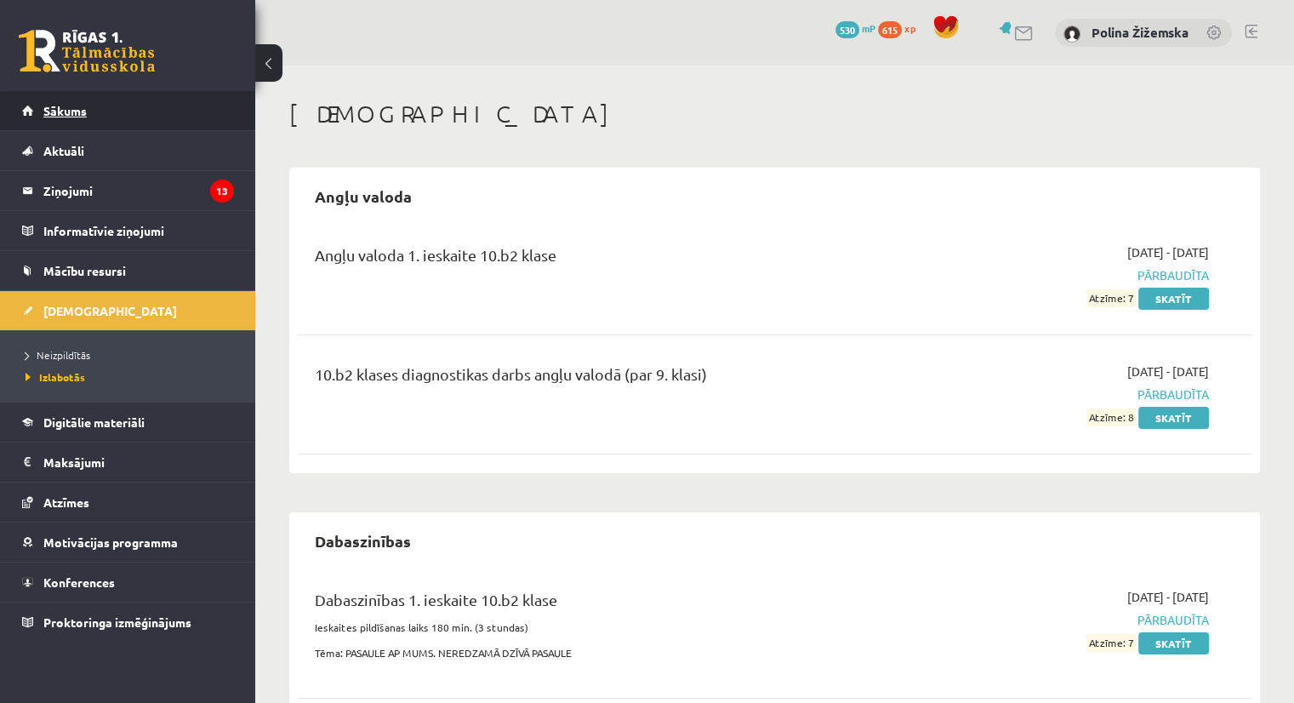
click at [66, 112] on span "Sākums" at bounding box center [64, 110] width 43 height 15
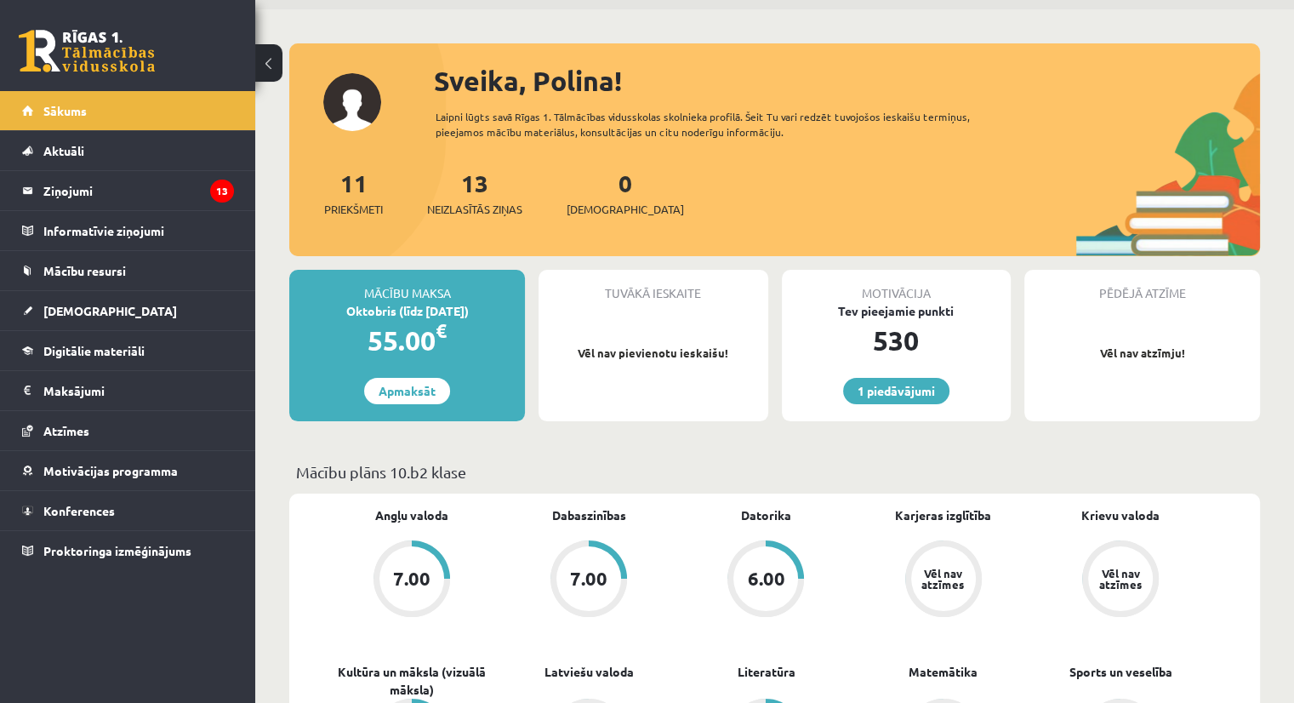
scroll to position [54, 0]
